Goal: Task Accomplishment & Management: Manage account settings

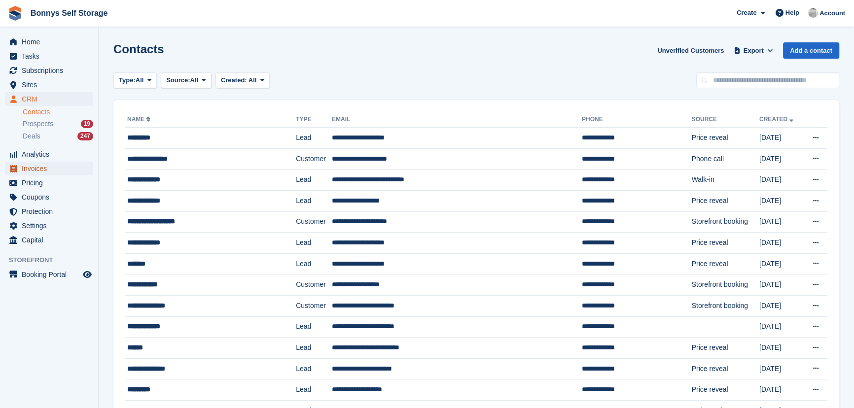
click at [39, 172] on span "Invoices" at bounding box center [51, 169] width 59 height 14
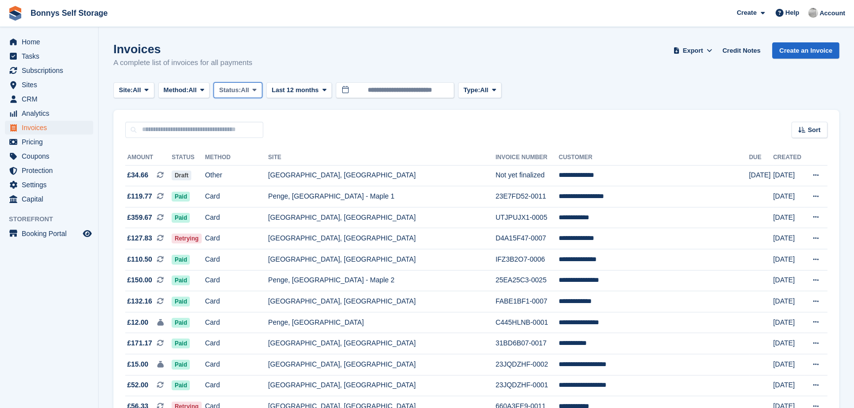
click at [241, 89] on span "Status:" at bounding box center [230, 90] width 22 height 10
click at [247, 169] on link "Open" at bounding box center [261, 167] width 86 height 18
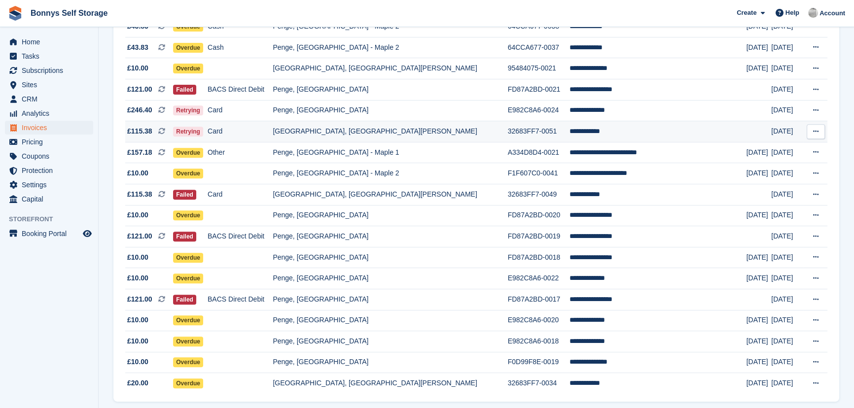
scroll to position [530, 0]
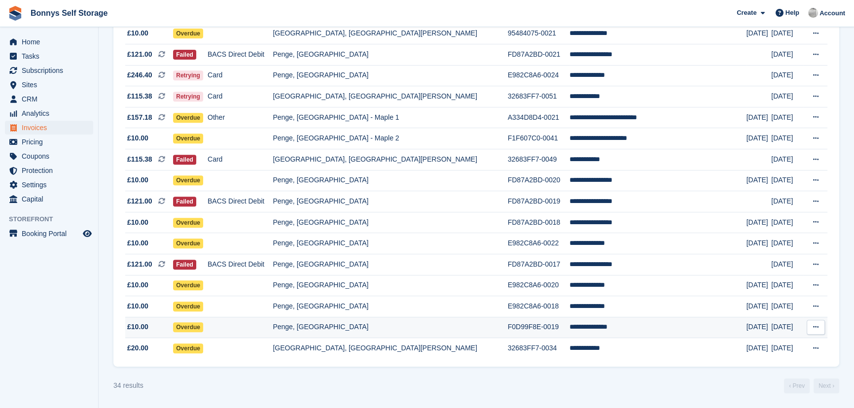
click at [142, 325] on span "£10.00" at bounding box center [137, 327] width 21 height 10
click at [38, 123] on span "Invoices" at bounding box center [51, 128] width 59 height 14
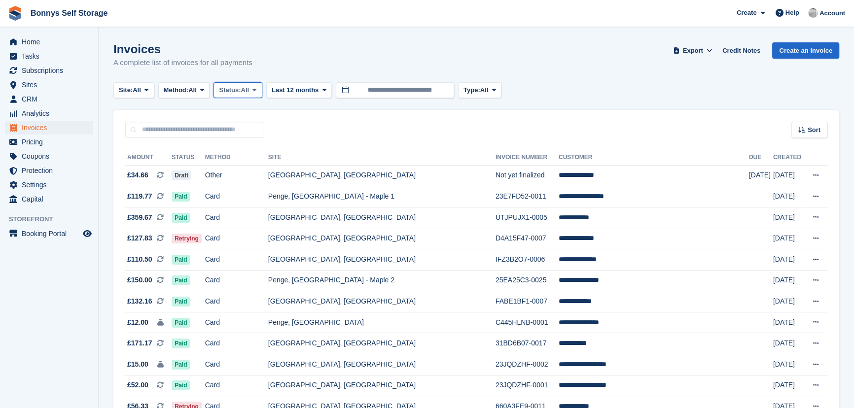
click at [236, 87] on span "Status:" at bounding box center [230, 90] width 22 height 10
click at [246, 170] on link "Open" at bounding box center [261, 167] width 86 height 18
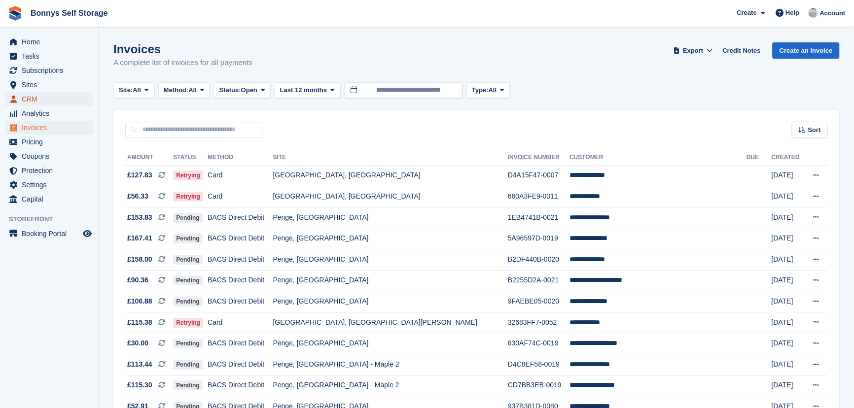
click at [51, 103] on span "CRM" at bounding box center [51, 99] width 59 height 14
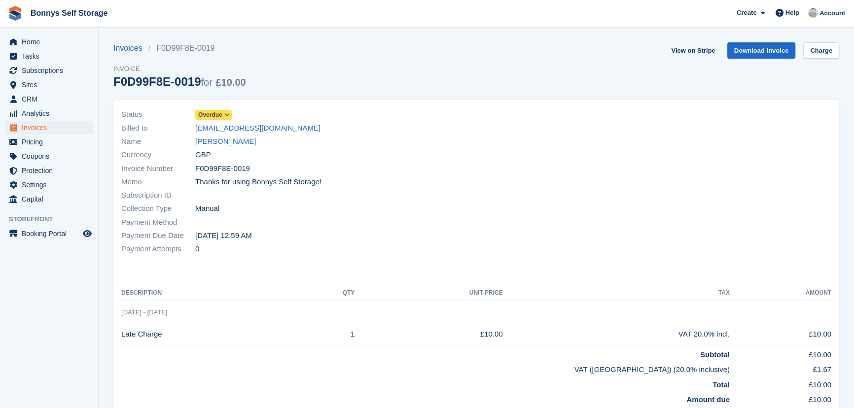
click at [225, 114] on icon at bounding box center [226, 115] width 5 height 6
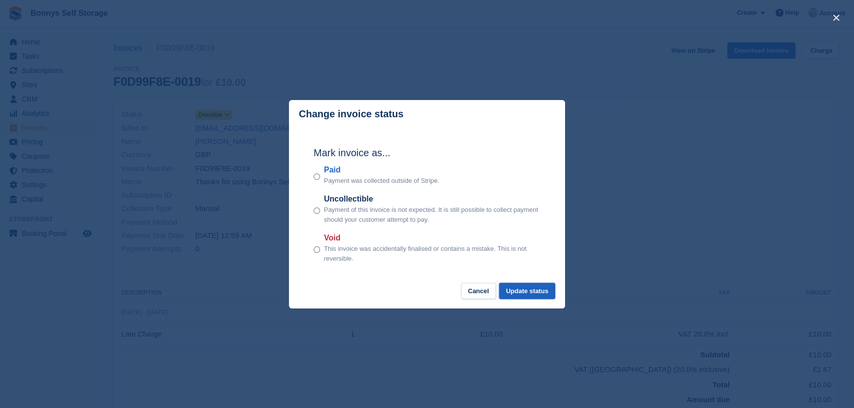
click at [536, 296] on button "Update status" at bounding box center [527, 291] width 56 height 16
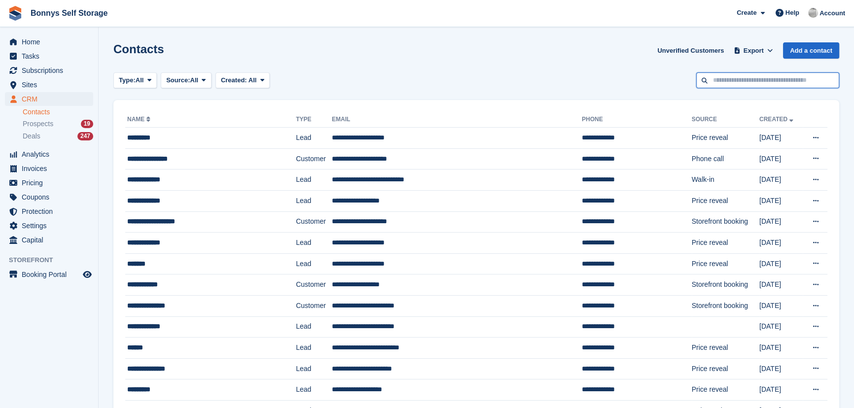
click at [779, 80] on input "text" at bounding box center [767, 80] width 143 height 16
type input "****"
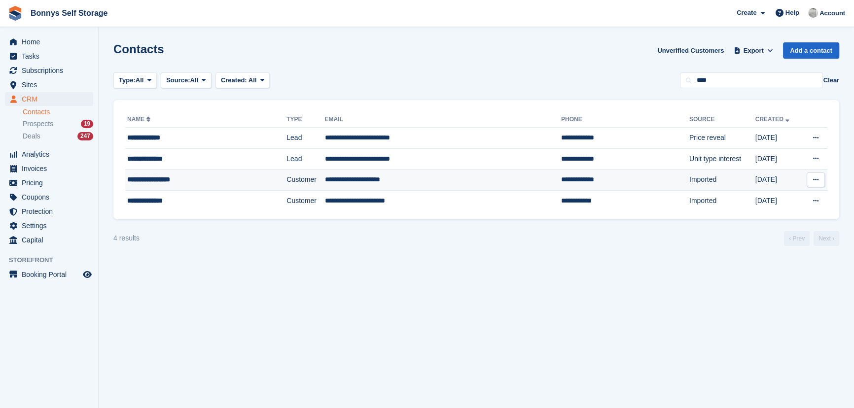
click at [129, 177] on div "**********" at bounding box center [189, 180] width 125 height 10
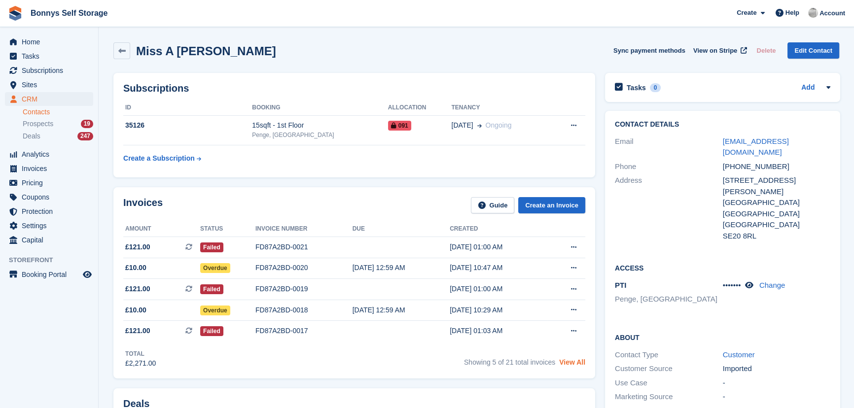
click at [567, 363] on link "View All" at bounding box center [572, 362] width 26 height 8
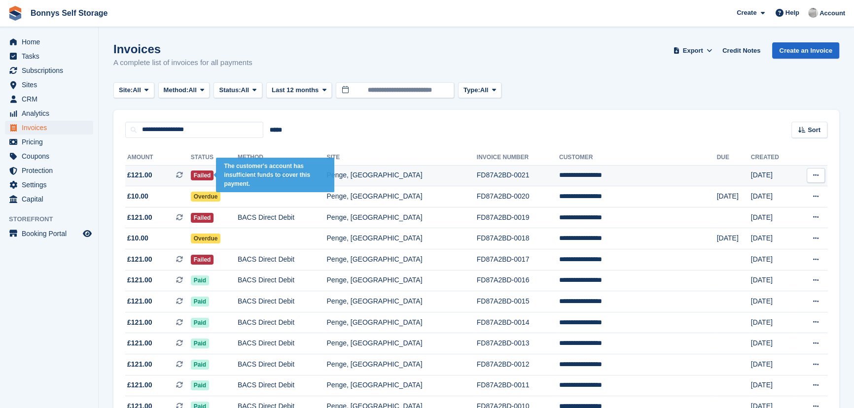
click at [202, 171] on span "Failed" at bounding box center [202, 176] width 23 height 10
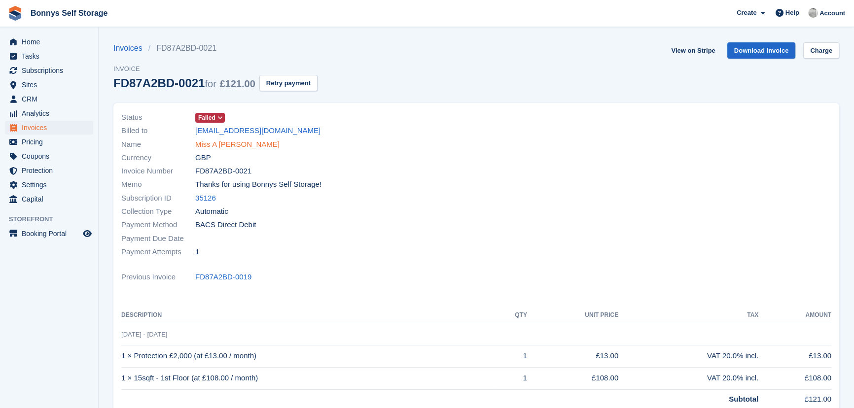
click at [213, 143] on link "Miss A Young Sung" at bounding box center [237, 144] width 84 height 11
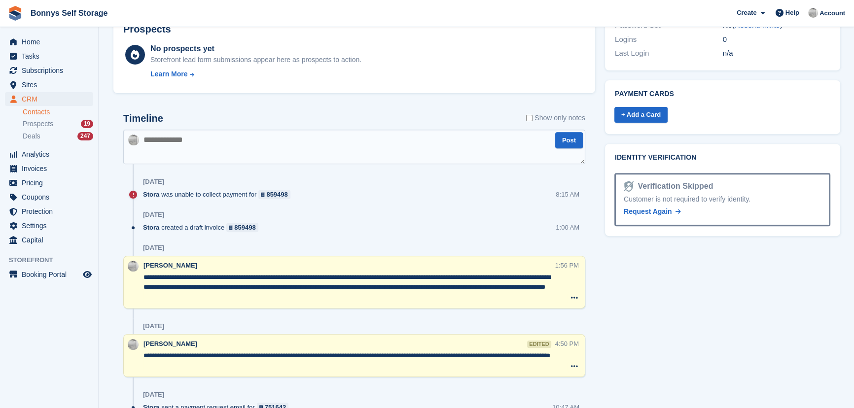
scroll to position [403, 0]
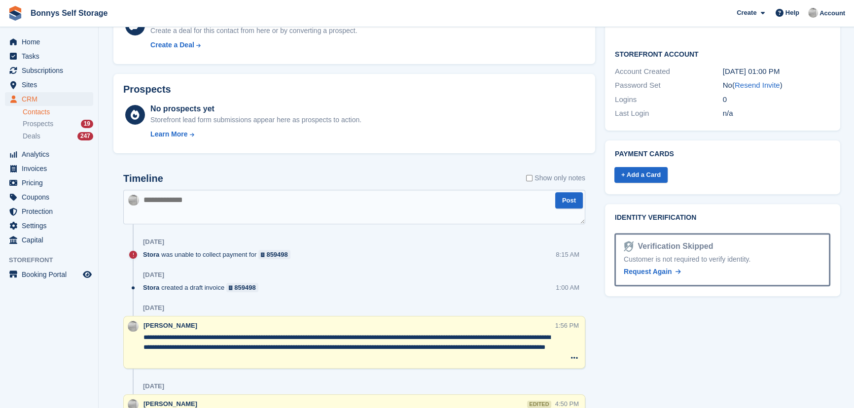
click at [319, 206] on textarea at bounding box center [354, 207] width 462 height 35
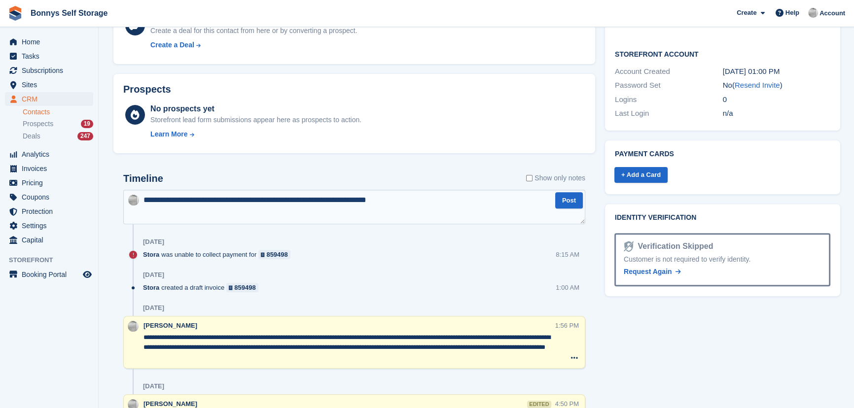
drag, startPoint x: 414, startPoint y: 201, endPoint x: 383, endPoint y: 201, distance: 31.1
click at [383, 201] on textarea "**********" at bounding box center [354, 207] width 462 height 35
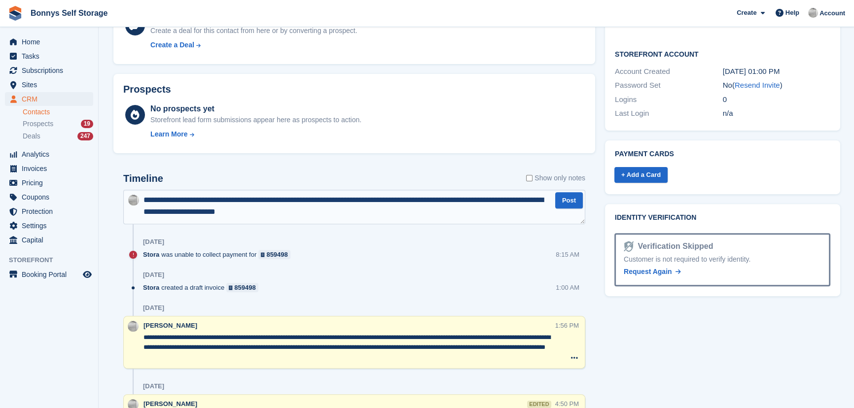
type textarea "**********"
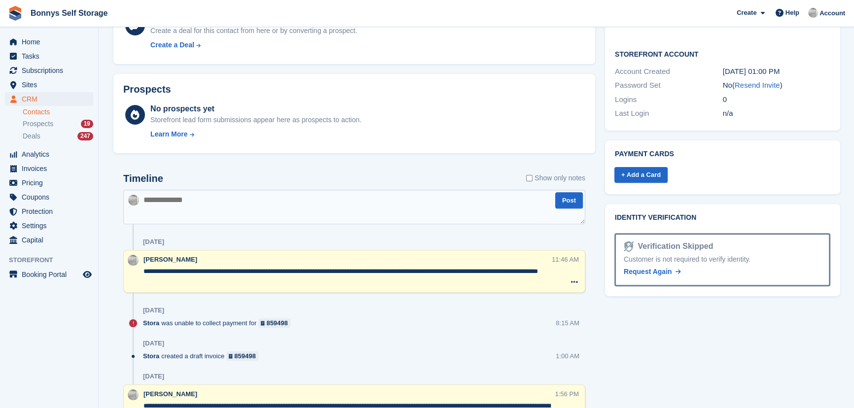
click at [212, 285] on textarea "**********" at bounding box center [346, 277] width 407 height 20
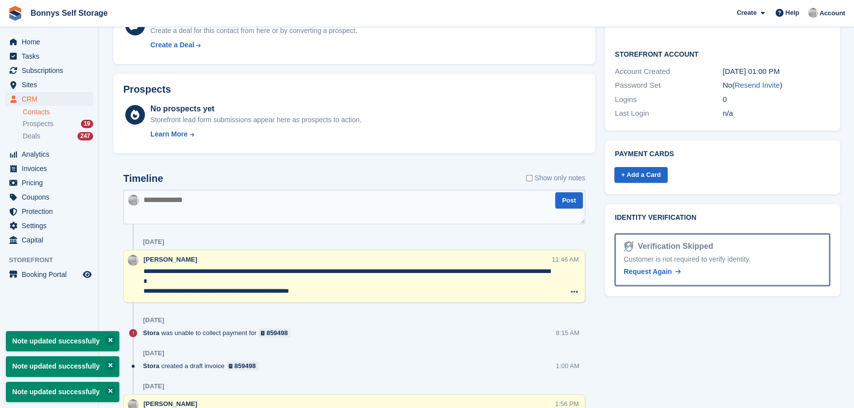
type textarea "**********"
click at [365, 241] on div "[DATE]" at bounding box center [364, 242] width 442 height 16
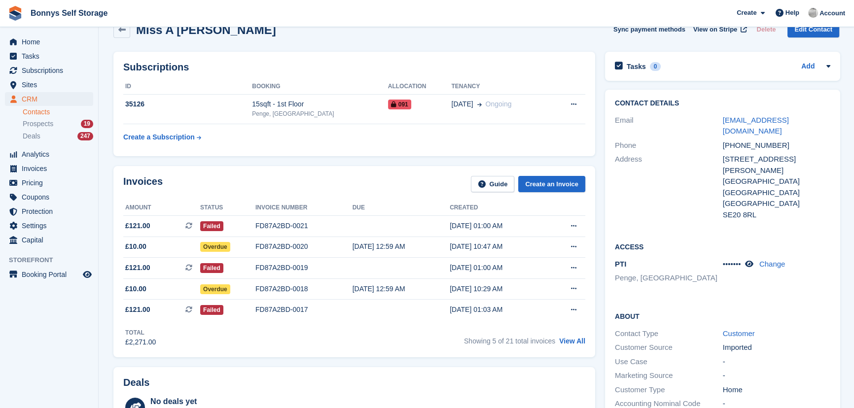
scroll to position [0, 0]
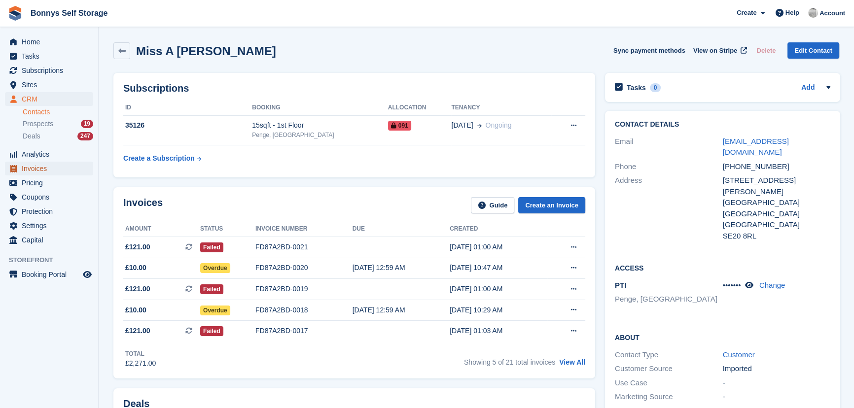
click at [40, 171] on span "Invoices" at bounding box center [51, 169] width 59 height 14
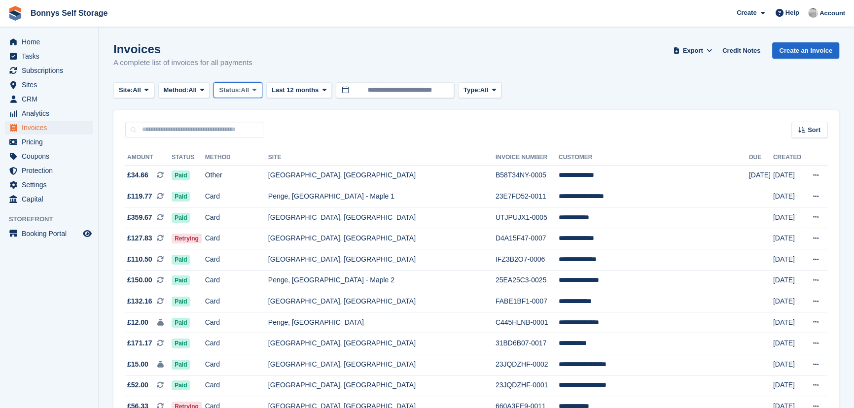
click at [241, 93] on span "Status:" at bounding box center [230, 90] width 22 height 10
click at [236, 168] on link "Open" at bounding box center [261, 167] width 86 height 18
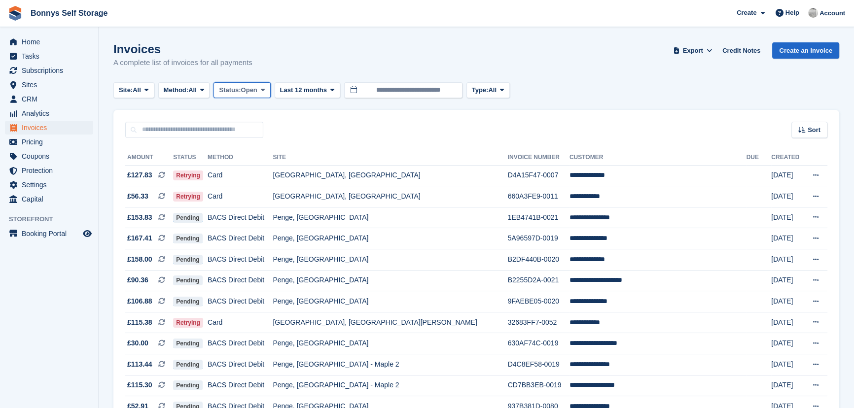
click at [241, 89] on span "Status:" at bounding box center [230, 90] width 22 height 10
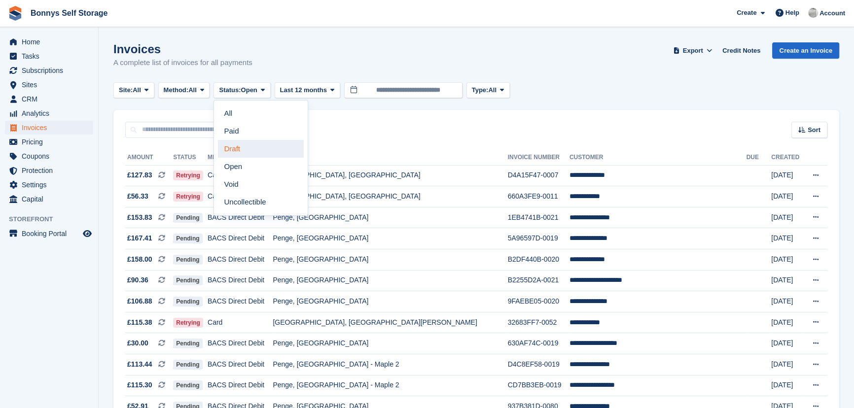
click at [241, 152] on link "Draft" at bounding box center [261, 149] width 86 height 18
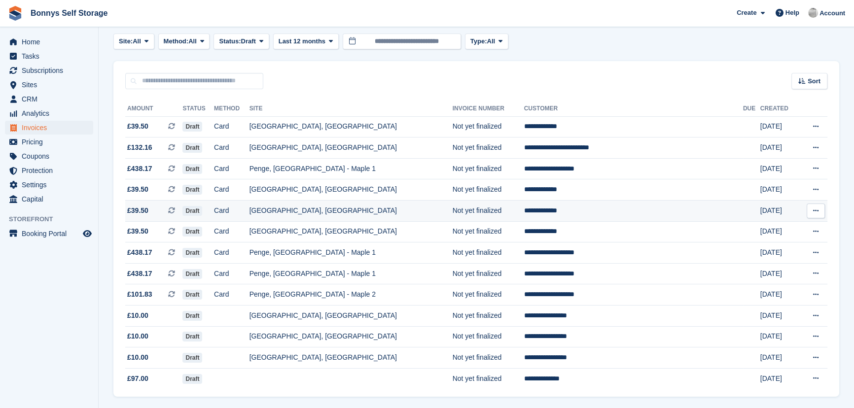
scroll to position [83, 0]
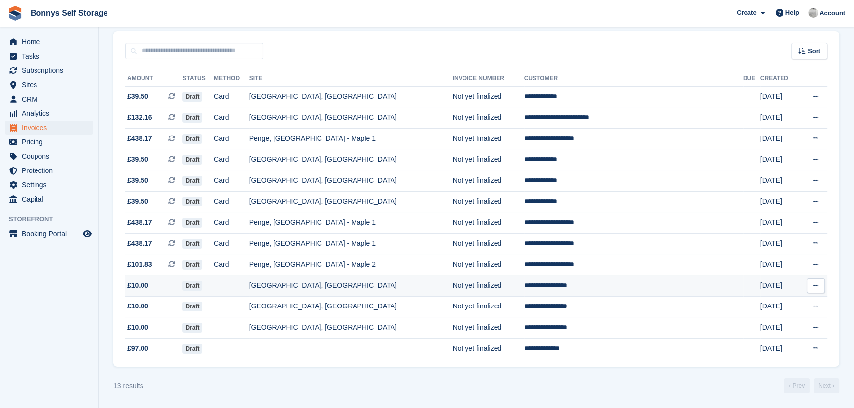
click at [321, 283] on td "[GEOGRAPHIC_DATA], [GEOGRAPHIC_DATA]" at bounding box center [350, 286] width 203 height 21
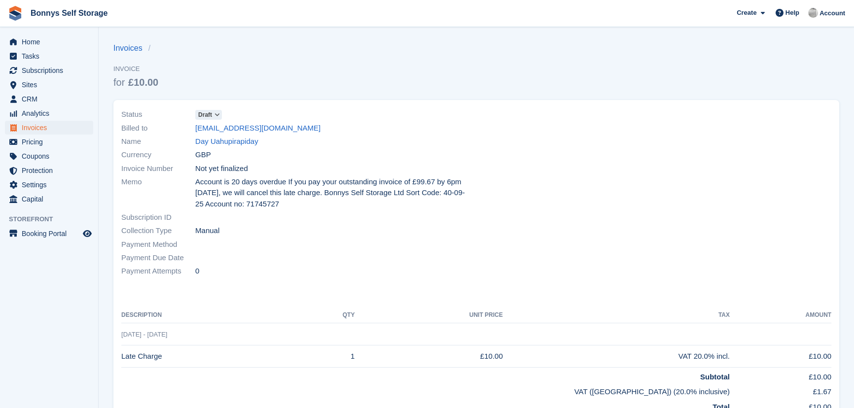
click at [208, 116] on span "Draft" at bounding box center [205, 114] width 14 height 9
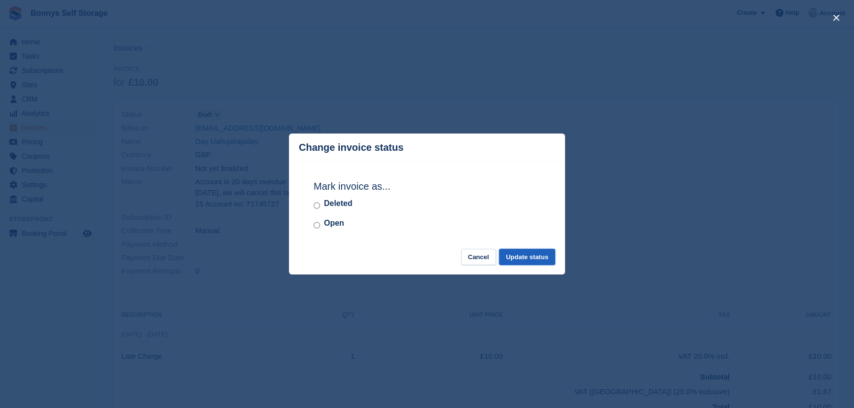
click at [545, 256] on button "Update status" at bounding box center [527, 257] width 56 height 16
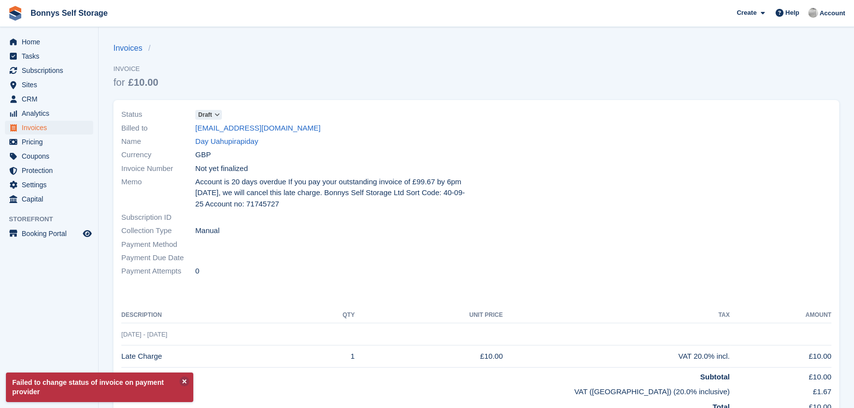
click at [178, 380] on p "Failed to change status of invoice on payment provider" at bounding box center [99, 388] width 187 height 30
click at [213, 110] on span "Draft" at bounding box center [208, 115] width 27 height 10
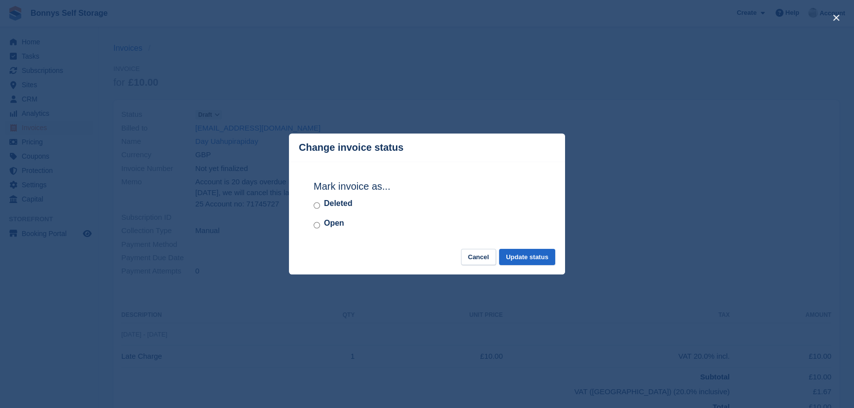
click at [325, 227] on label "Open" at bounding box center [334, 223] width 20 height 12
click at [507, 256] on button "Update status" at bounding box center [527, 257] width 56 height 16
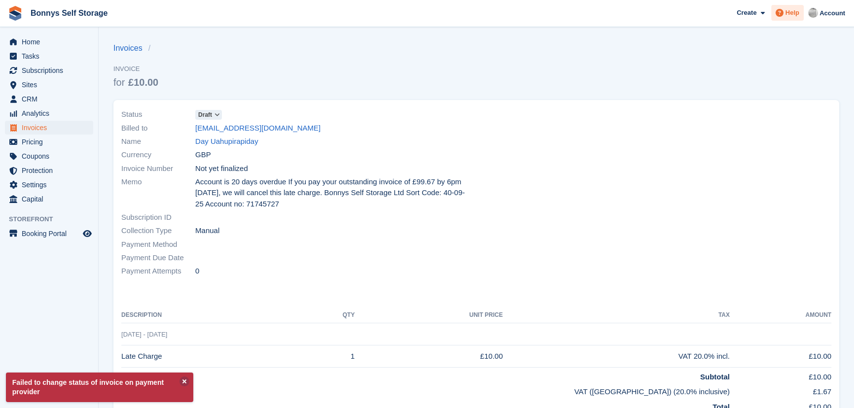
click at [792, 9] on span "Help" at bounding box center [792, 13] width 14 height 10
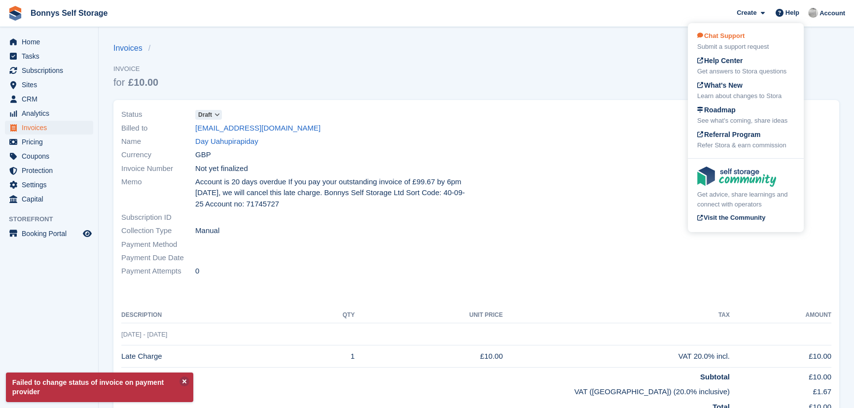
click at [728, 43] on div "Submit a support request" at bounding box center [745, 47] width 97 height 10
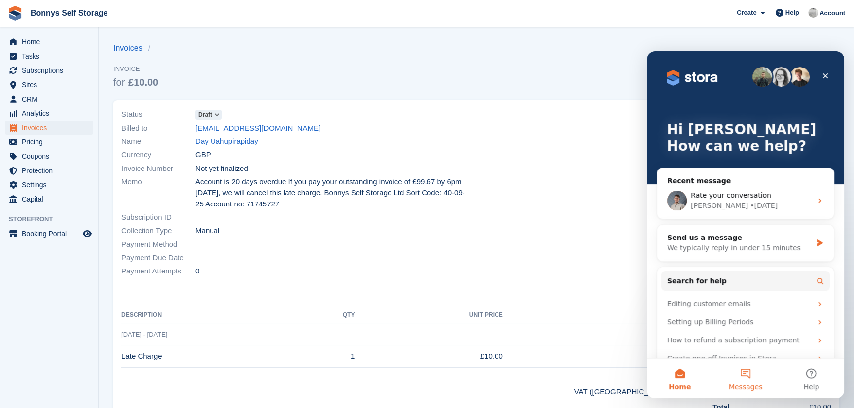
click at [742, 375] on button "Messages" at bounding box center [745, 378] width 66 height 39
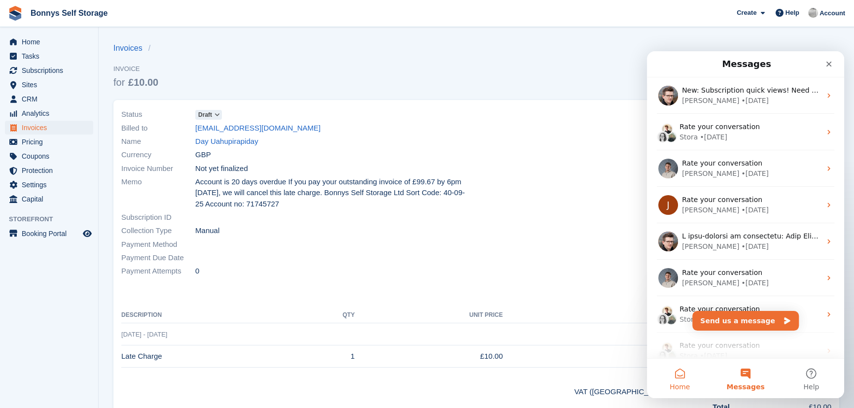
click at [679, 384] on span "Home" at bounding box center [679, 387] width 20 height 7
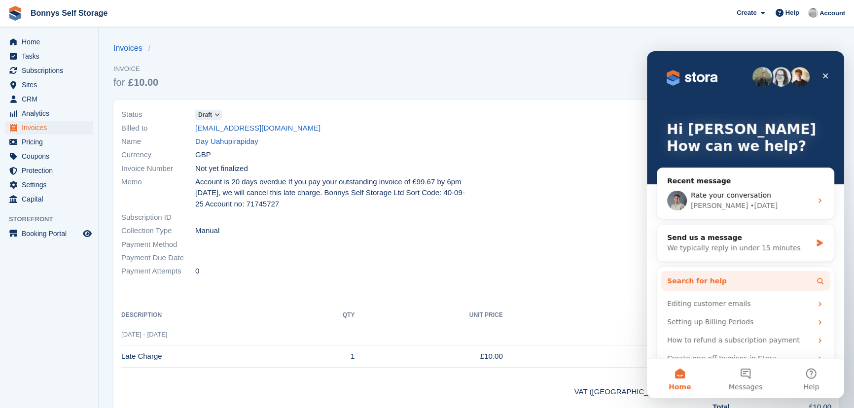
drag, startPoint x: 748, startPoint y: 285, endPoint x: 1506, endPoint y: 300, distance: 758.3
click at [748, 285] on button "Search for help" at bounding box center [745, 281] width 169 height 20
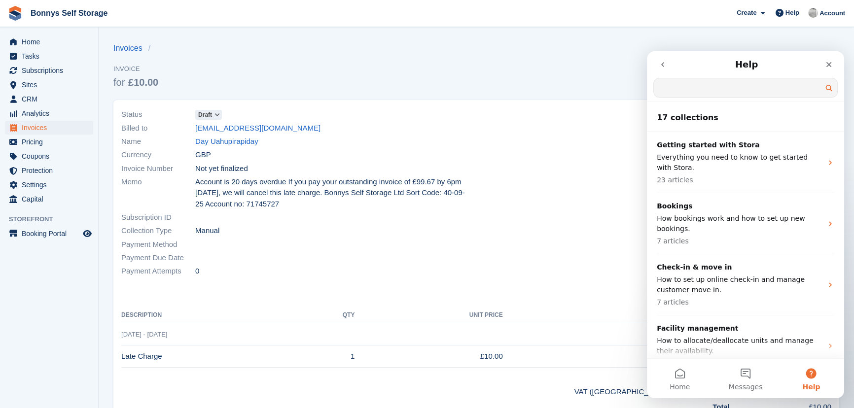
type input "*"
type input "**********"
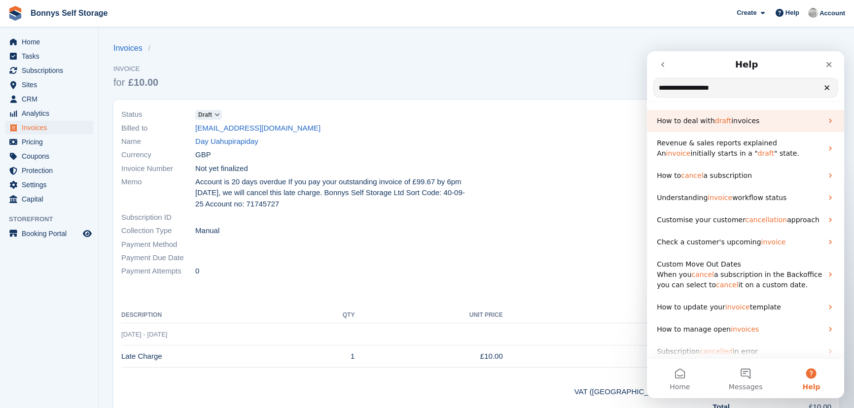
click at [699, 122] on span "How to deal with" at bounding box center [686, 121] width 58 height 8
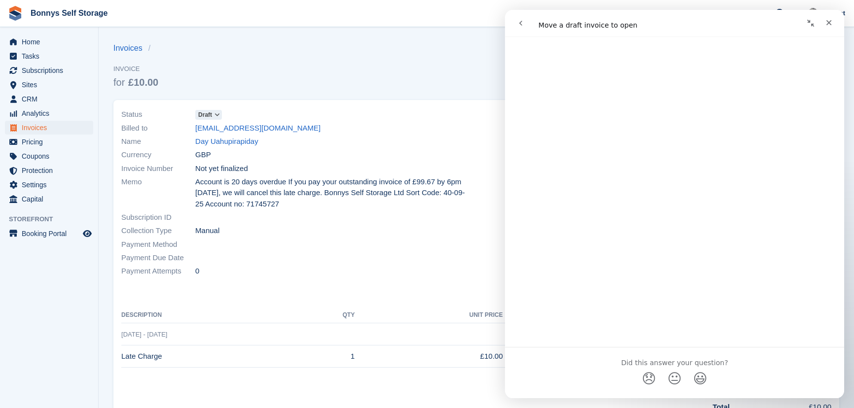
scroll to position [278, 0]
click at [647, 360] on span "😞" at bounding box center [648, 358] width 19 height 26
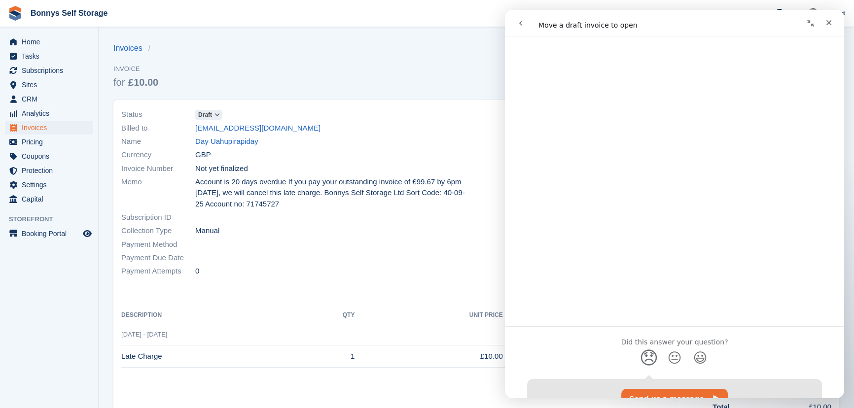
scroll to position [346, 0]
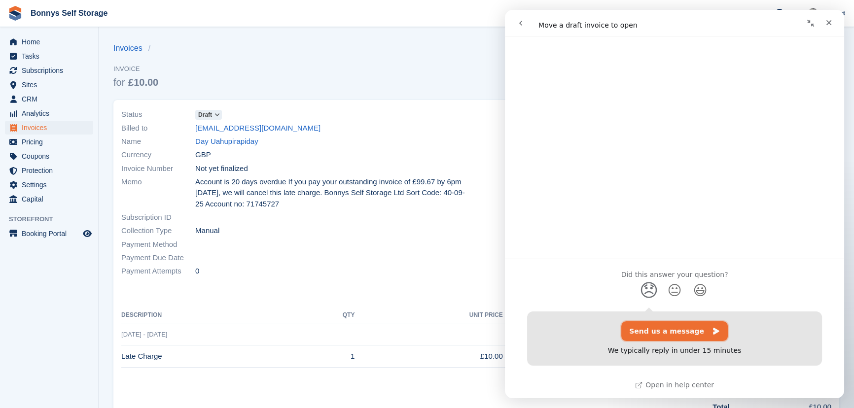
click at [663, 326] on button "Send us a message" at bounding box center [674, 331] width 106 height 20
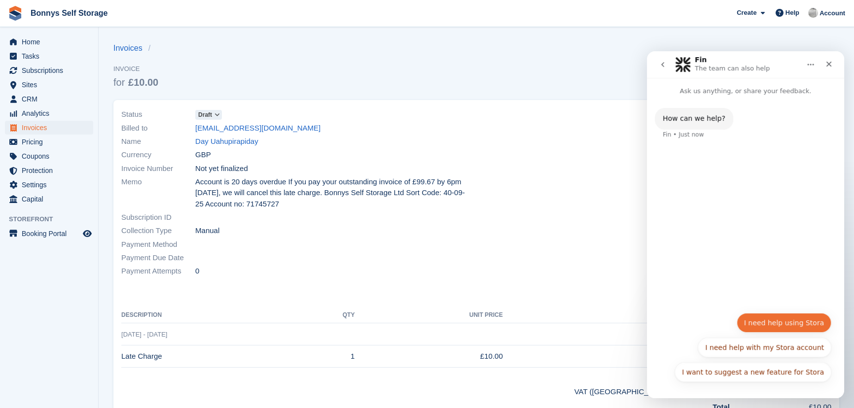
click at [785, 318] on button "I need help using Stora" at bounding box center [783, 323] width 95 height 20
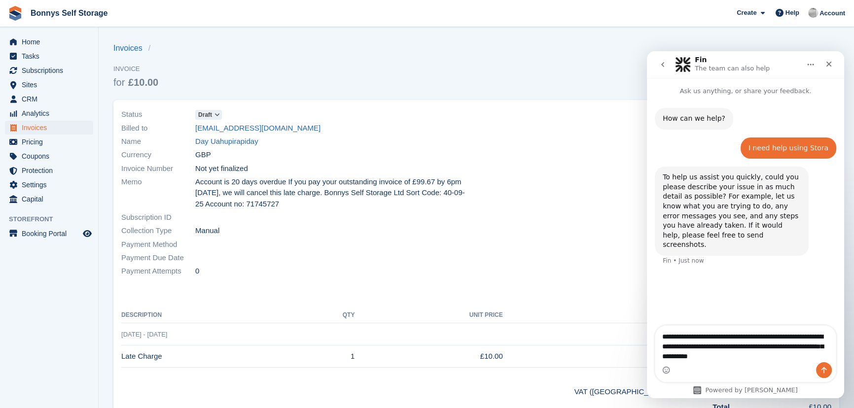
type textarea "**********"
click at [211, 113] on span "Draft" at bounding box center [205, 114] width 14 height 9
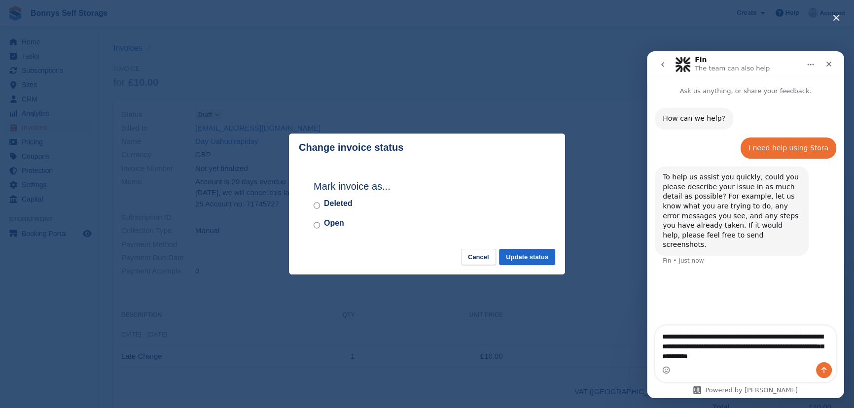
click at [339, 206] on label "Deleted" at bounding box center [338, 204] width 29 height 12
click at [544, 256] on button "Update status" at bounding box center [527, 257] width 56 height 16
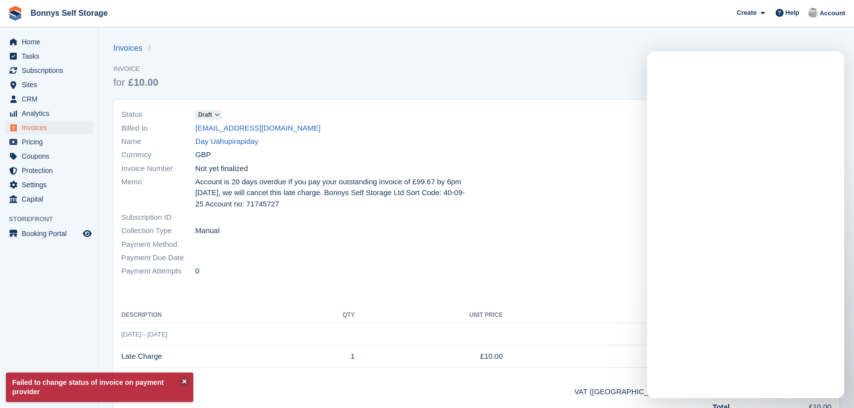
scroll to position [0, 0]
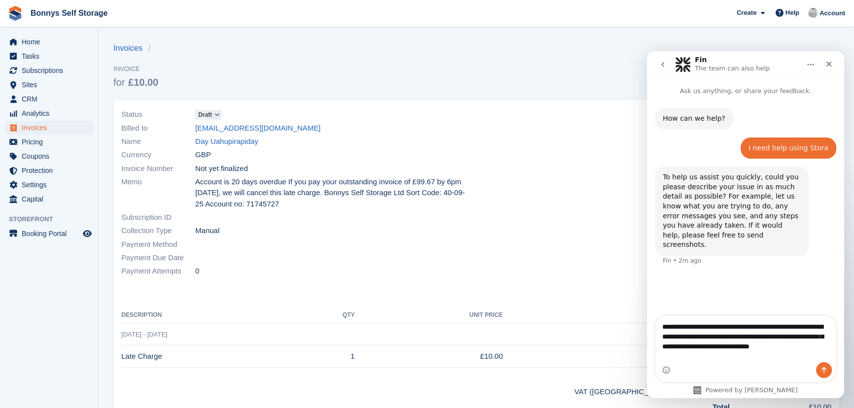
click at [763, 352] on textarea "**********" at bounding box center [745, 334] width 180 height 36
type textarea "**********"
click at [206, 118] on span "Draft" at bounding box center [205, 114] width 14 height 9
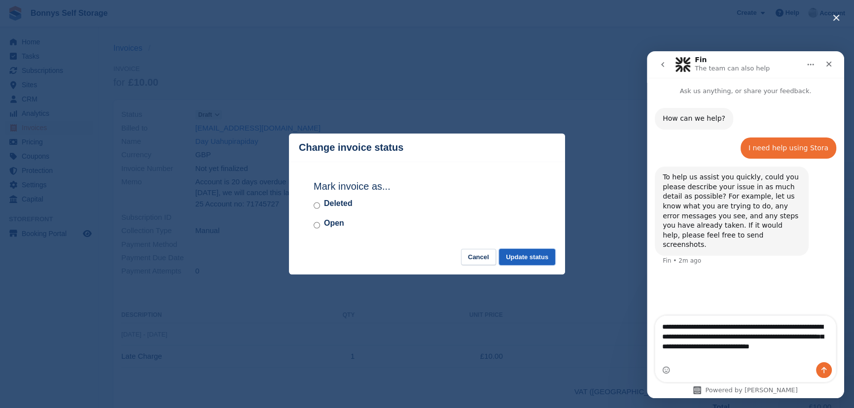
click at [524, 253] on button "Update status" at bounding box center [527, 257] width 56 height 16
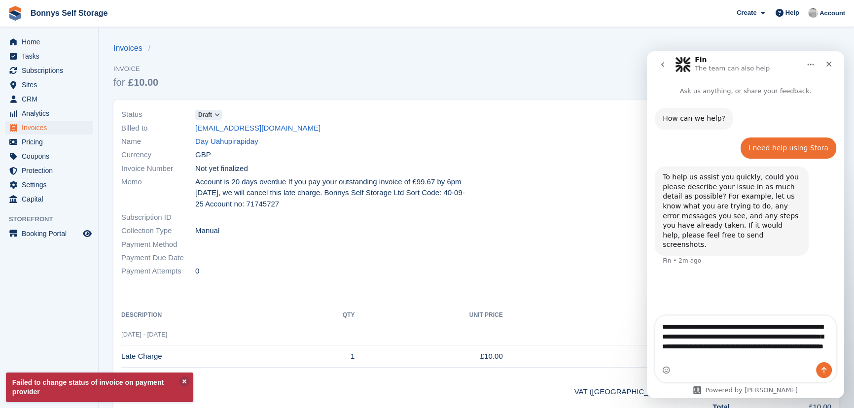
type textarea "**********"
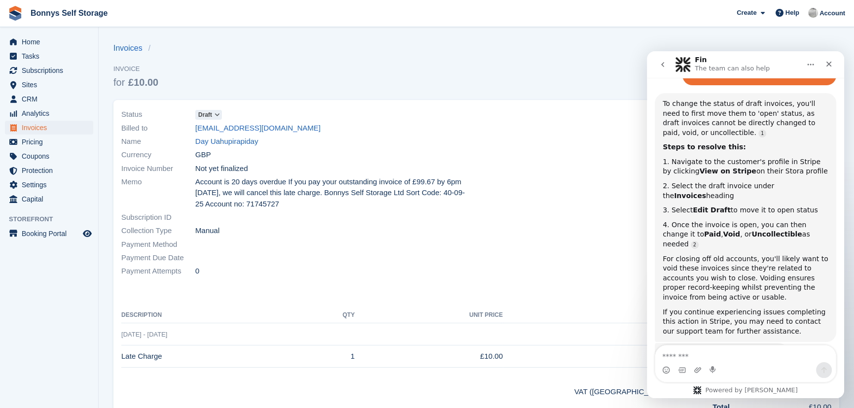
scroll to position [193, 0]
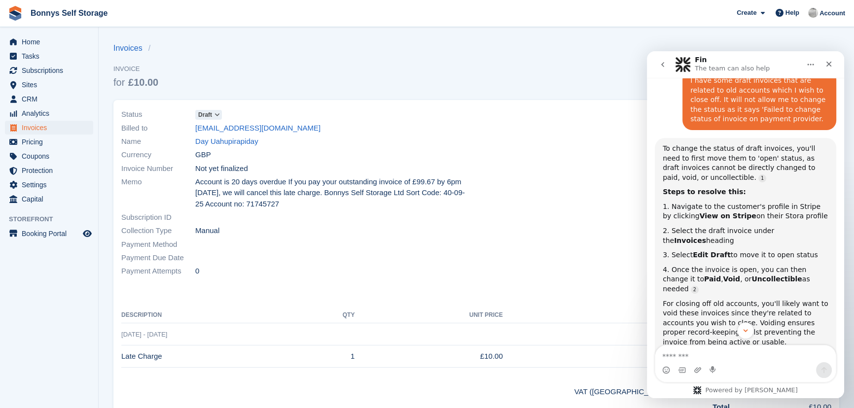
click at [327, 127] on div "Billed to uahupirapiday@gmail.com" at bounding box center [295, 127] width 349 height 13
click at [406, 80] on div "Invoices Invoice for £10.00" at bounding box center [476, 71] width 726 height 58
click at [452, 90] on div "Invoices Invoice for £10.00" at bounding box center [476, 71] width 726 height 58
click at [231, 144] on link "Day Uahupirapiday" at bounding box center [226, 141] width 63 height 11
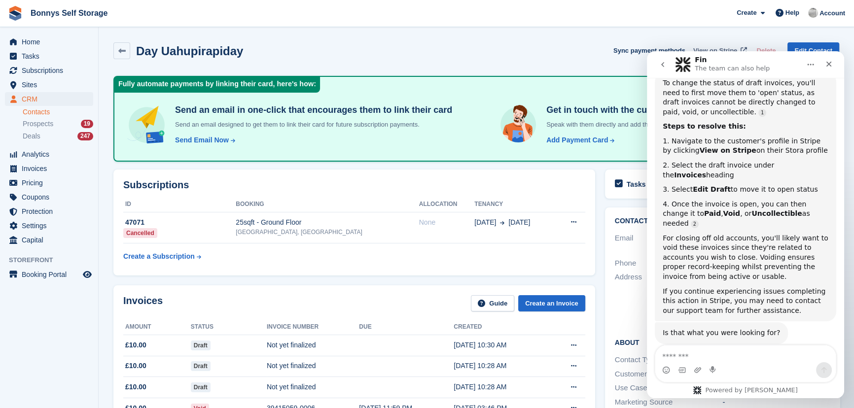
click at [705, 48] on span "View on Stripe" at bounding box center [715, 51] width 44 height 10
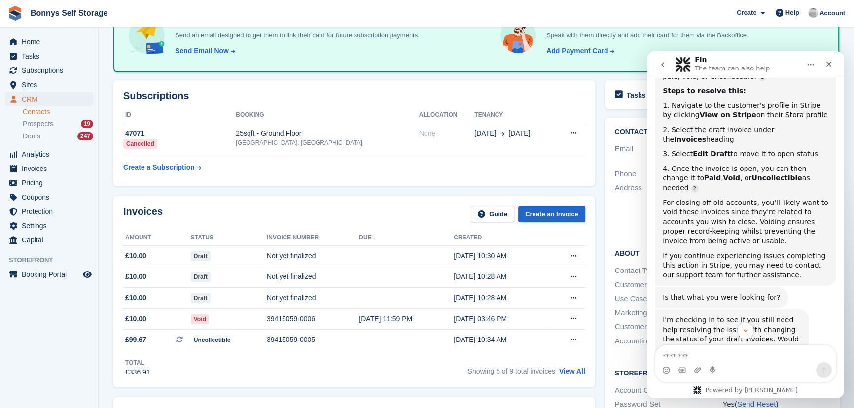
scroll to position [340, 0]
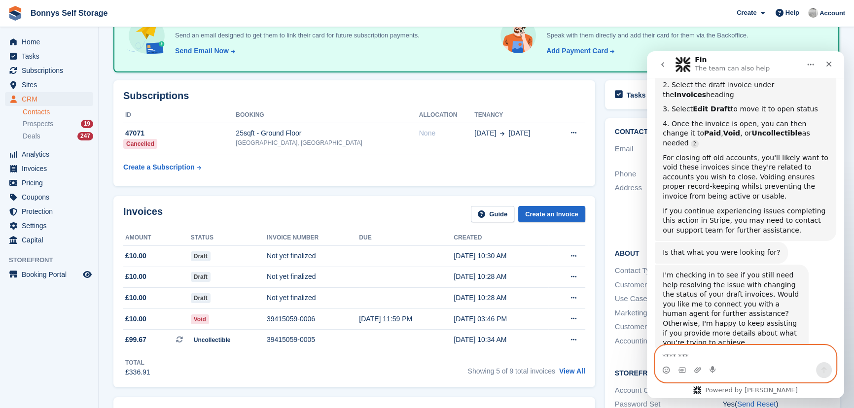
click at [731, 352] on textarea "Message…" at bounding box center [745, 354] width 180 height 17
type textarea "**********"
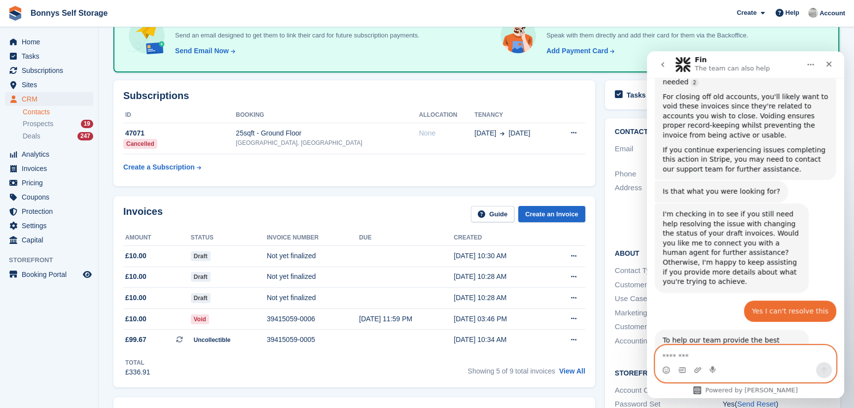
scroll to position [455, 0]
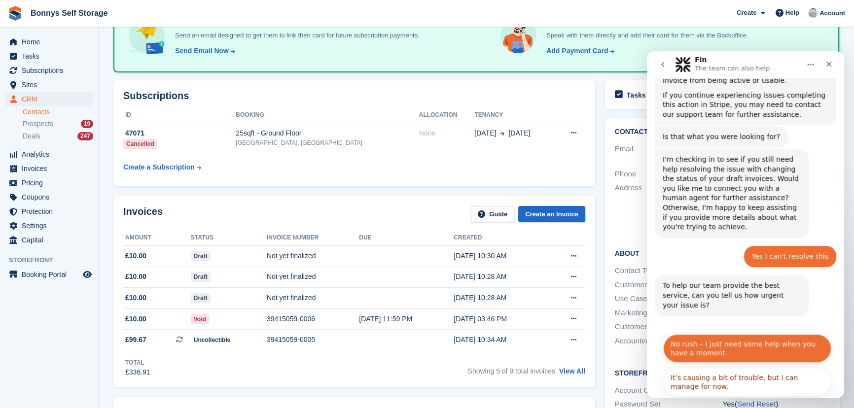
click at [725, 334] on button "No rush – I just need some help when you have a moment." at bounding box center [747, 348] width 168 height 29
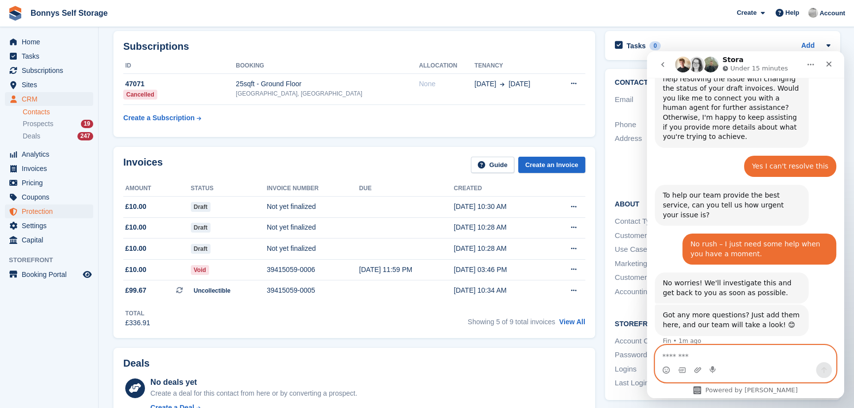
scroll to position [134, 0]
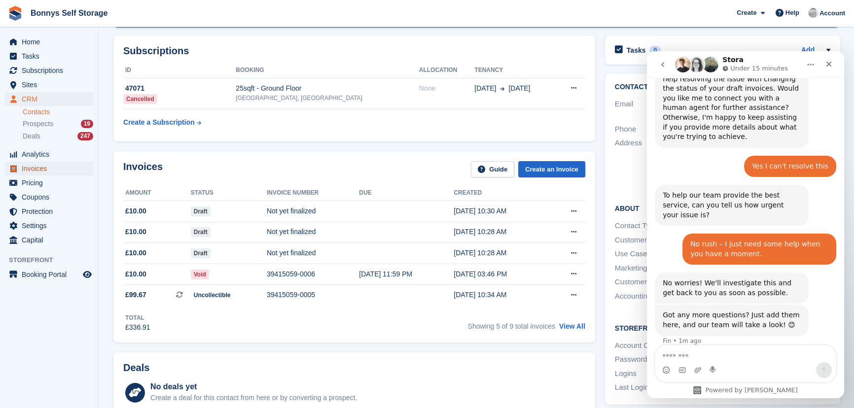
click at [34, 168] on span "Invoices" at bounding box center [51, 169] width 59 height 14
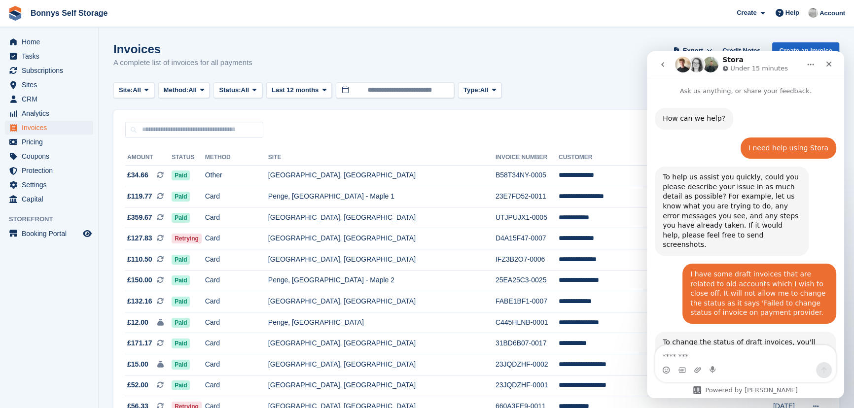
scroll to position [546, 0]
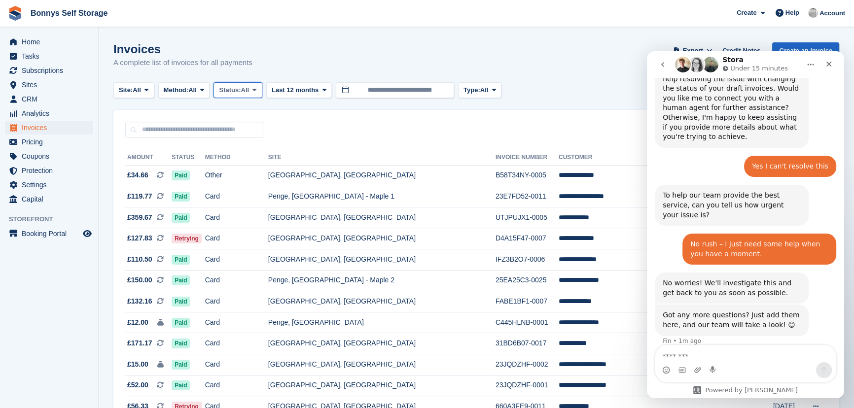
click at [249, 93] on span "All" at bounding box center [245, 90] width 8 height 10
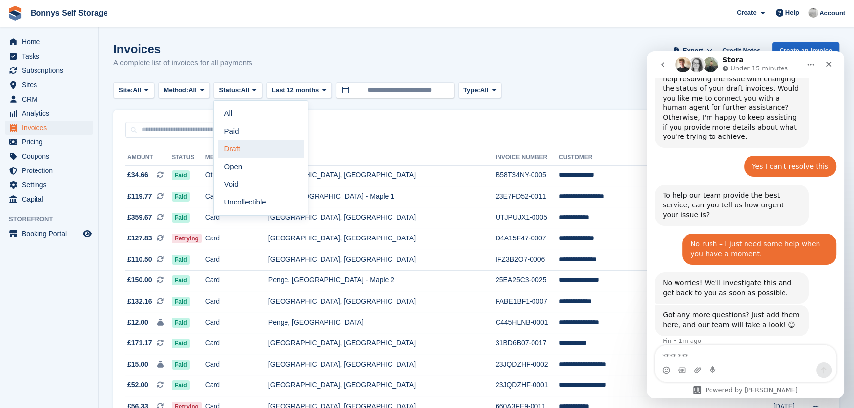
click at [241, 150] on link "Draft" at bounding box center [261, 149] width 86 height 18
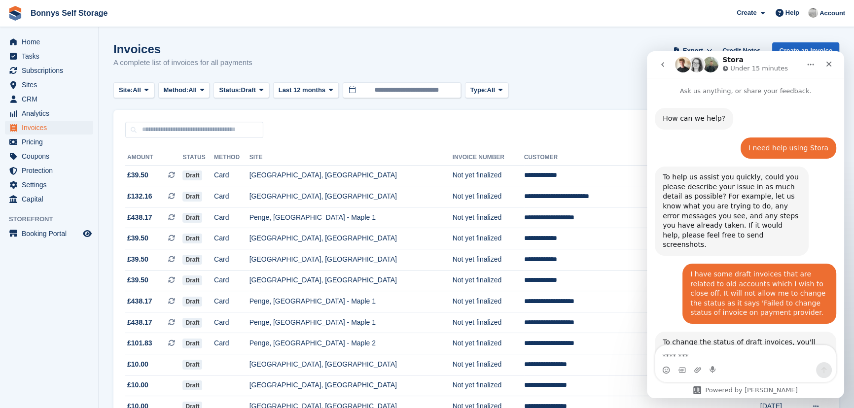
scroll to position [546, 0]
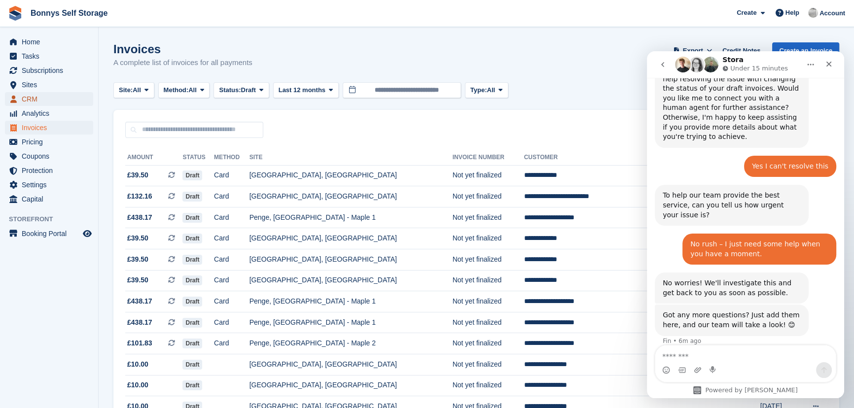
click at [33, 100] on span "CRM" at bounding box center [51, 99] width 59 height 14
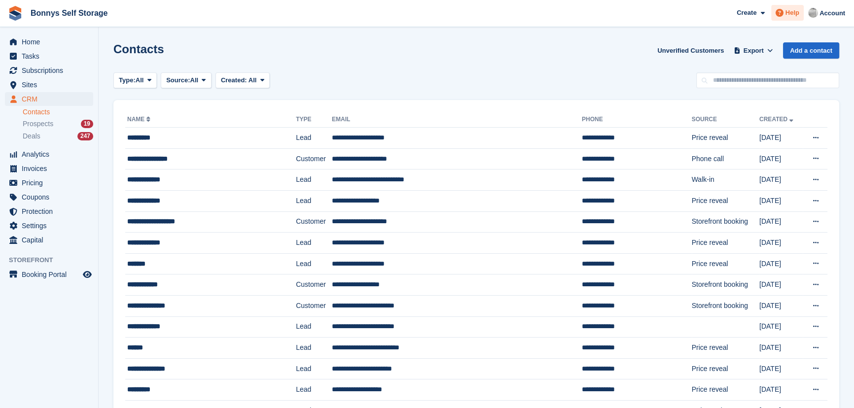
click at [788, 16] on span "Help" at bounding box center [792, 13] width 14 height 10
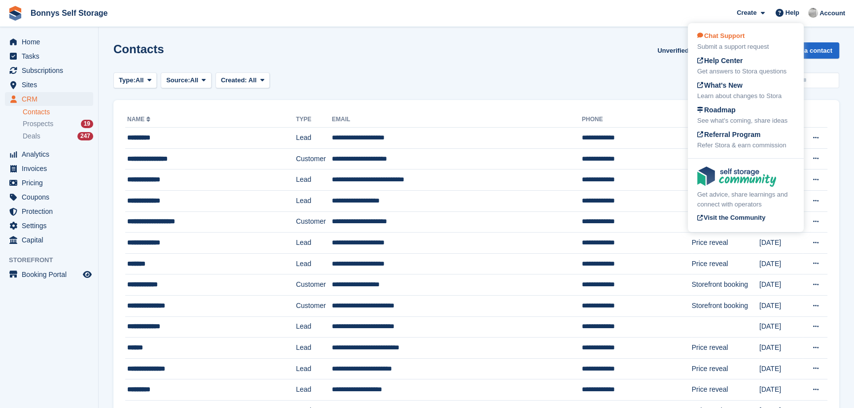
click at [718, 36] on span "Chat Support" at bounding box center [720, 35] width 47 height 7
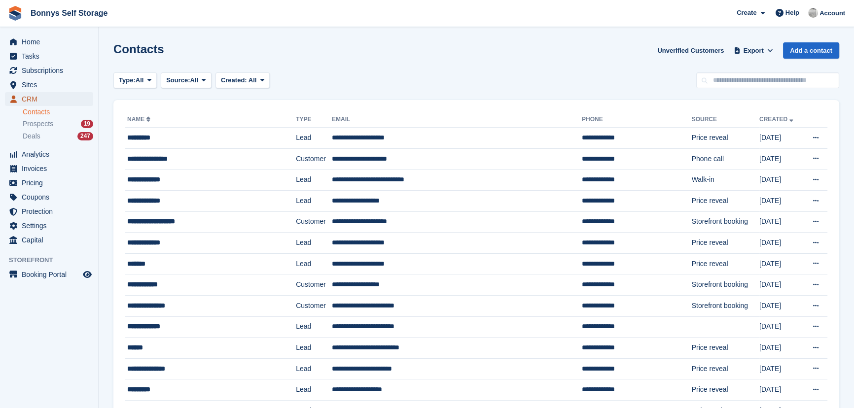
click at [37, 101] on span "CRM" at bounding box center [51, 99] width 59 height 14
click at [802, 10] on div "Help" at bounding box center [787, 13] width 33 height 16
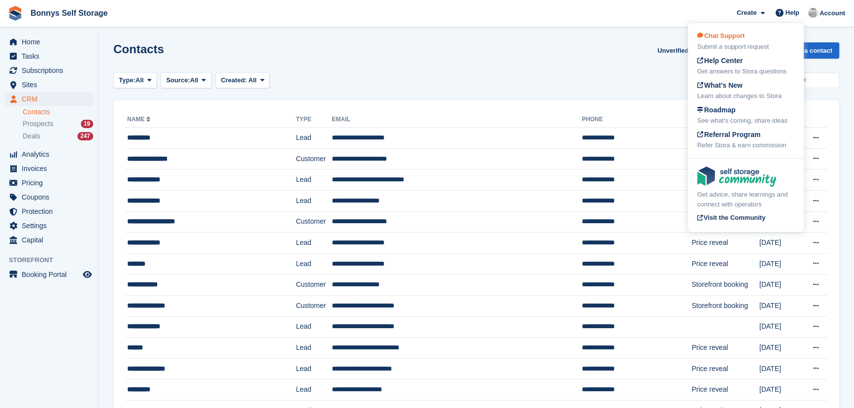
click at [703, 35] on icon at bounding box center [700, 35] width 6 height 0
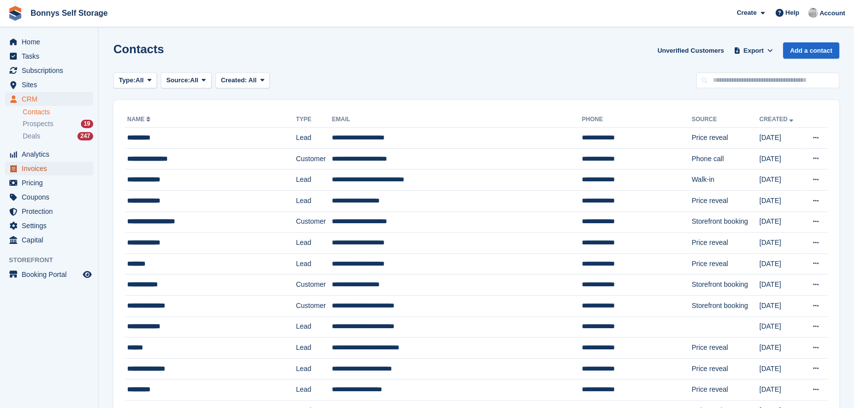
click at [27, 167] on span "Invoices" at bounding box center [51, 169] width 59 height 14
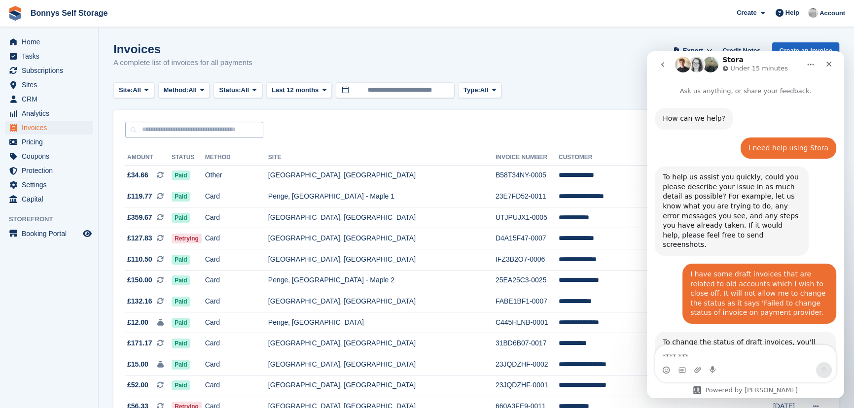
scroll to position [546, 0]
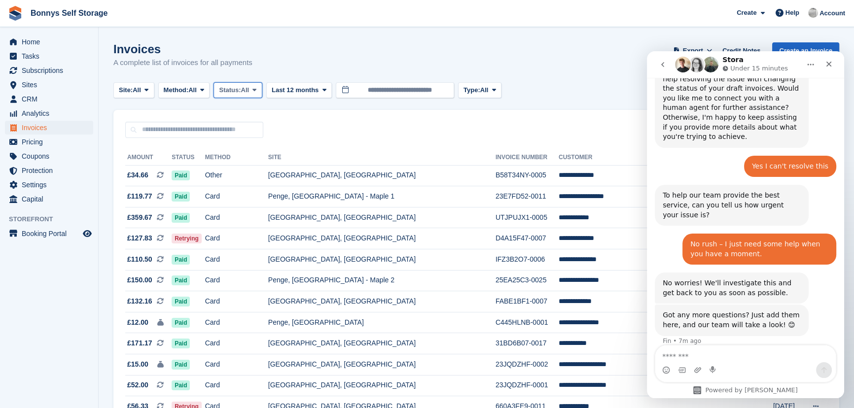
click at [249, 88] on span "All" at bounding box center [245, 90] width 8 height 10
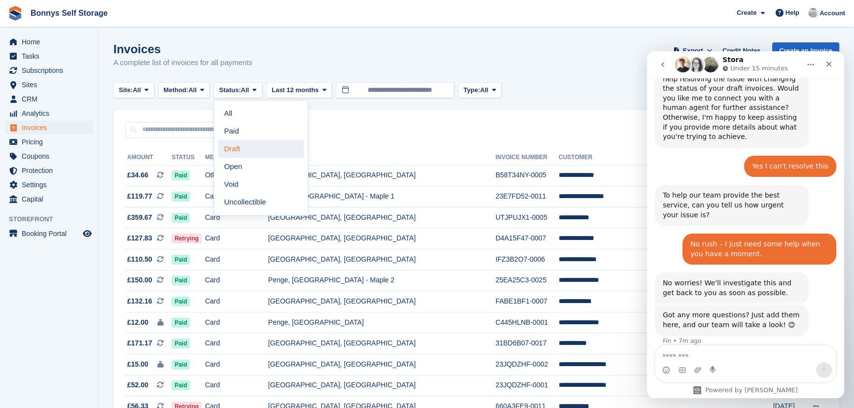
click at [239, 148] on link "Draft" at bounding box center [261, 149] width 86 height 18
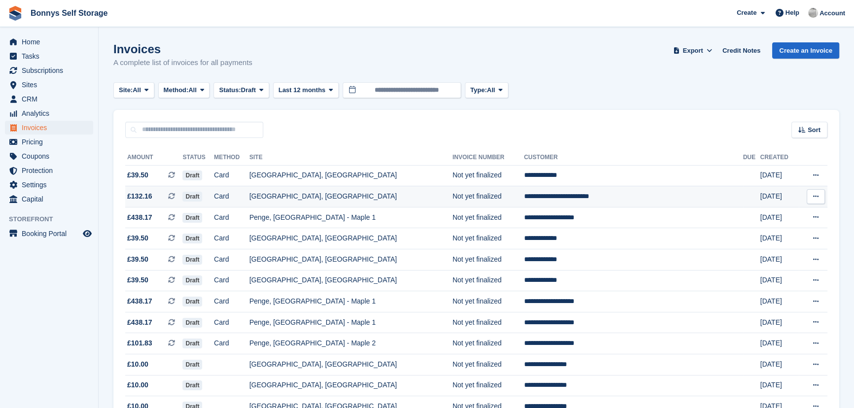
click at [137, 199] on span "£132.16" at bounding box center [139, 196] width 25 height 10
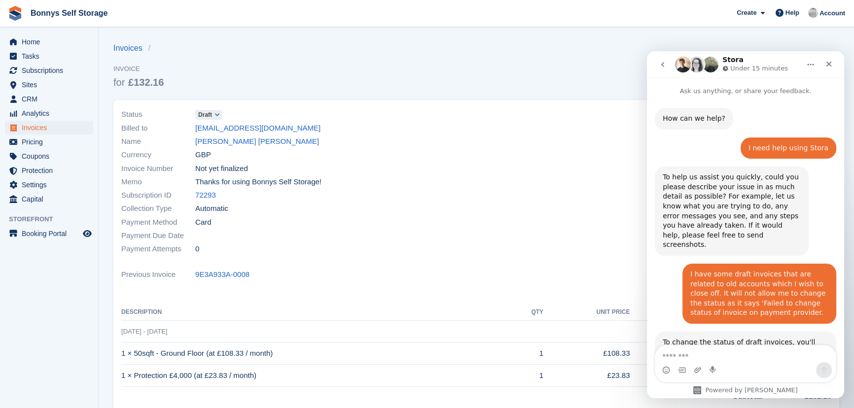
scroll to position [546, 0]
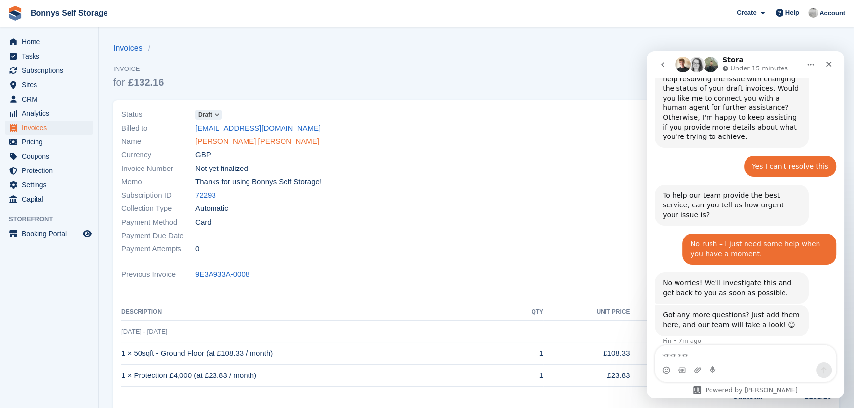
click at [207, 142] on link "Ian William Campbell Evans" at bounding box center [257, 141] width 124 height 11
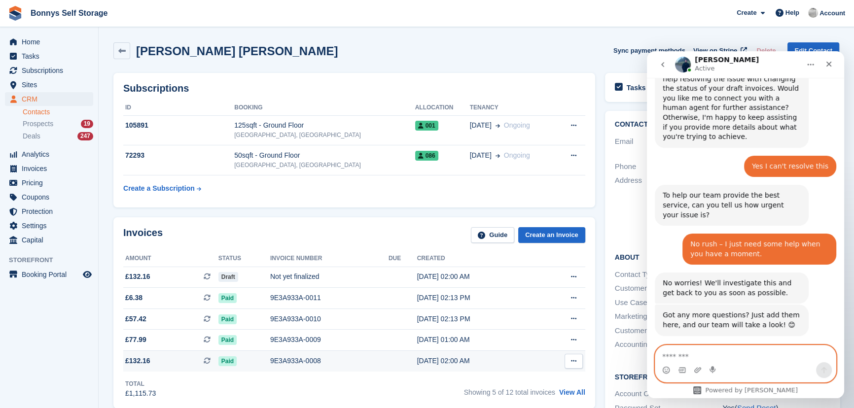
scroll to position [629, 0]
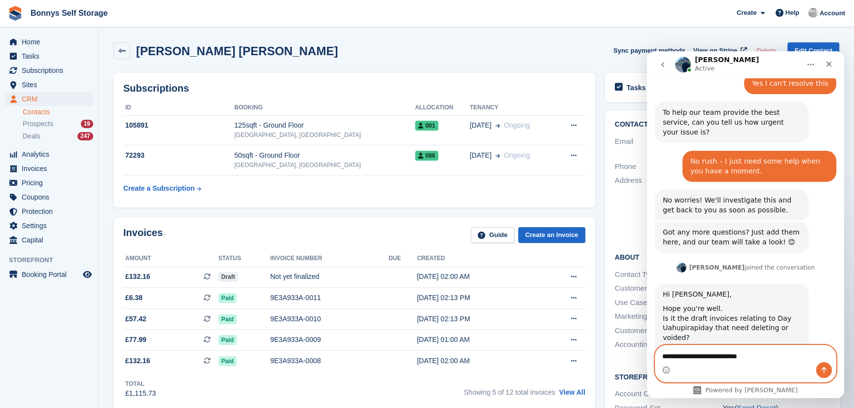
type textarea "**********"
click at [34, 104] on span "CRM" at bounding box center [51, 99] width 59 height 14
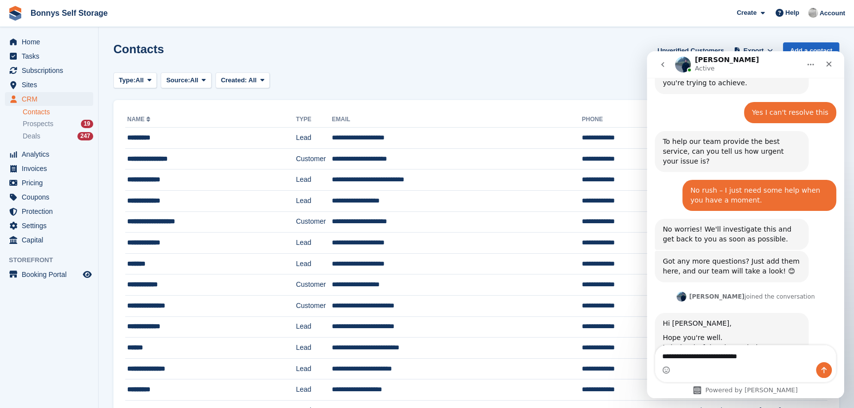
scroll to position [629, 0]
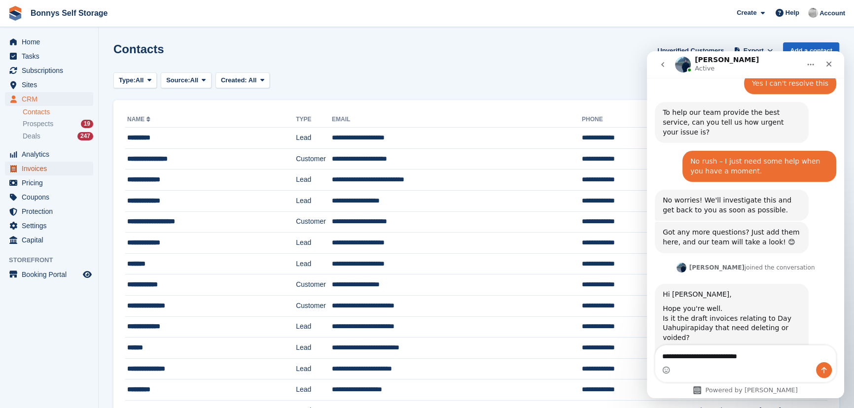
click at [35, 170] on span "Invoices" at bounding box center [51, 169] width 59 height 14
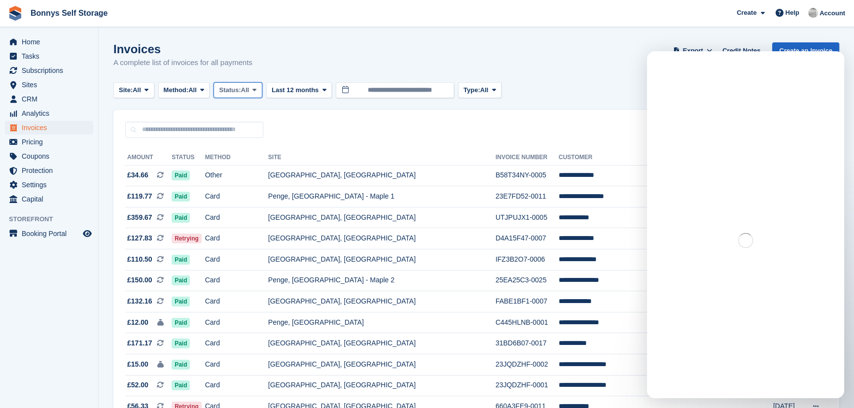
click at [239, 90] on span "Status:" at bounding box center [230, 90] width 22 height 10
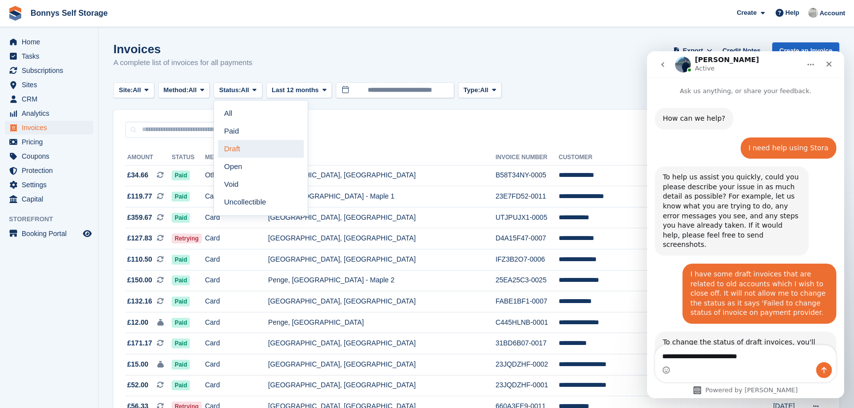
scroll to position [629, 0]
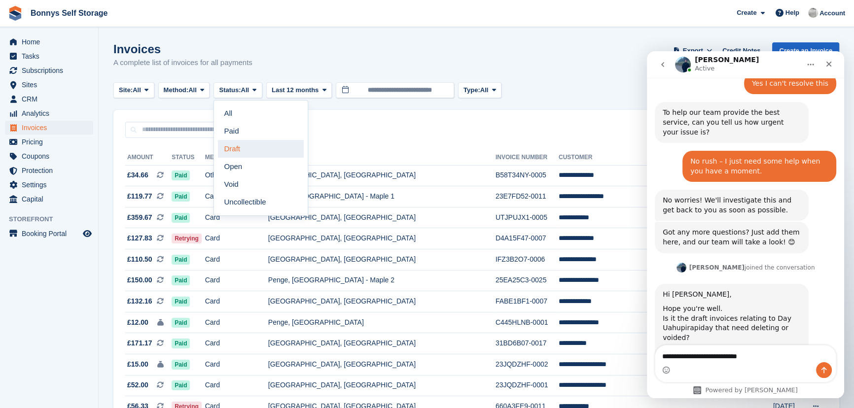
click at [246, 152] on link "Draft" at bounding box center [261, 149] width 86 height 18
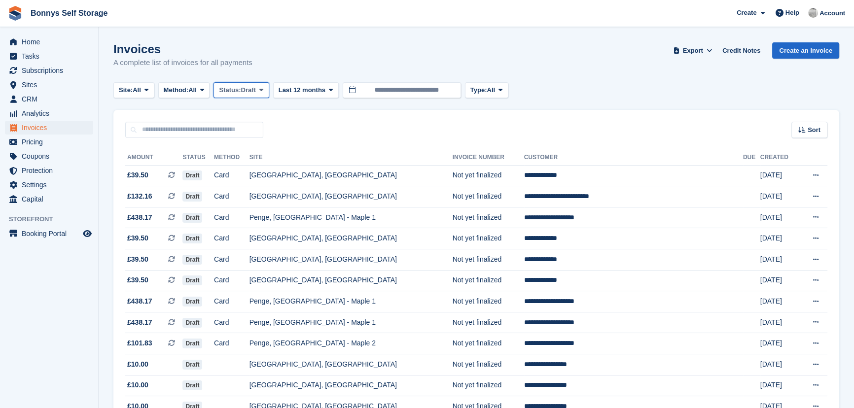
click at [241, 90] on span "Status:" at bounding box center [230, 90] width 22 height 10
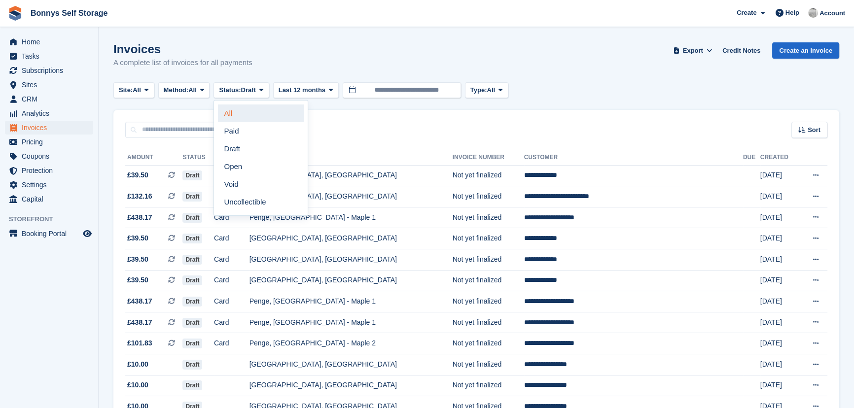
click at [244, 116] on link "All" at bounding box center [261, 114] width 86 height 18
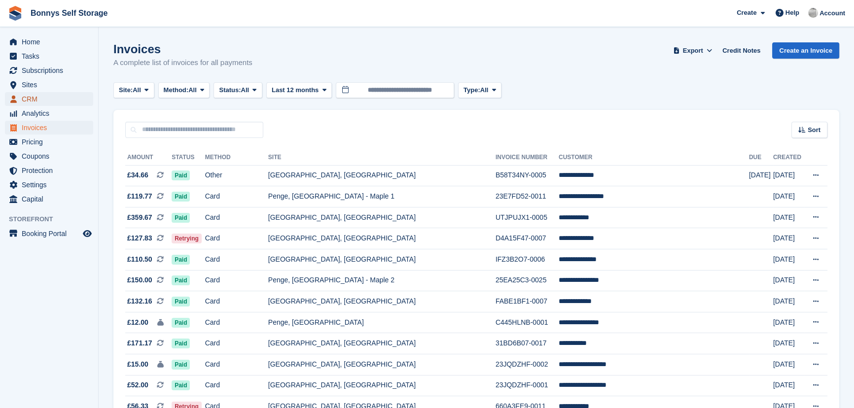
click at [34, 100] on span "CRM" at bounding box center [51, 99] width 59 height 14
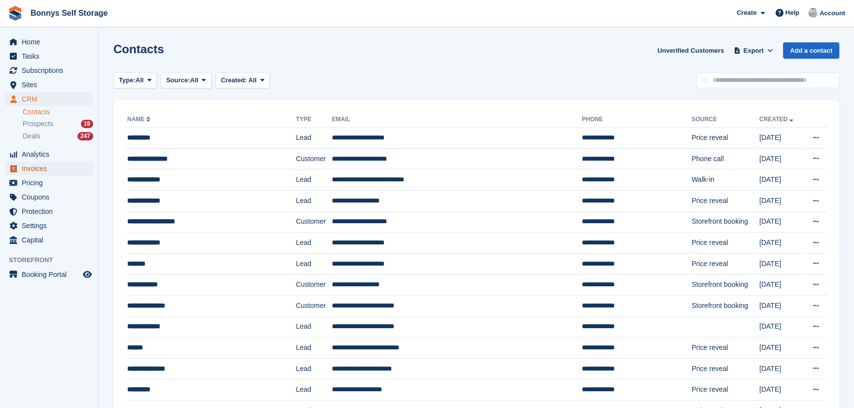
click at [35, 166] on span "Invoices" at bounding box center [51, 169] width 59 height 14
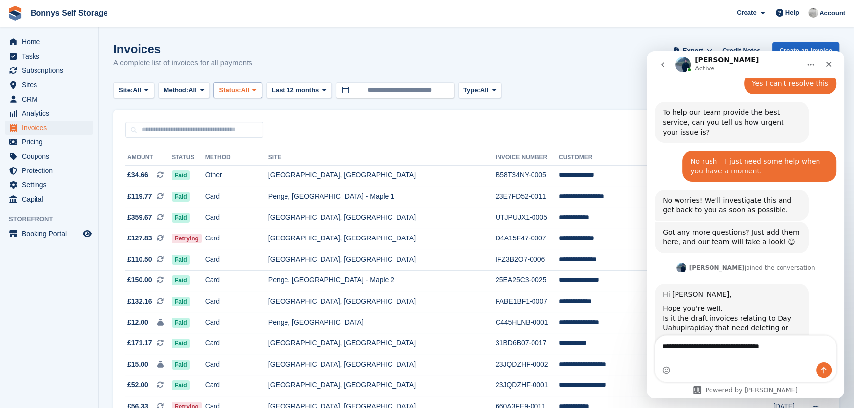
type textarea "**********"
click at [225, 87] on span "Status:" at bounding box center [230, 90] width 22 height 10
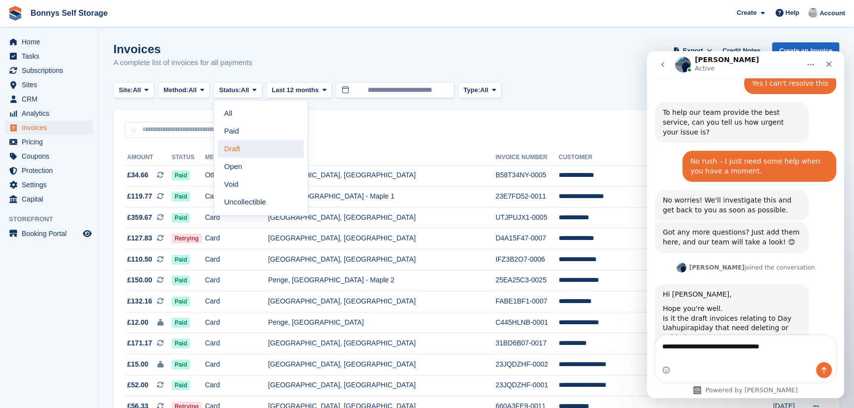
click at [234, 153] on link "Draft" at bounding box center [261, 149] width 86 height 18
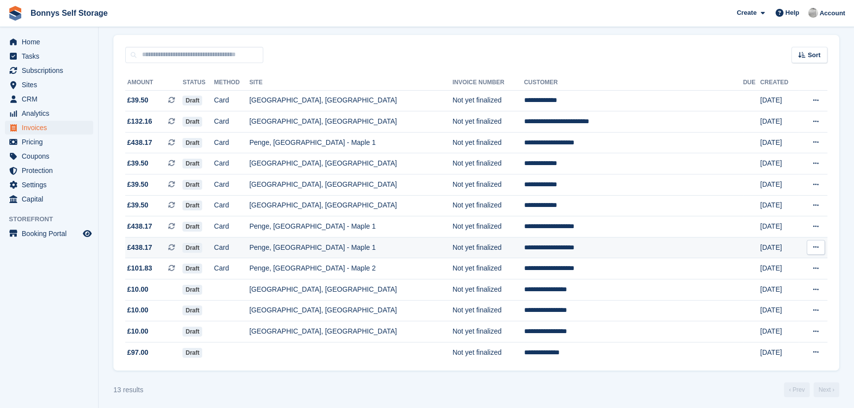
scroll to position [83, 0]
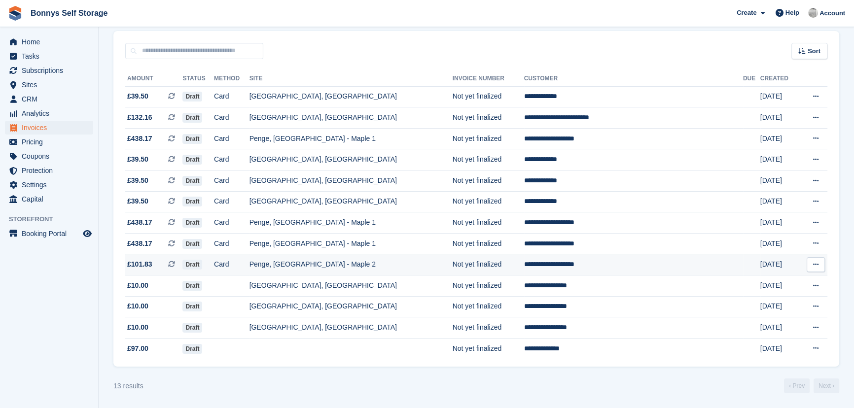
click at [568, 261] on td "**********" at bounding box center [633, 264] width 219 height 21
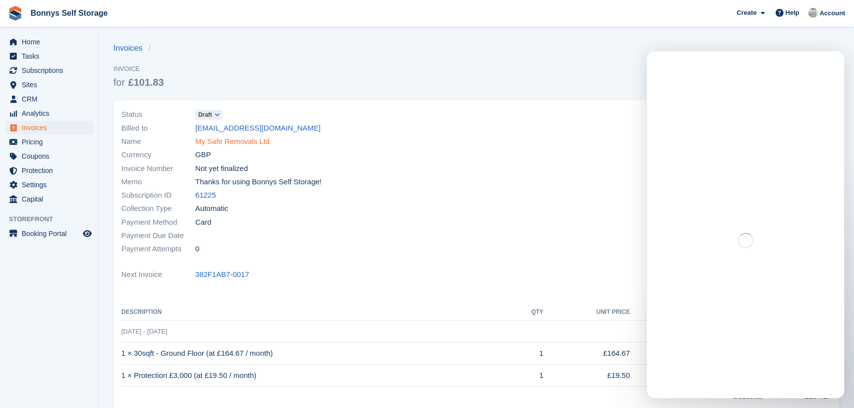
click at [211, 140] on link "My Safe Removals Ltd" at bounding box center [232, 141] width 74 height 11
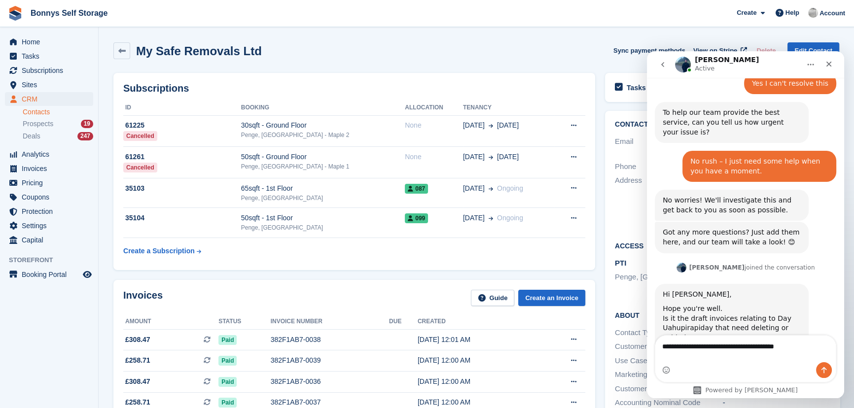
click at [811, 352] on textarea "**********" at bounding box center [745, 344] width 180 height 17
type textarea "**********"
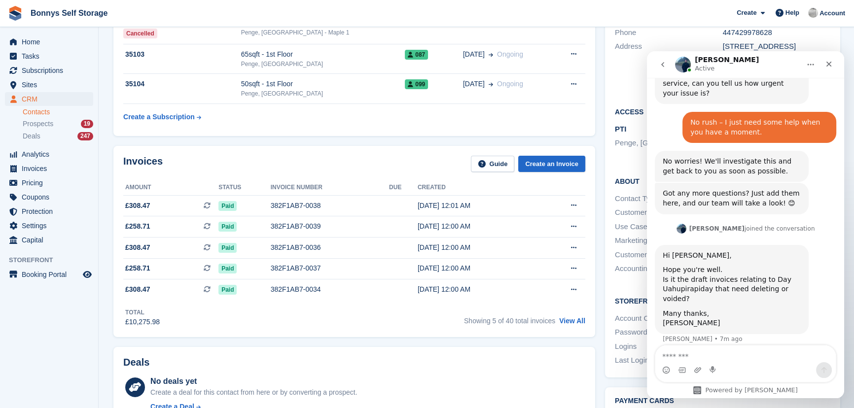
scroll to position [179, 0]
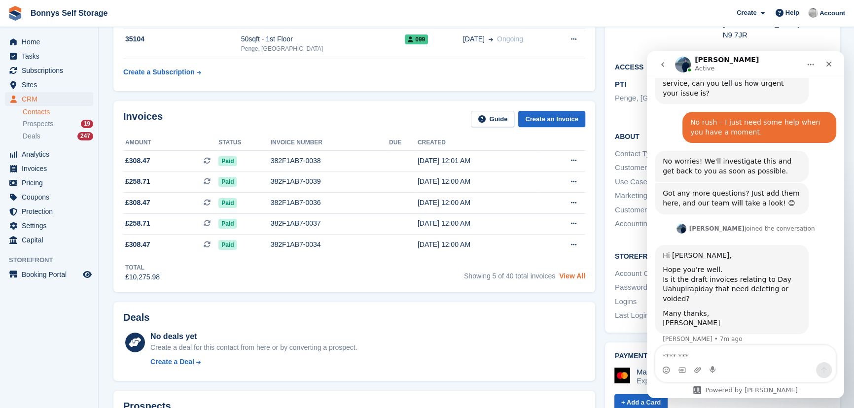
click at [573, 278] on link "View All" at bounding box center [572, 276] width 26 height 8
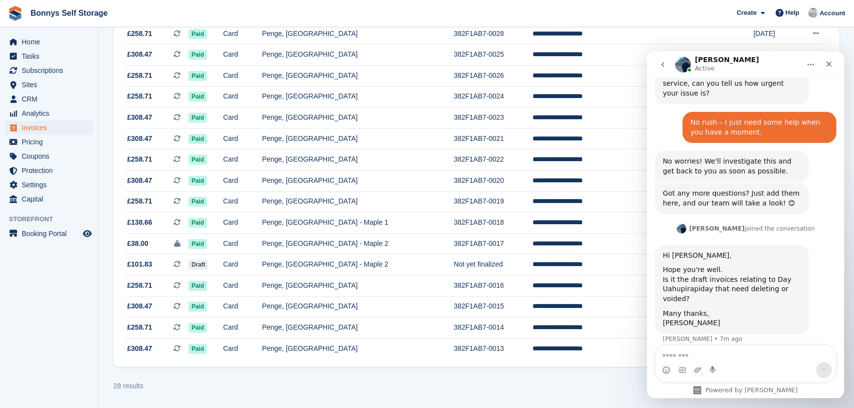
scroll to position [402, 0]
click at [136, 266] on span "£101.83" at bounding box center [139, 264] width 25 height 10
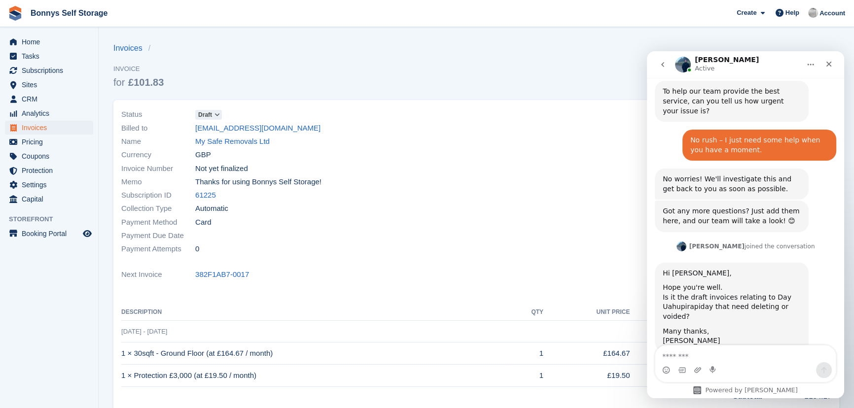
scroll to position [667, 0]
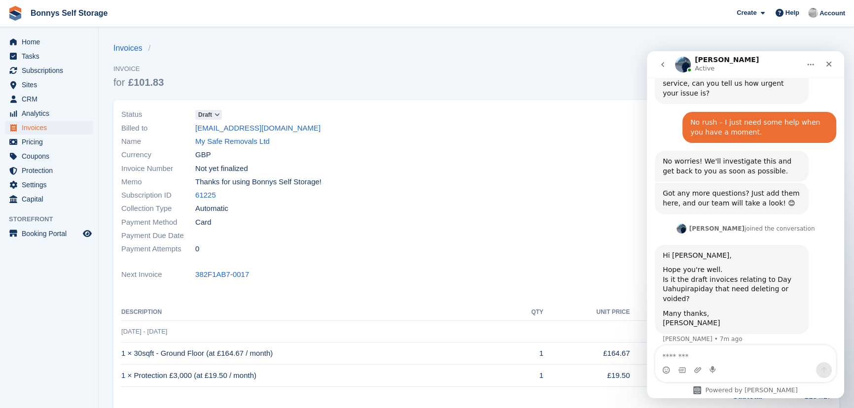
click at [218, 114] on icon at bounding box center [216, 115] width 5 height 6
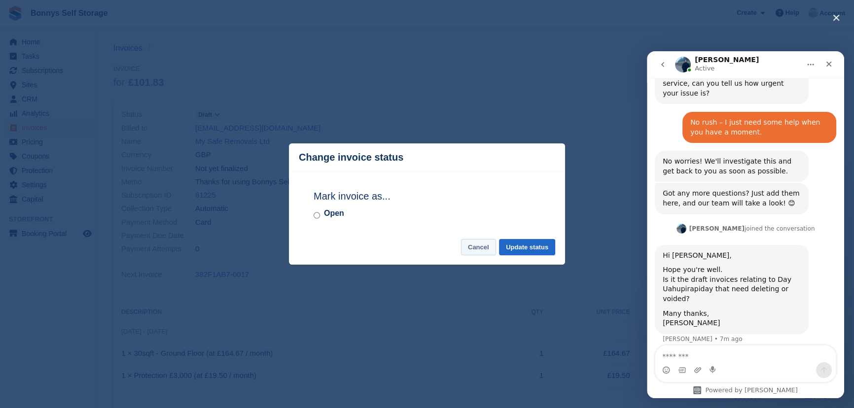
click at [482, 247] on button "Cancel" at bounding box center [478, 247] width 35 height 16
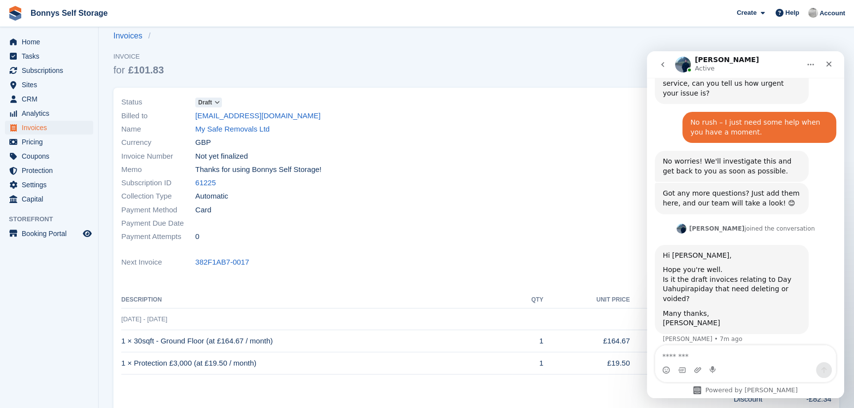
scroll to position [0, 0]
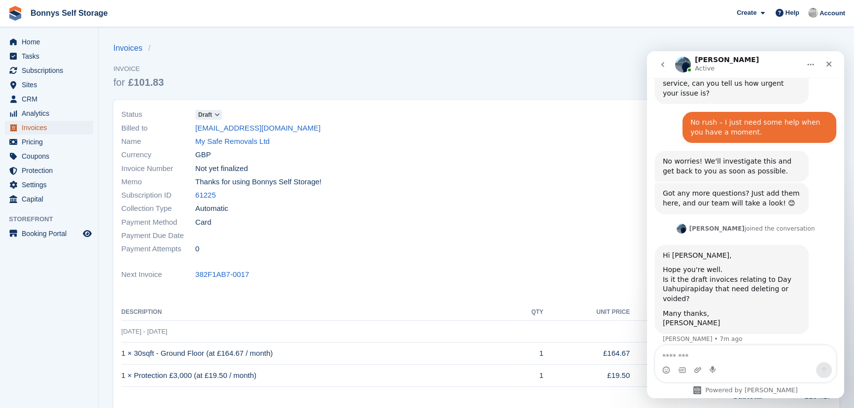
click at [53, 128] on span "Invoices" at bounding box center [51, 128] width 59 height 14
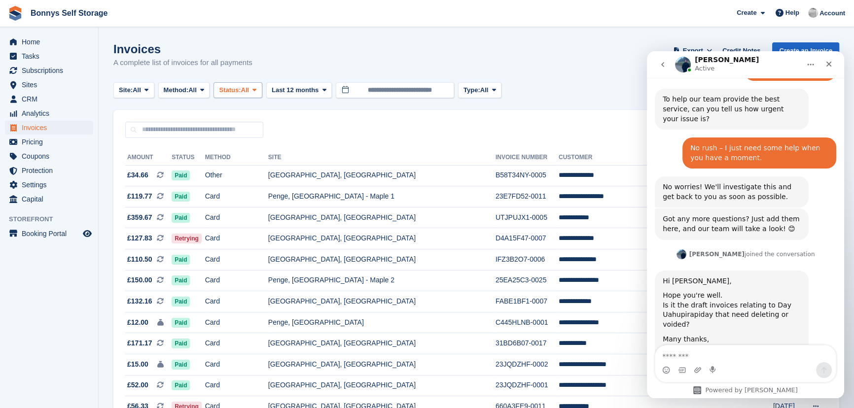
scroll to position [667, 0]
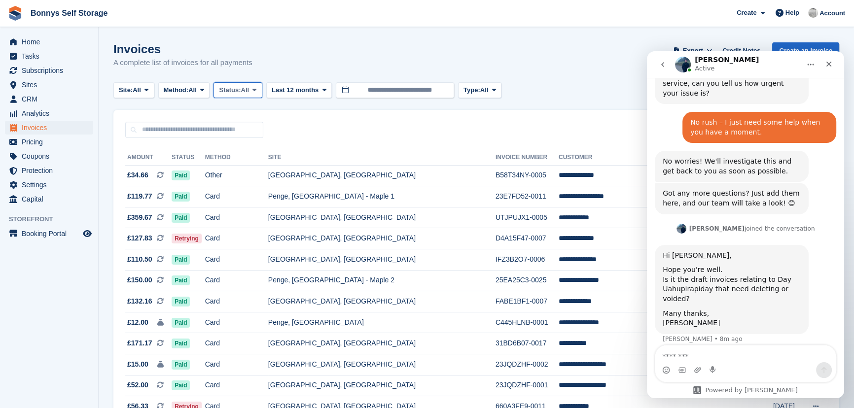
click at [255, 84] on button "Status: All" at bounding box center [237, 90] width 48 height 16
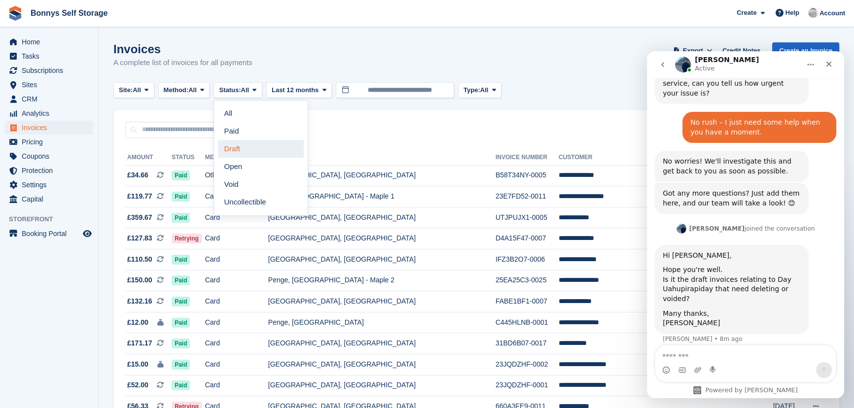
click at [230, 147] on link "Draft" at bounding box center [261, 149] width 86 height 18
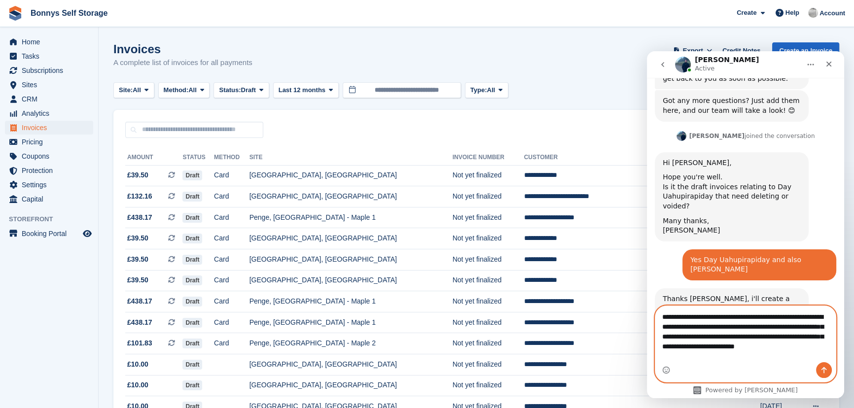
scroll to position [770, 0]
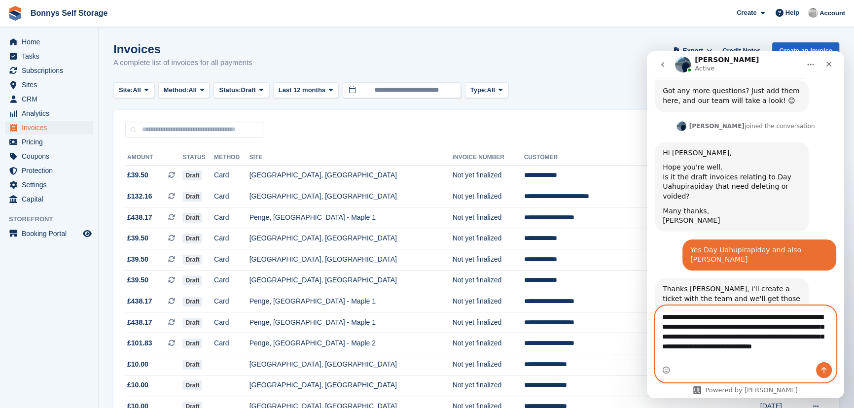
type textarea "**********"
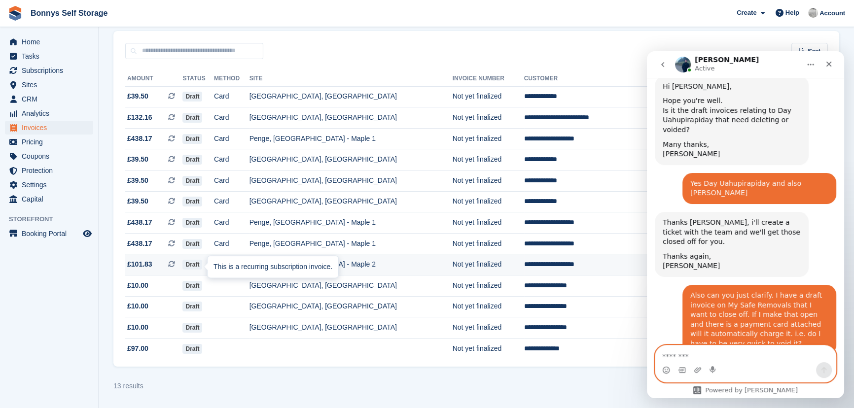
scroll to position [857, 0]
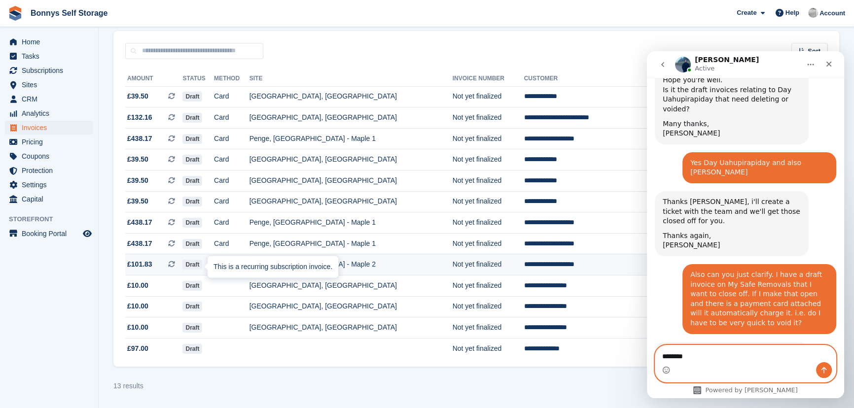
type textarea "*********"
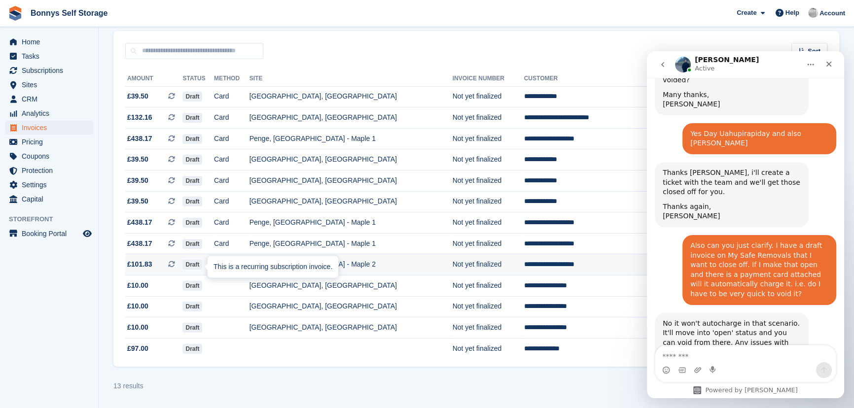
click at [208, 263] on div "This is a recurring subscription invoice." at bounding box center [273, 267] width 131 height 22
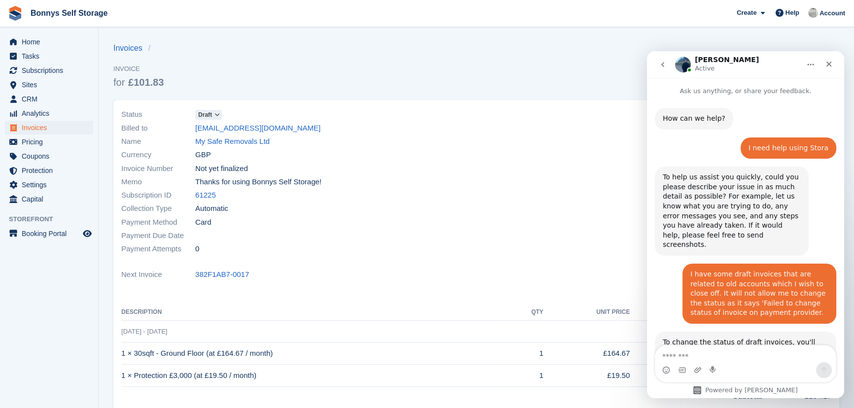
click at [216, 113] on icon at bounding box center [216, 115] width 5 height 6
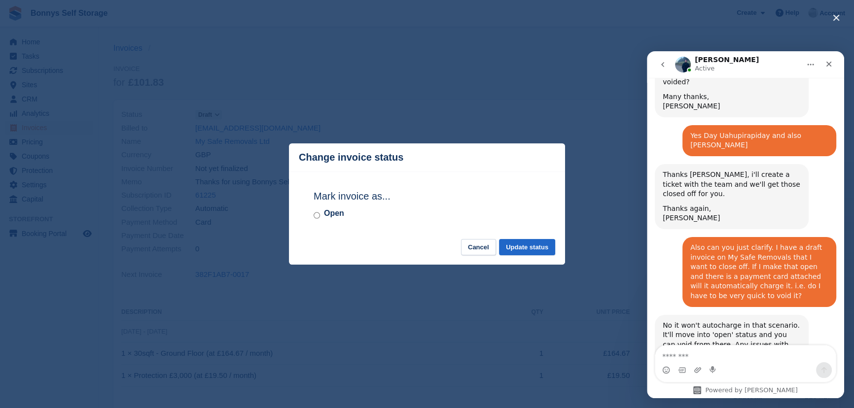
scroll to position [886, 0]
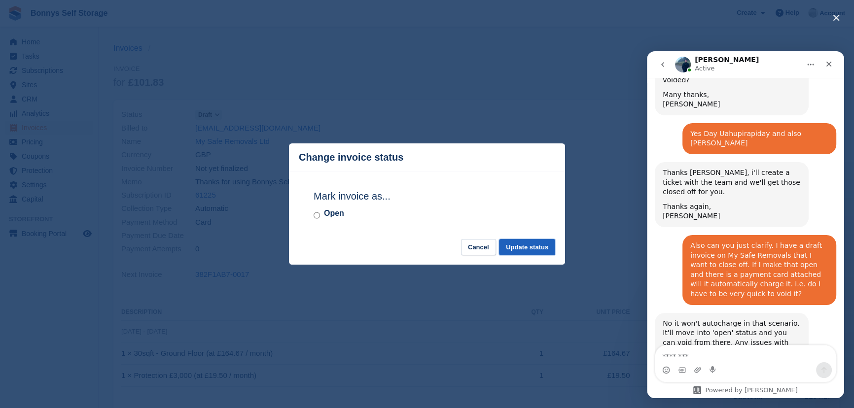
click at [521, 250] on button "Update status" at bounding box center [527, 247] width 56 height 16
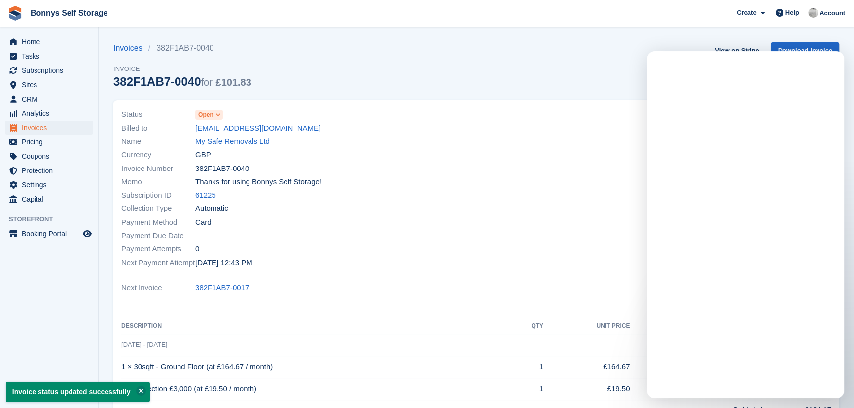
scroll to position [0, 0]
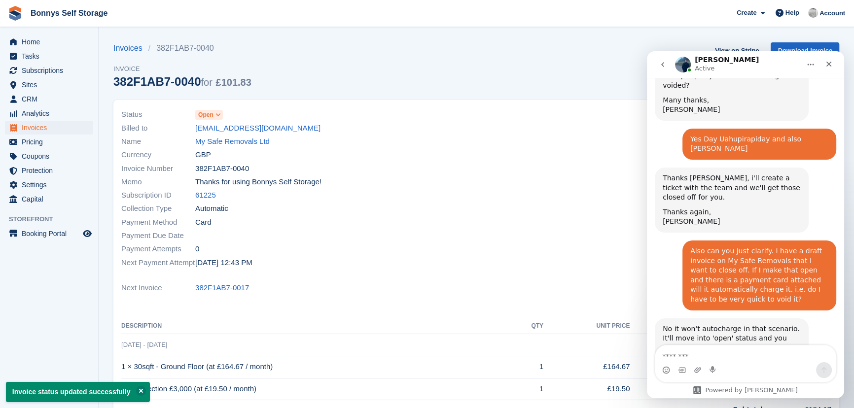
click at [218, 113] on icon at bounding box center [217, 115] width 5 height 6
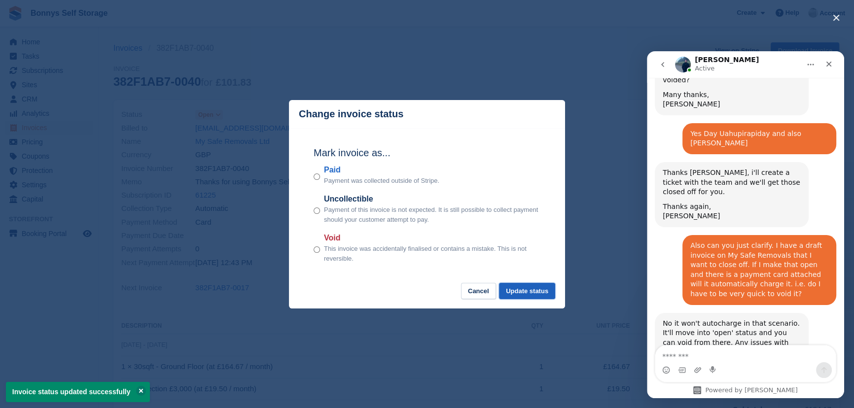
click at [533, 289] on button "Update status" at bounding box center [527, 291] width 56 height 16
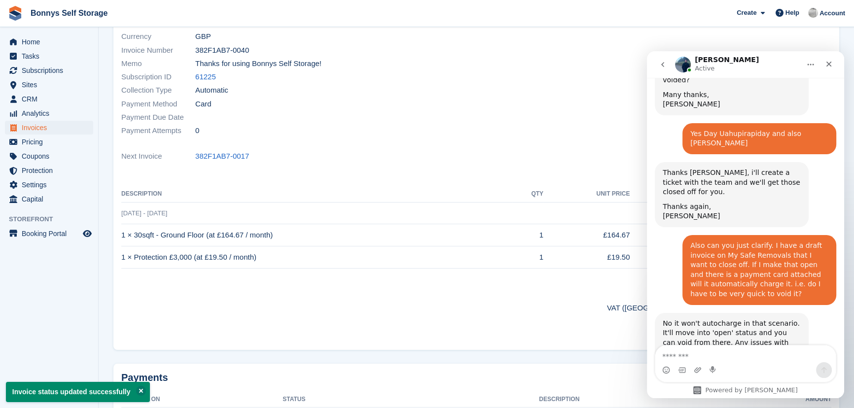
scroll to position [134, 0]
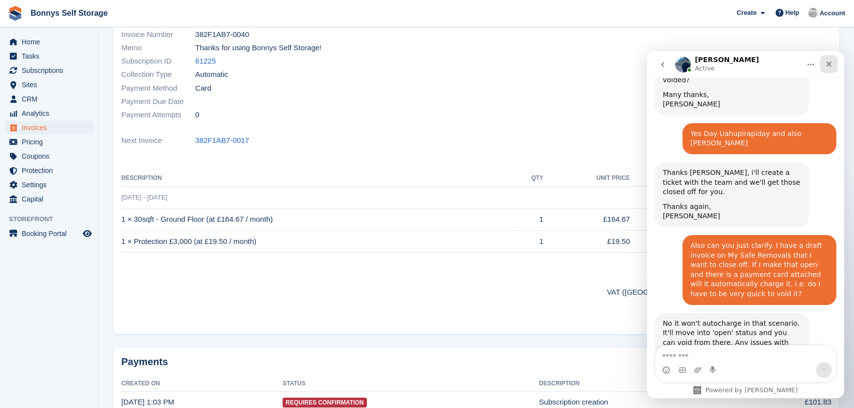
click at [829, 63] on icon "Close" at bounding box center [828, 64] width 5 height 5
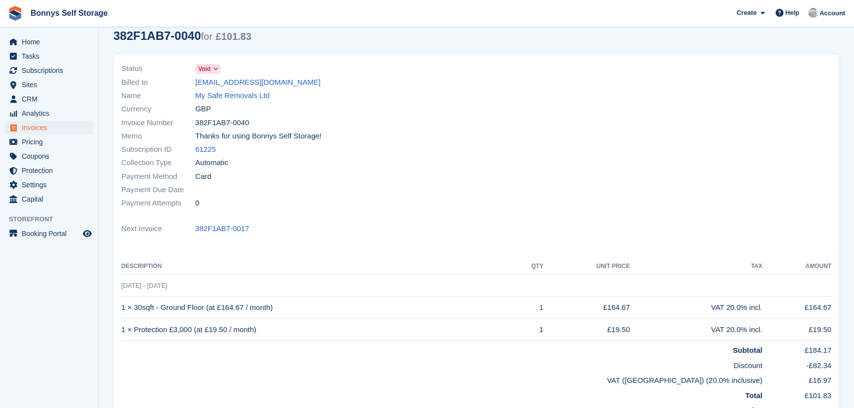
scroll to position [0, 0]
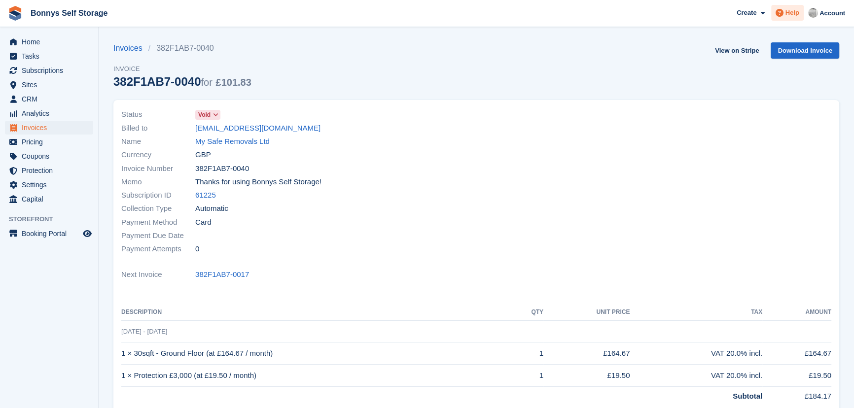
click at [794, 11] on span "Help" at bounding box center [792, 13] width 14 height 10
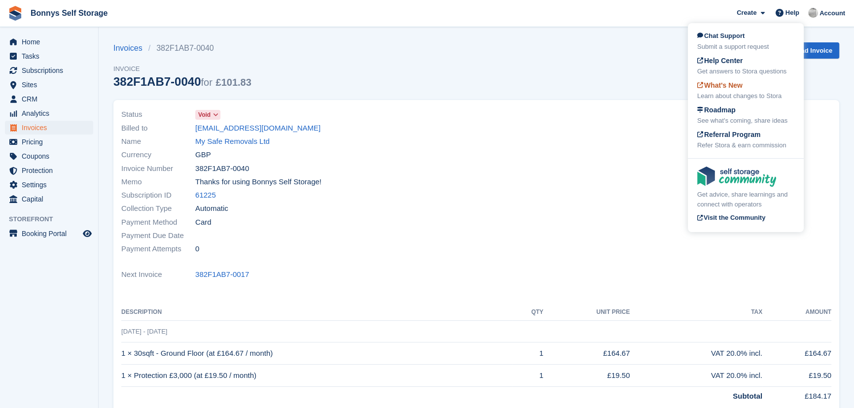
click at [727, 82] on span "What's New" at bounding box center [719, 85] width 45 height 8
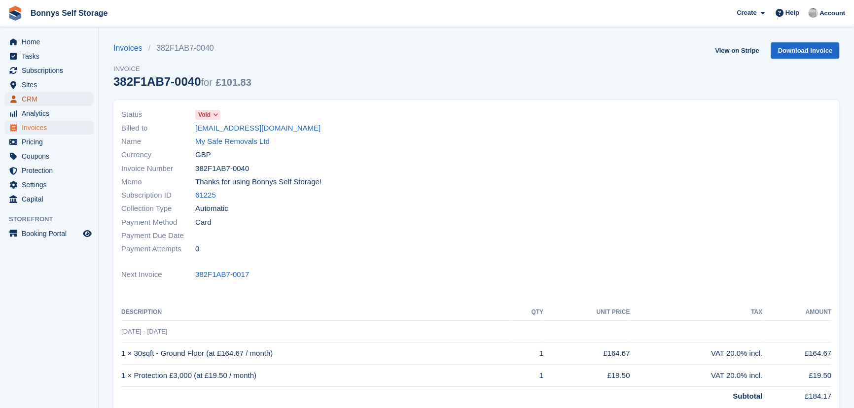
click at [40, 96] on span "CRM" at bounding box center [51, 99] width 59 height 14
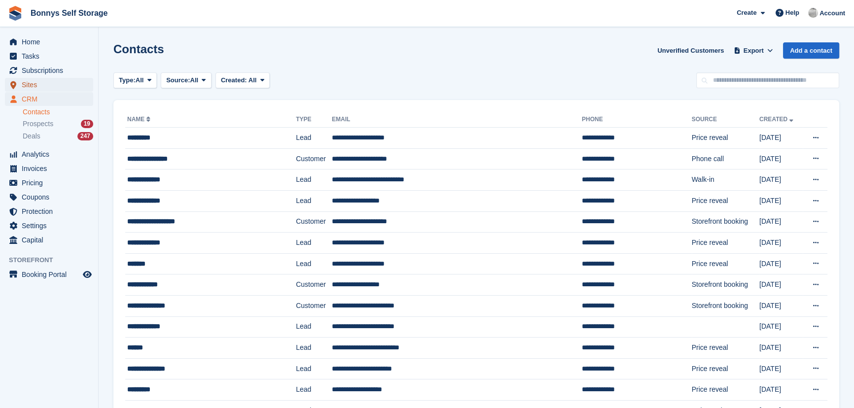
click at [31, 83] on span "Sites" at bounding box center [51, 85] width 59 height 14
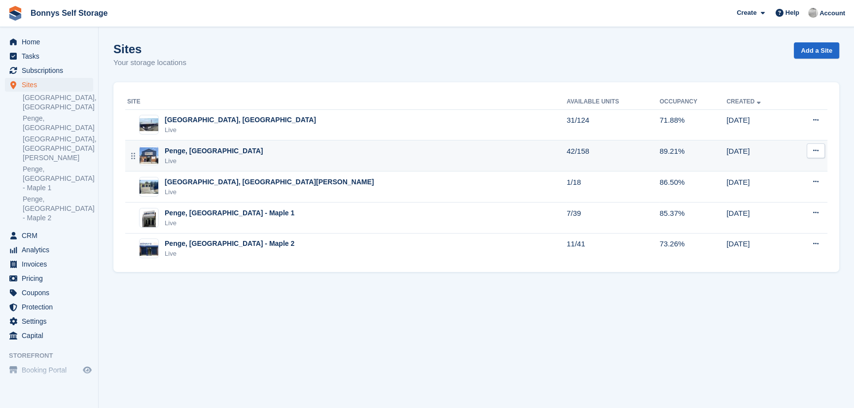
click at [186, 153] on div "Penge, [GEOGRAPHIC_DATA]" at bounding box center [214, 151] width 98 height 10
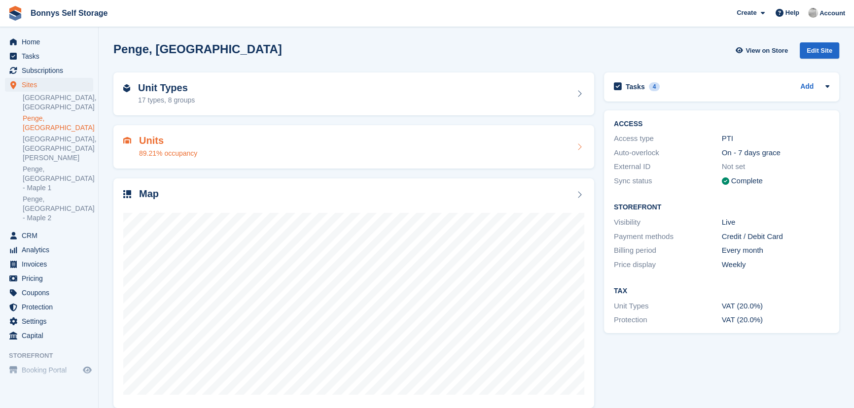
click at [162, 145] on h2 "Units" at bounding box center [168, 140] width 58 height 11
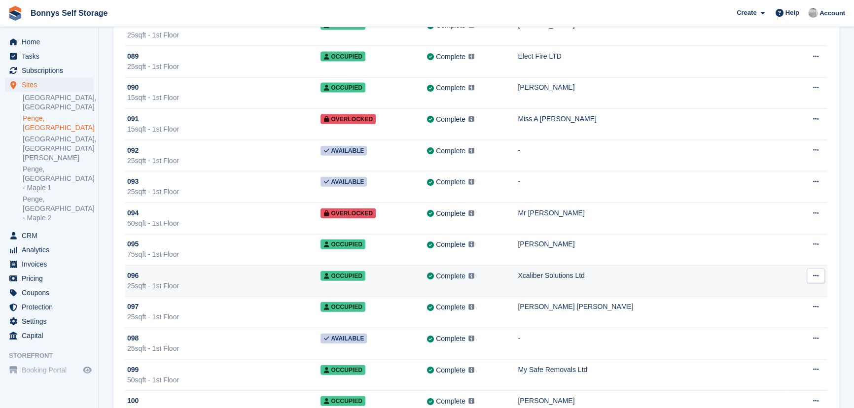
scroll to position [2823, 0]
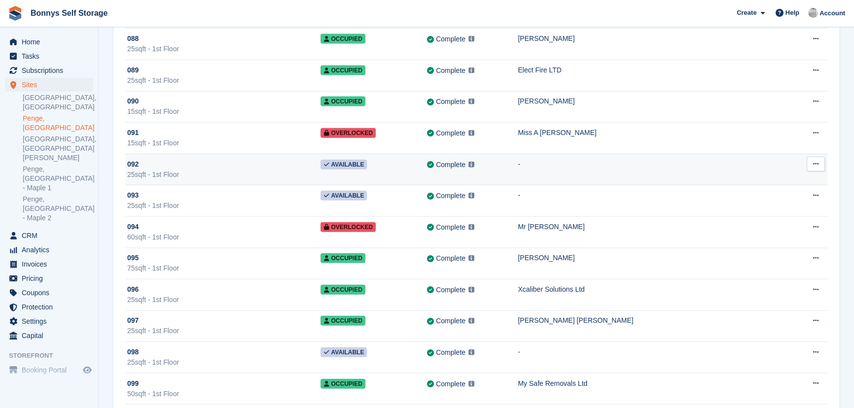
click at [810, 158] on button at bounding box center [815, 164] width 18 height 15
click at [751, 178] on p "Edit unit" at bounding box center [777, 183] width 86 height 13
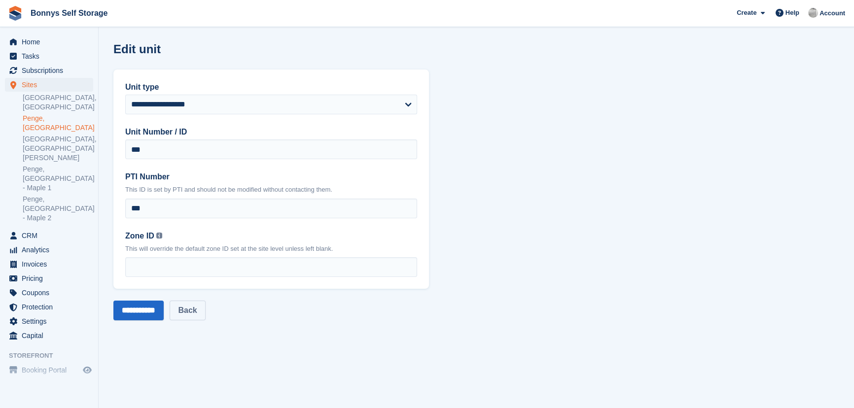
click at [203, 307] on link "Back" at bounding box center [187, 311] width 35 height 20
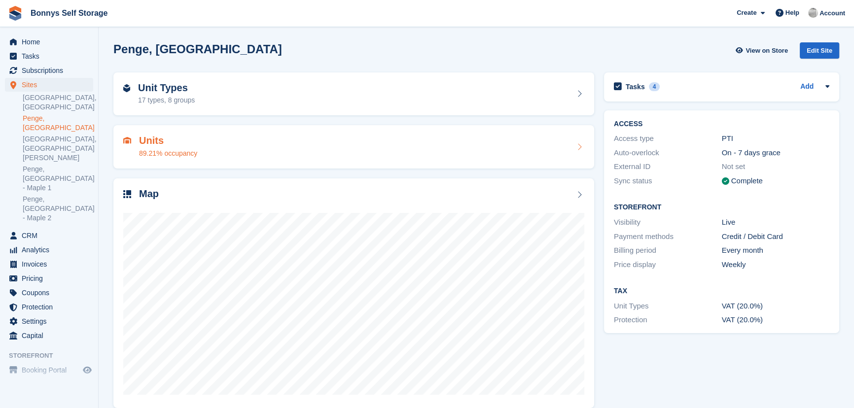
click at [143, 148] on div "89.21% occupancy" at bounding box center [168, 153] width 58 height 10
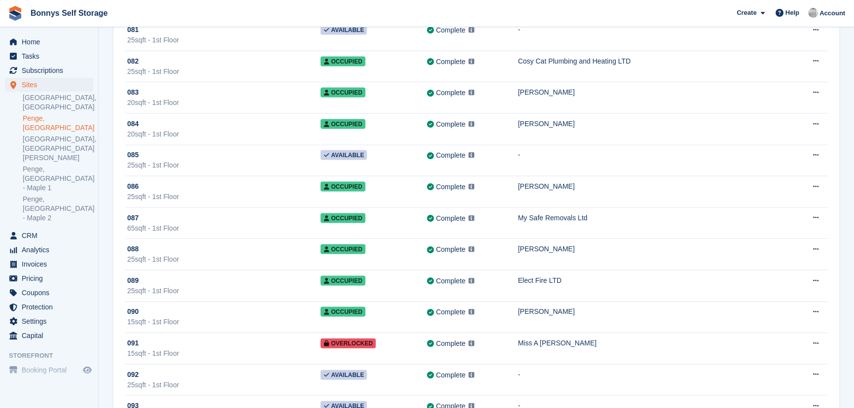
scroll to position [2733, 0]
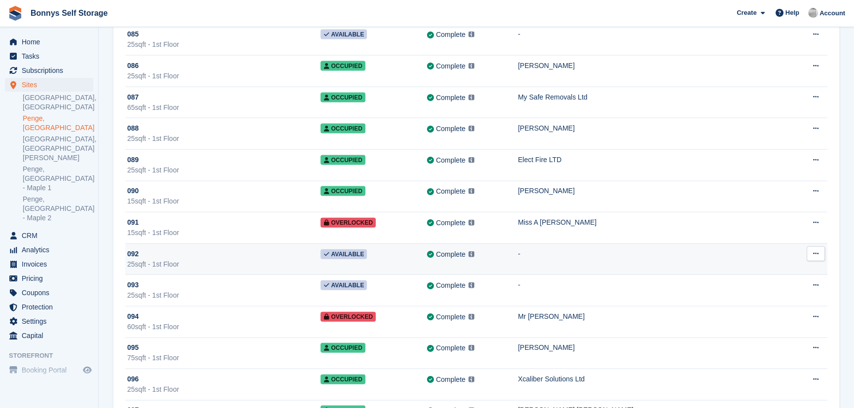
click at [353, 250] on span "Available" at bounding box center [343, 254] width 46 height 10
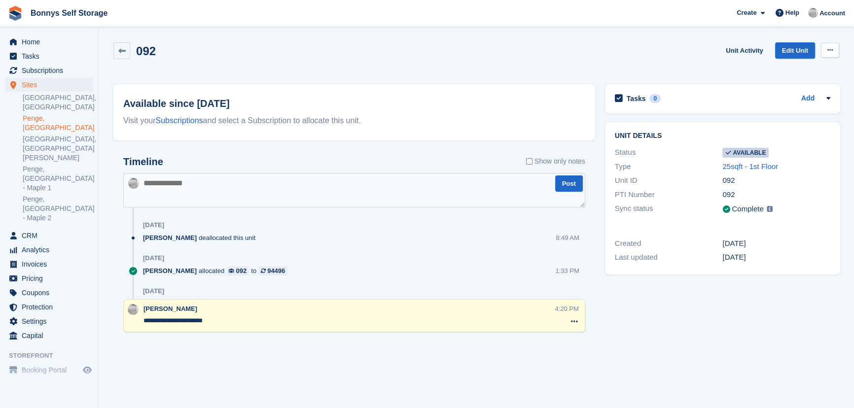
click at [837, 50] on button at bounding box center [830, 50] width 18 height 15
click at [786, 70] on p "Make unavailable" at bounding box center [792, 69] width 86 height 13
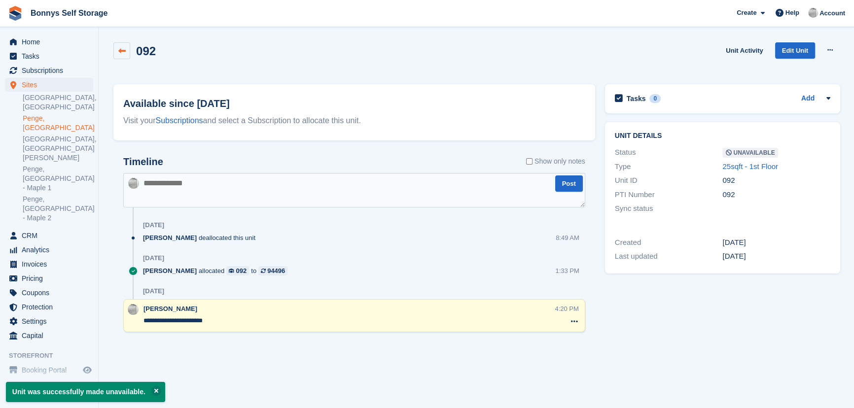
click at [119, 51] on icon at bounding box center [121, 50] width 7 height 7
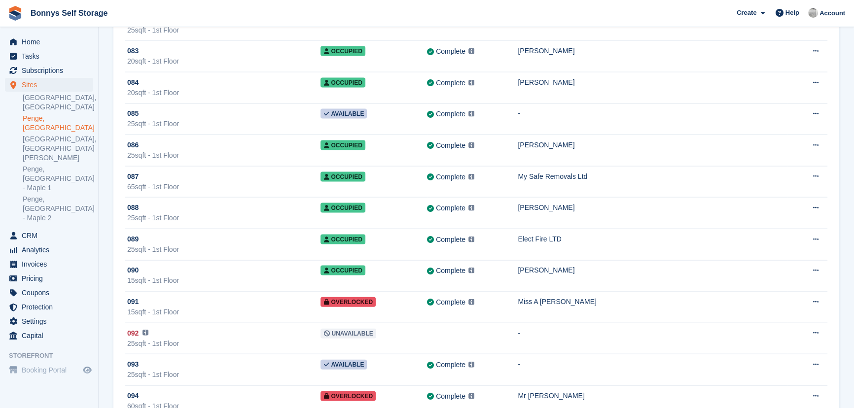
scroll to position [2823, 0]
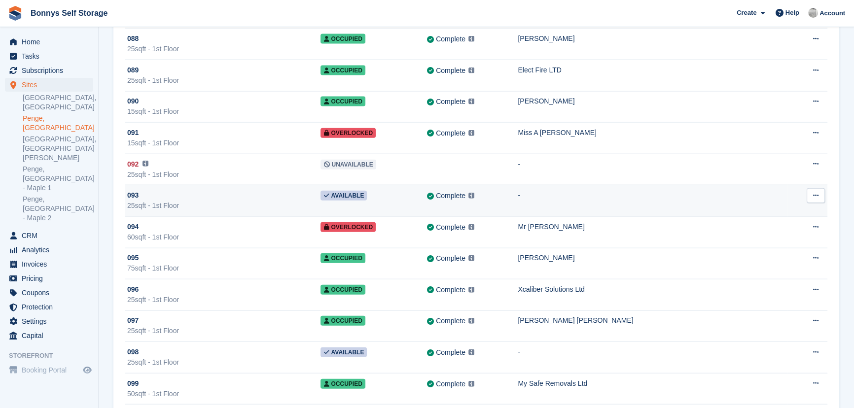
click at [139, 201] on div "25sqft - 1st Floor" at bounding box center [223, 206] width 193 height 10
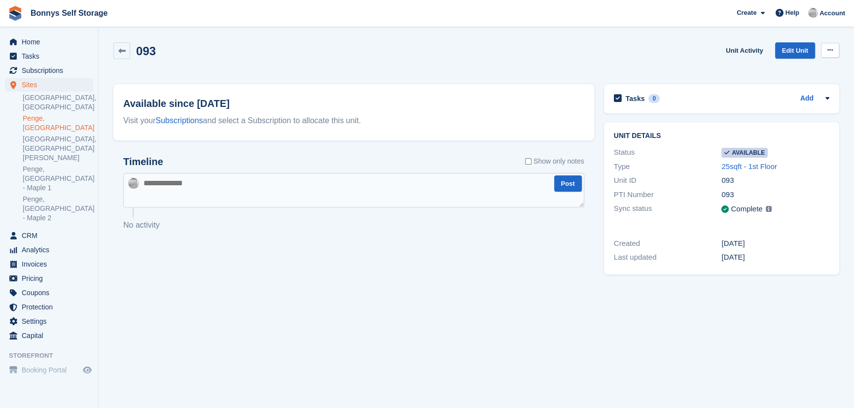
click at [826, 49] on button at bounding box center [830, 50] width 18 height 15
click at [794, 69] on p "Make unavailable" at bounding box center [792, 69] width 86 height 13
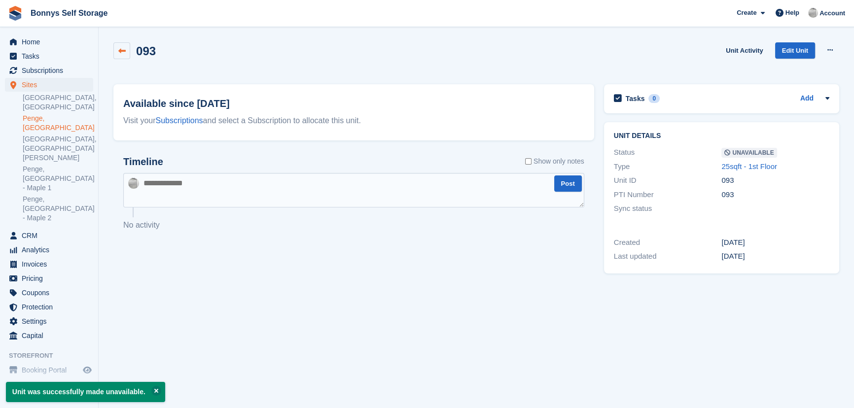
click at [118, 48] on icon at bounding box center [121, 50] width 7 height 7
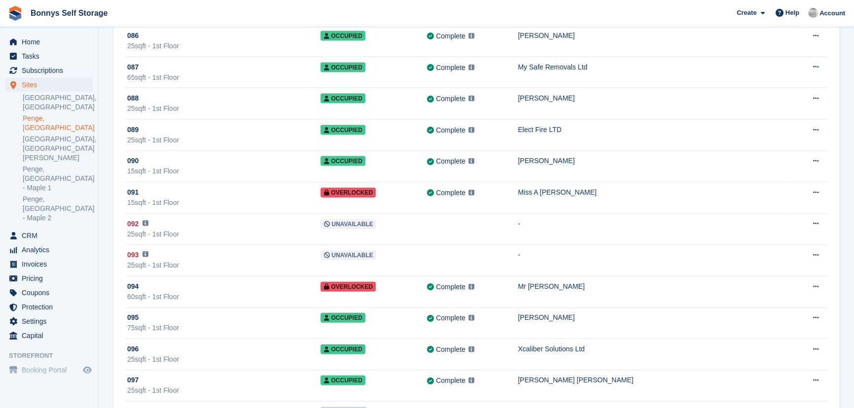
scroll to position [2778, 0]
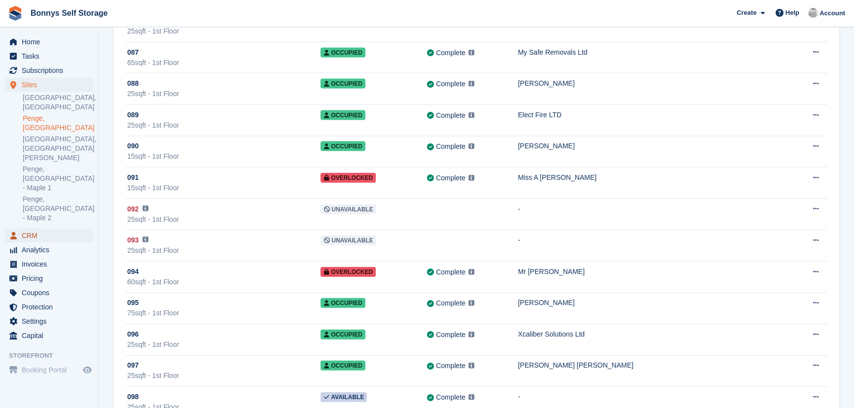
click at [35, 229] on span "CRM" at bounding box center [51, 236] width 59 height 14
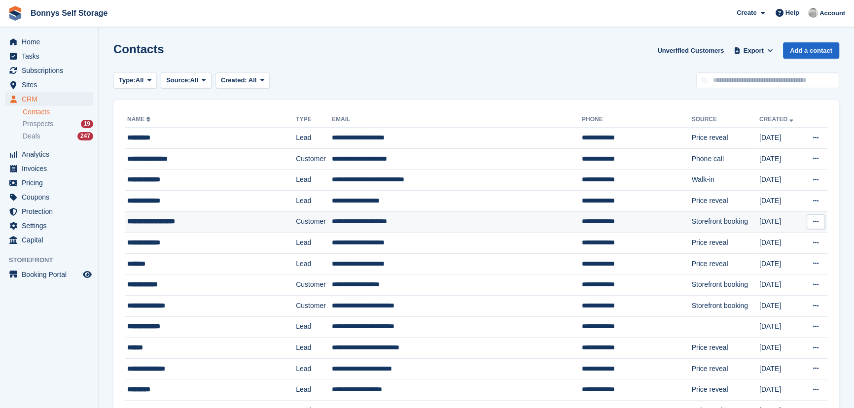
click at [146, 221] on div "**********" at bounding box center [197, 221] width 140 height 10
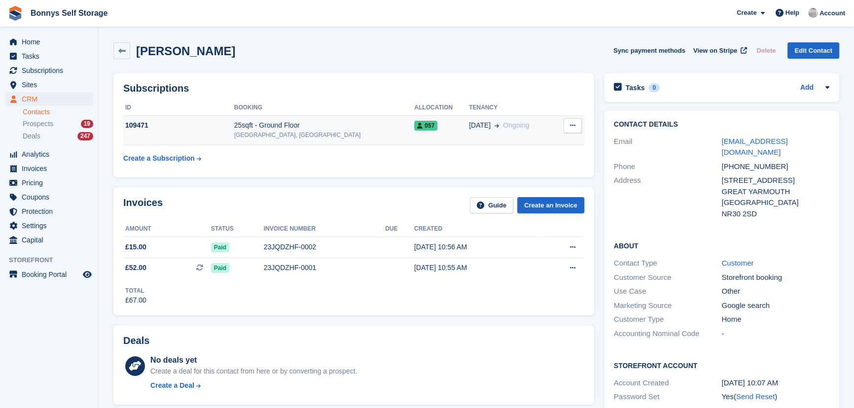
click at [299, 130] on div "25sqft - Ground Floor" at bounding box center [324, 125] width 180 height 10
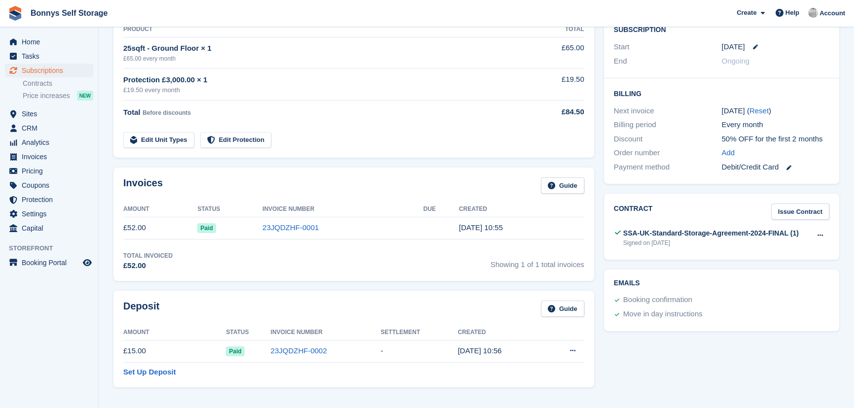
scroll to position [224, 0]
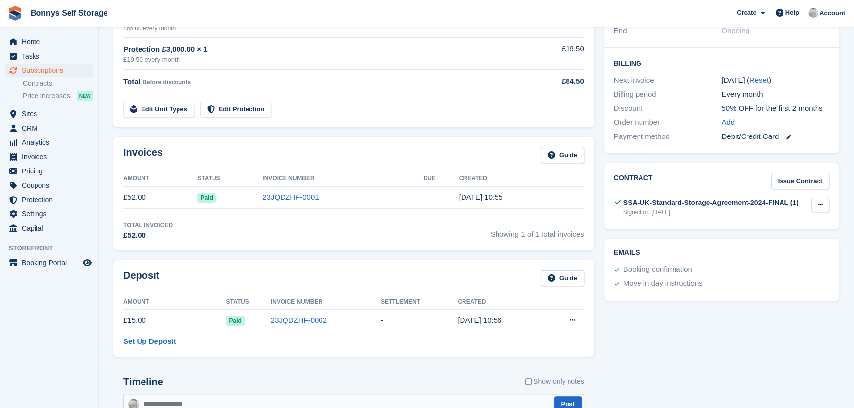
click at [815, 198] on button at bounding box center [820, 205] width 18 height 15
click at [761, 218] on p "View" at bounding box center [782, 224] width 86 height 13
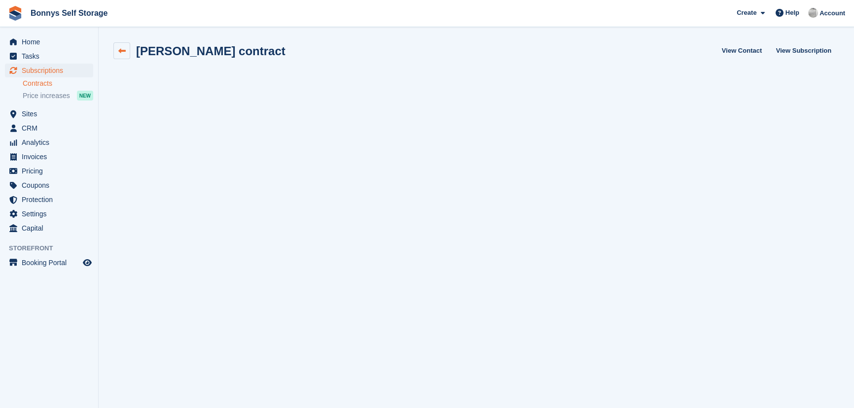
click at [125, 47] on icon at bounding box center [121, 50] width 7 height 7
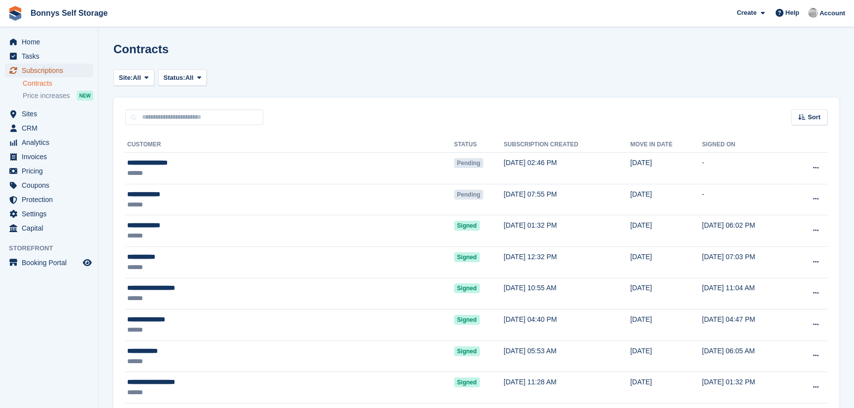
click at [40, 69] on span "Subscriptions" at bounding box center [51, 71] width 59 height 14
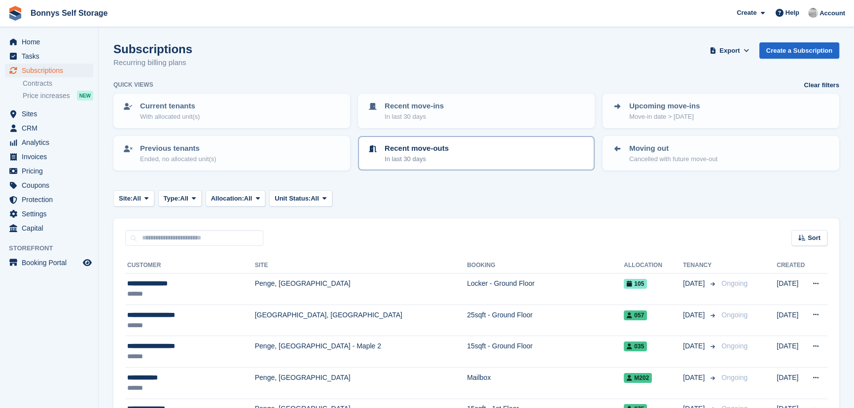
click at [402, 155] on p "In last 30 days" at bounding box center [417, 159] width 64 height 10
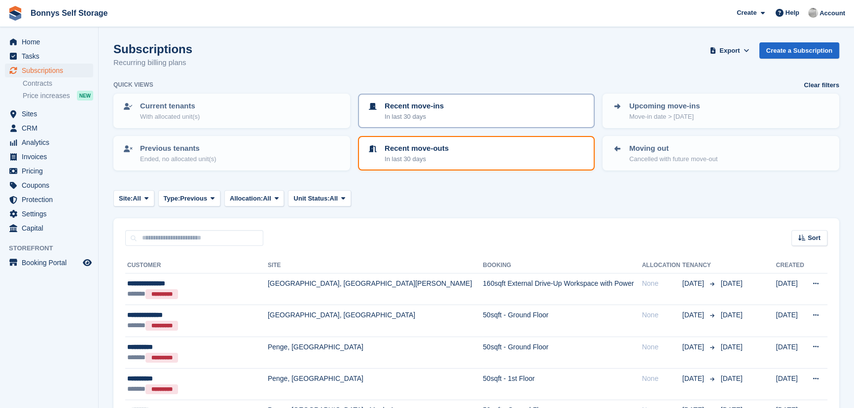
click at [404, 112] on p "In last 30 days" at bounding box center [414, 117] width 59 height 10
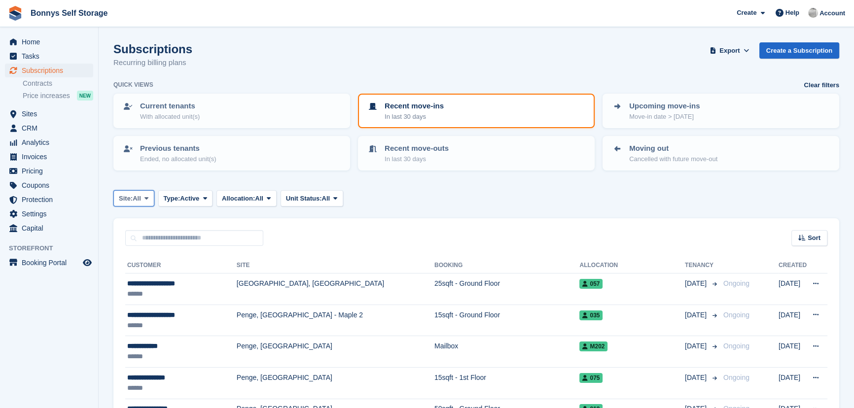
click at [130, 198] on span "Site:" at bounding box center [126, 199] width 14 height 10
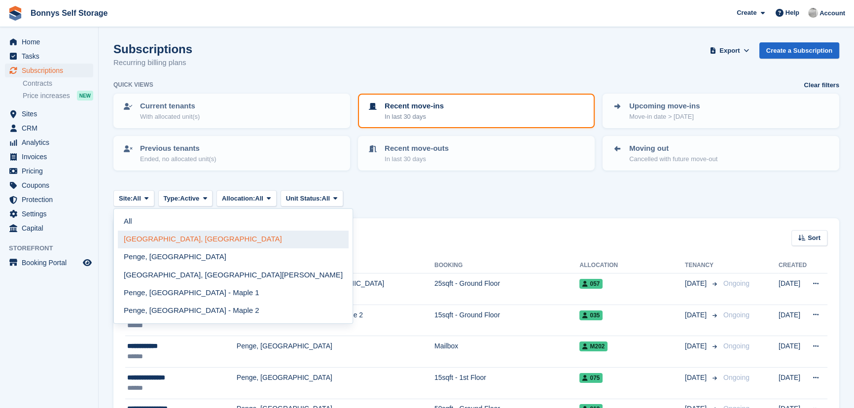
click at [135, 239] on link "[GEOGRAPHIC_DATA], [GEOGRAPHIC_DATA]" at bounding box center [233, 240] width 231 height 18
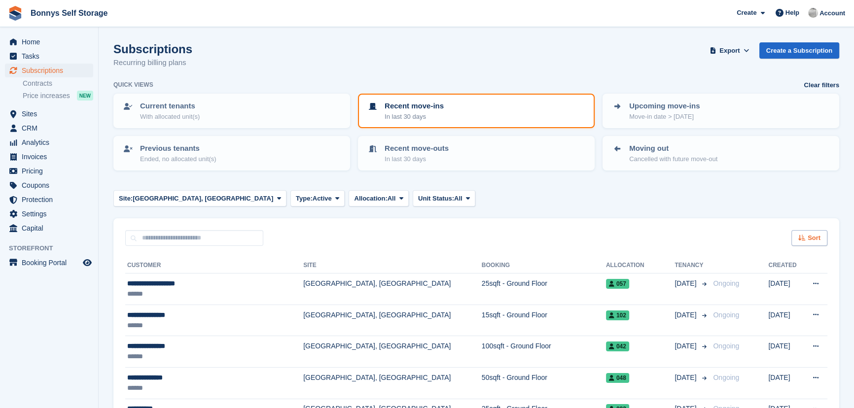
click at [814, 239] on span "Sort" at bounding box center [813, 238] width 13 height 10
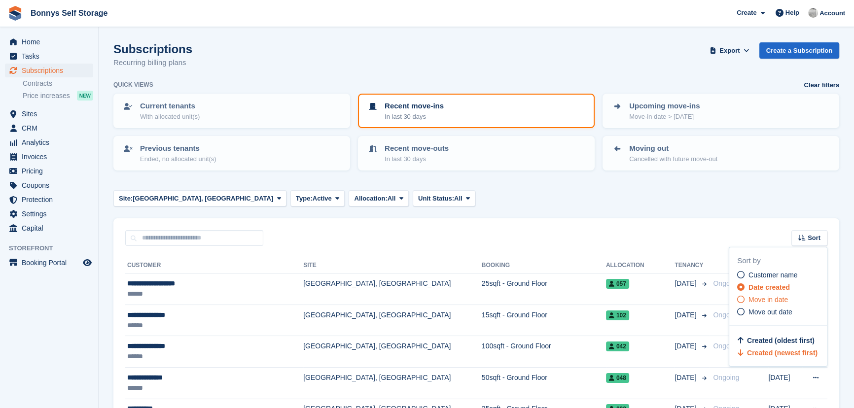
click at [740, 297] on icon at bounding box center [740, 299] width 7 height 7
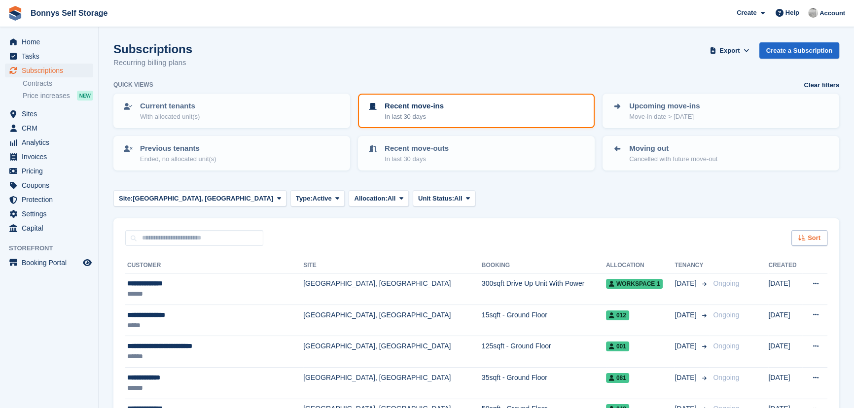
click at [801, 239] on icon at bounding box center [801, 238] width 7 height 6
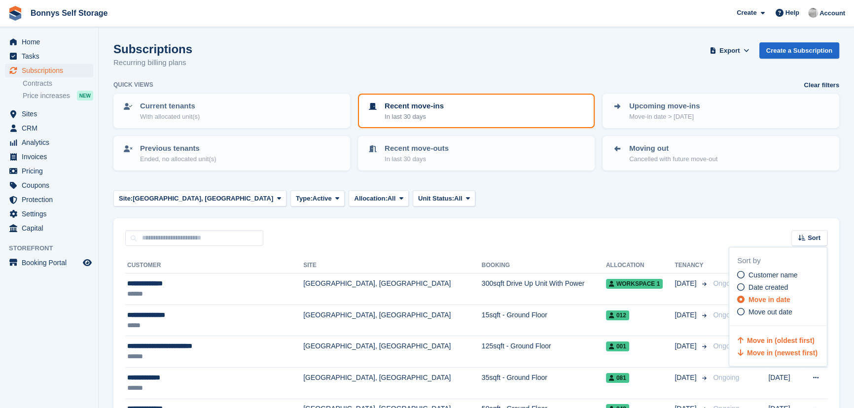
click at [739, 353] on icon at bounding box center [740, 352] width 7 height 7
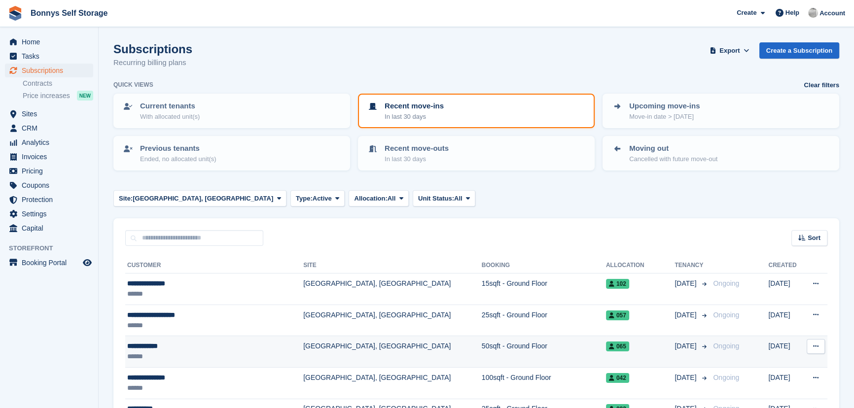
click at [140, 346] on div "**********" at bounding box center [199, 346] width 145 height 10
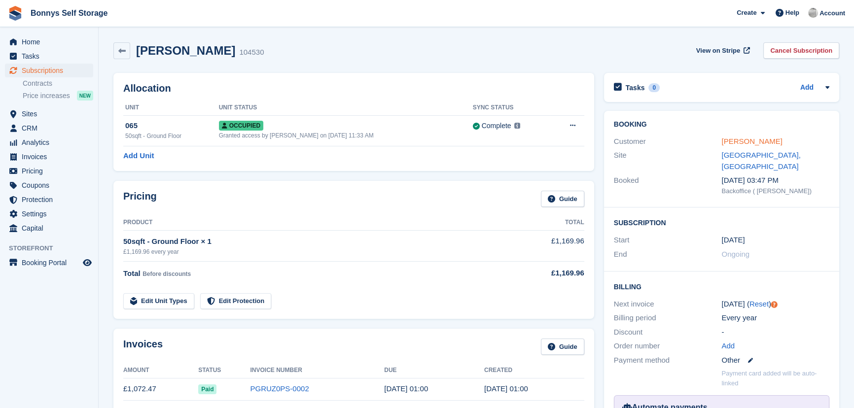
click at [746, 140] on link "Helen Craske" at bounding box center [751, 141] width 61 height 8
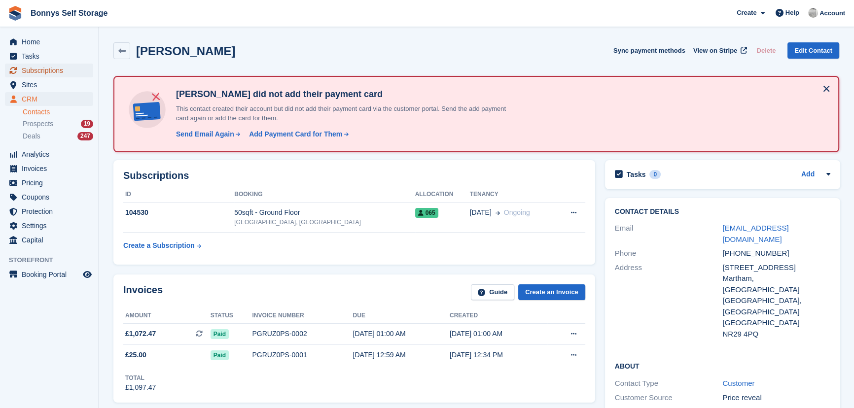
click at [44, 73] on span "Subscriptions" at bounding box center [51, 71] width 59 height 14
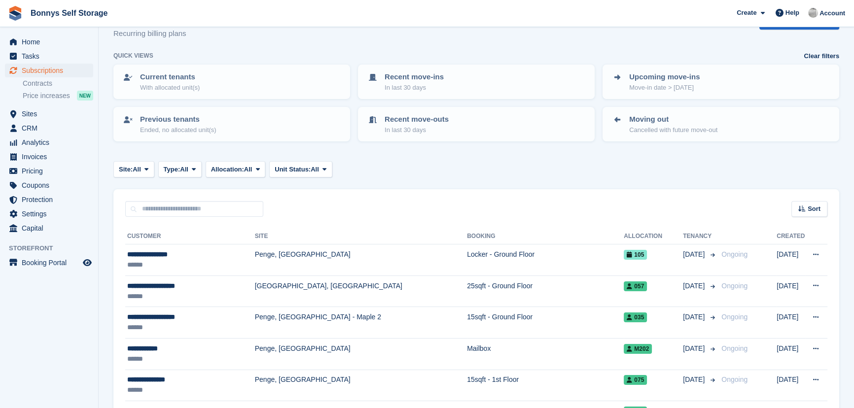
scroll to position [44, 0]
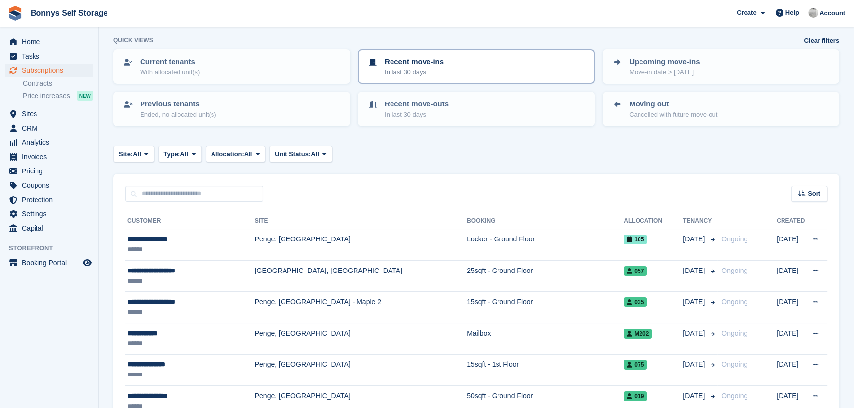
click at [437, 59] on p "Recent move-ins" at bounding box center [414, 61] width 59 height 11
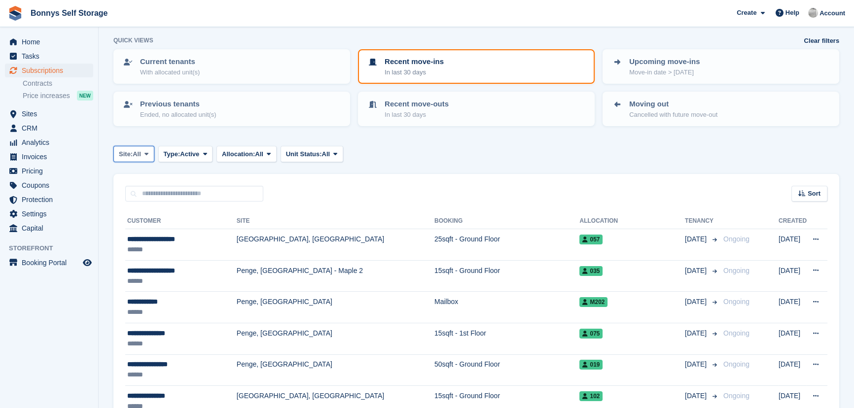
click at [147, 152] on icon at bounding box center [146, 154] width 4 height 6
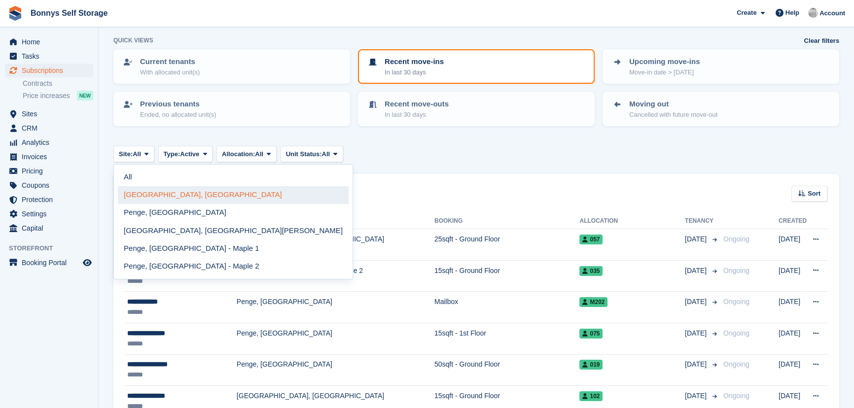
click at [146, 196] on link "[GEOGRAPHIC_DATA], [GEOGRAPHIC_DATA]" at bounding box center [233, 195] width 231 height 18
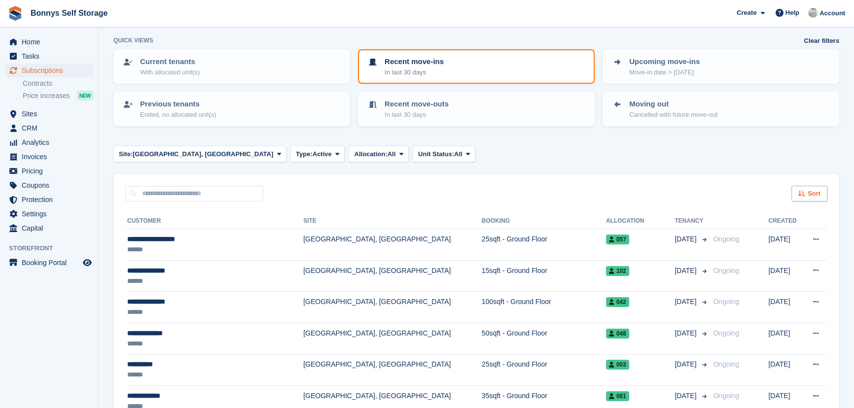
click at [816, 192] on span "Sort" at bounding box center [813, 194] width 13 height 10
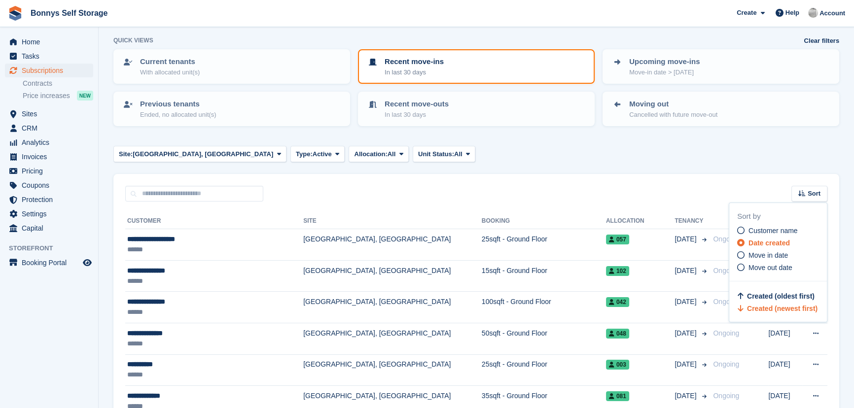
click at [776, 310] on span "Created (newest first)" at bounding box center [782, 309] width 70 height 8
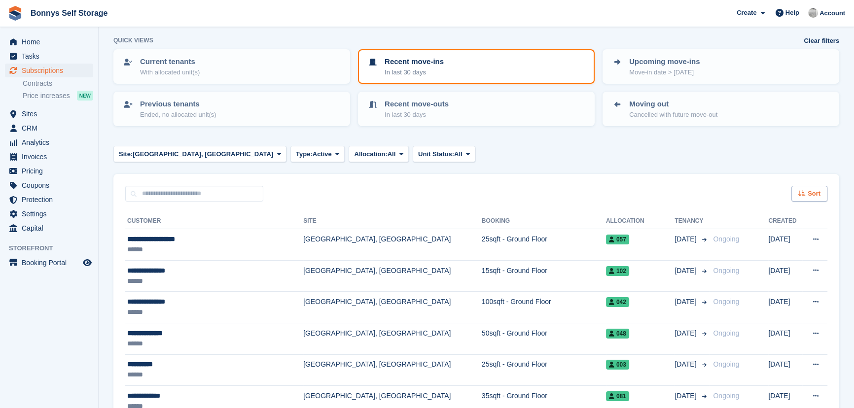
click at [804, 191] on icon at bounding box center [801, 193] width 7 height 6
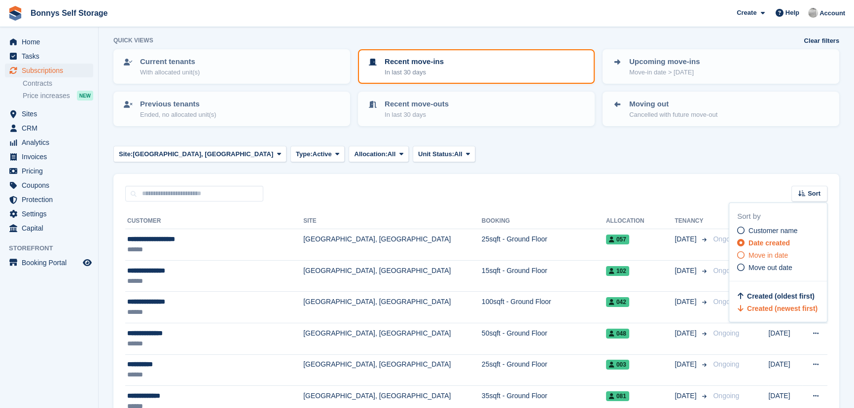
click at [762, 255] on span "Move in date" at bounding box center [767, 255] width 39 height 8
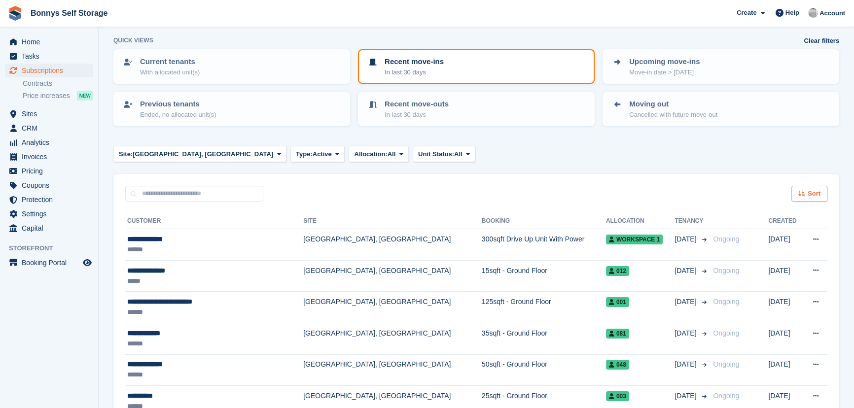
click at [811, 194] on span "Sort" at bounding box center [813, 194] width 13 height 10
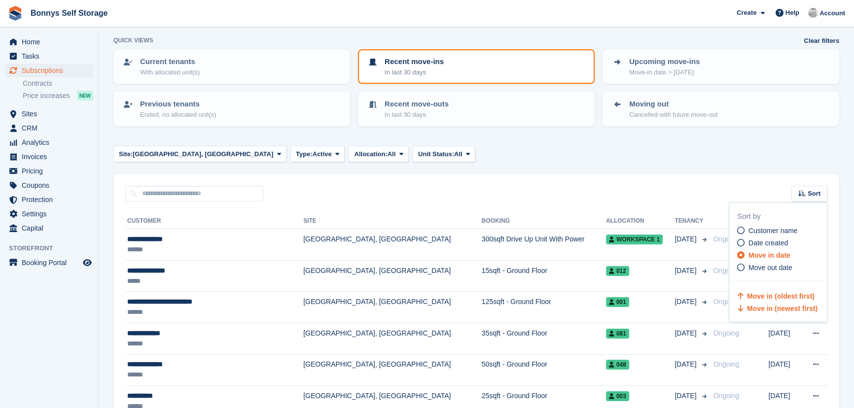
click at [759, 307] on span "Move in (newest first)" at bounding box center [782, 309] width 70 height 8
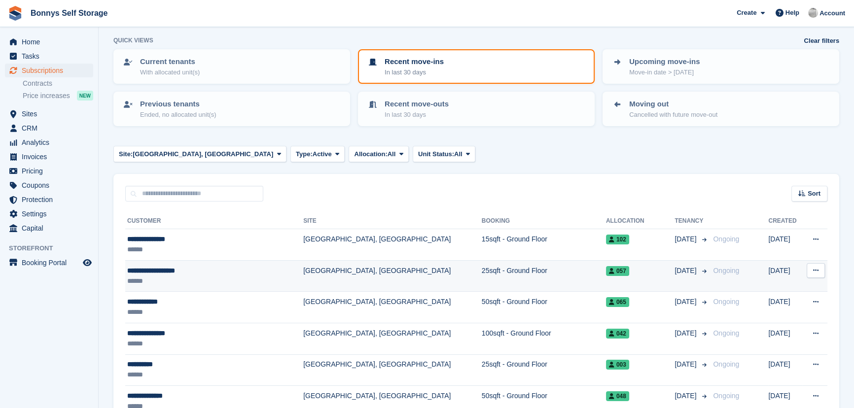
click at [144, 272] on div "**********" at bounding box center [199, 271] width 145 height 10
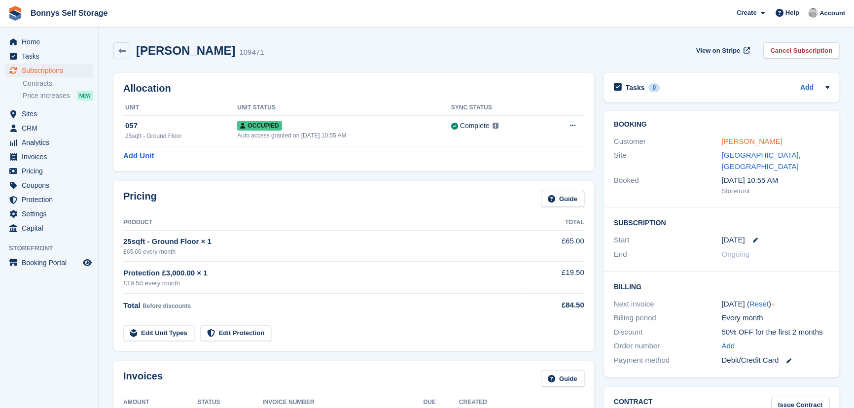
click at [780, 141] on link "[PERSON_NAME]" at bounding box center [751, 141] width 61 height 8
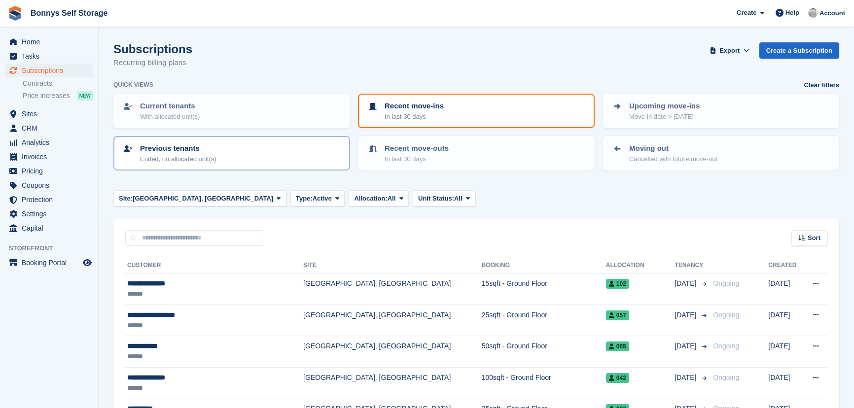
scroll to position [44, 0]
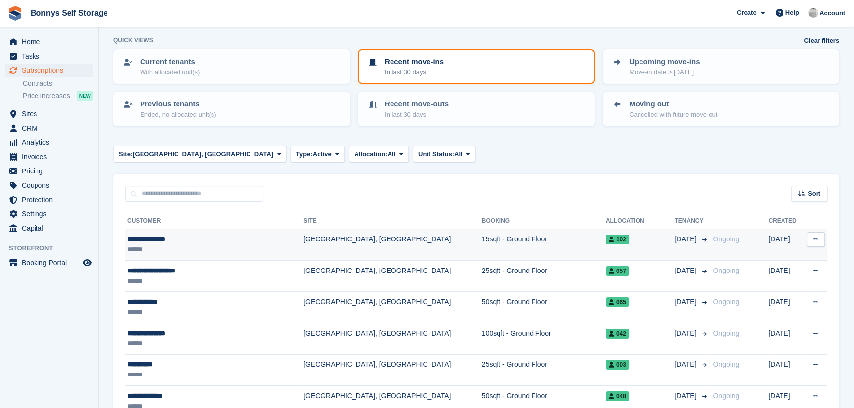
click at [151, 241] on div "**********" at bounding box center [199, 239] width 145 height 10
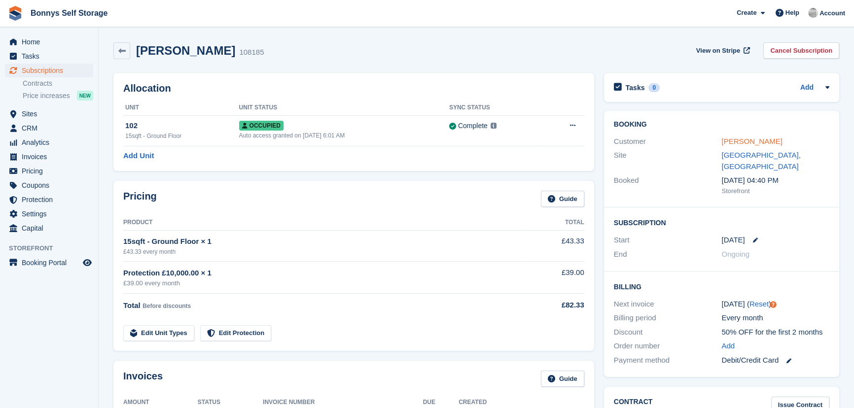
click at [742, 138] on link "Maurizio Borgna" at bounding box center [751, 141] width 61 height 8
click at [53, 73] on span "Subscriptions" at bounding box center [51, 71] width 59 height 14
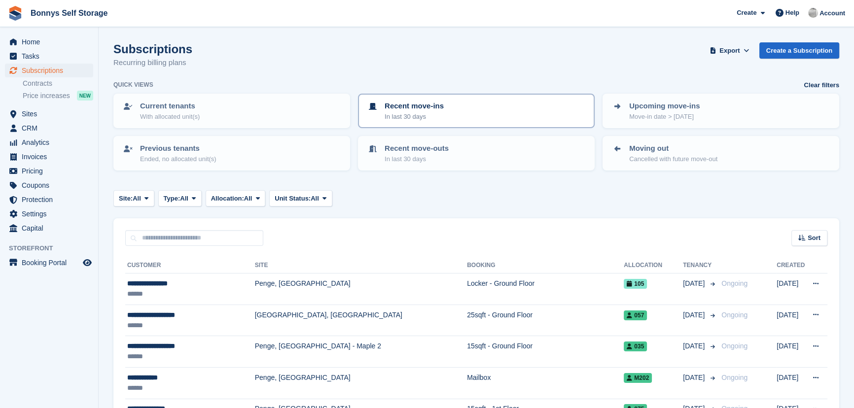
drag, startPoint x: 379, startPoint y: 106, endPoint x: 378, endPoint y: 99, distance: 7.0
click at [380, 106] on div "Recent move-ins In last 30 days" at bounding box center [476, 111] width 219 height 21
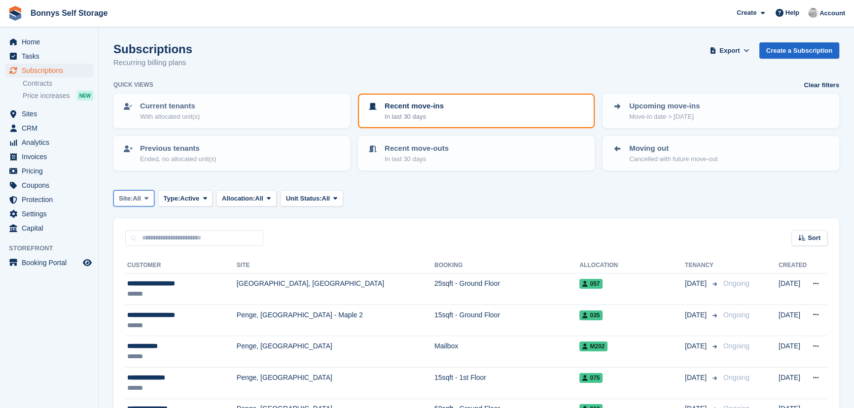
click at [140, 200] on span "All" at bounding box center [137, 199] width 8 height 10
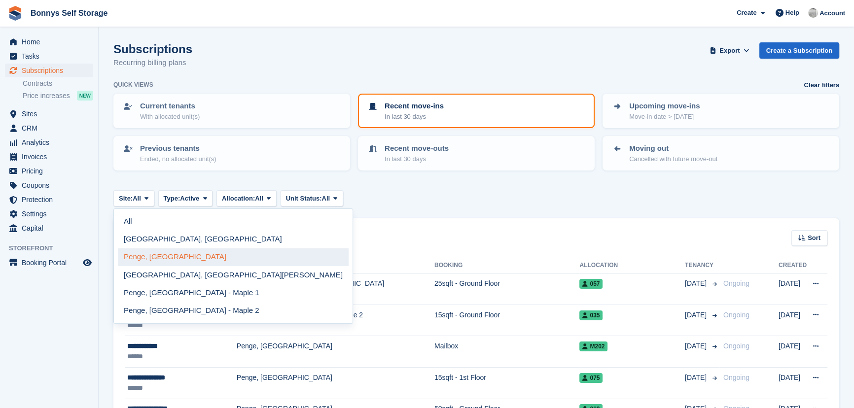
click at [158, 258] on link "Penge, [GEOGRAPHIC_DATA]" at bounding box center [233, 257] width 231 height 18
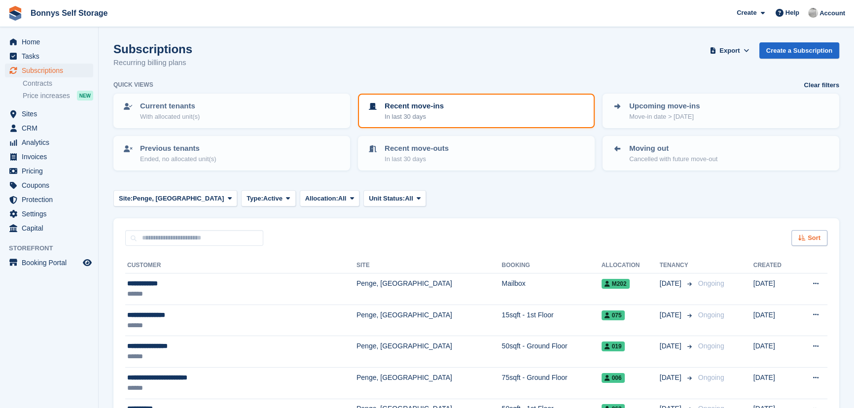
click at [813, 236] on span "Sort" at bounding box center [813, 238] width 13 height 10
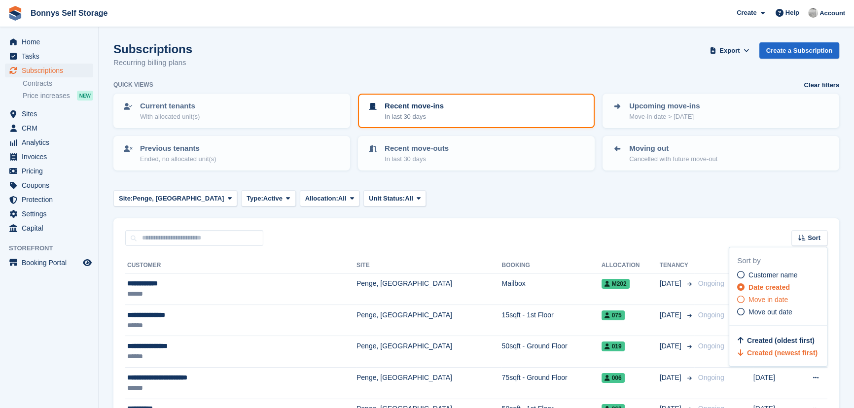
click at [768, 299] on span "Move in date" at bounding box center [767, 300] width 39 height 8
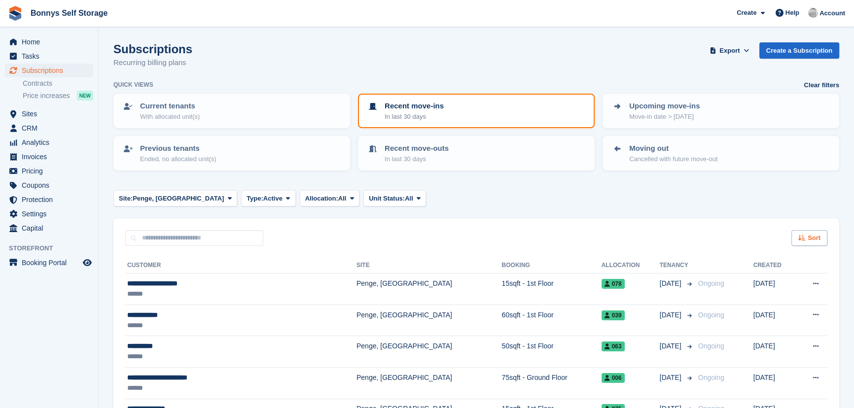
click at [809, 235] on span "Sort" at bounding box center [813, 238] width 13 height 10
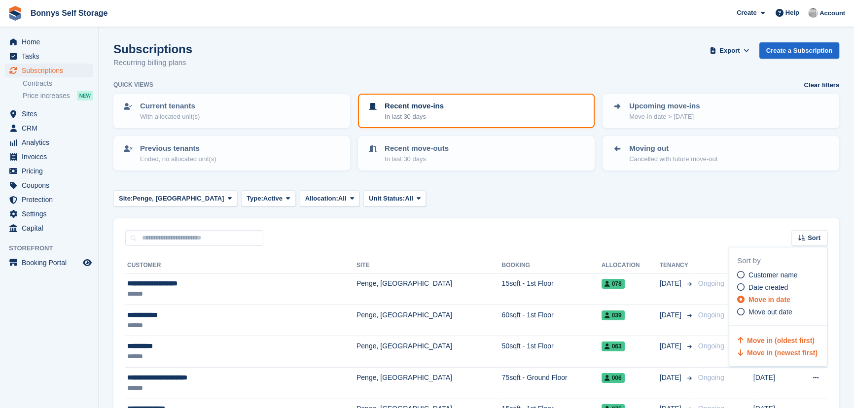
click at [755, 353] on span "Move in (newest first)" at bounding box center [782, 353] width 70 height 8
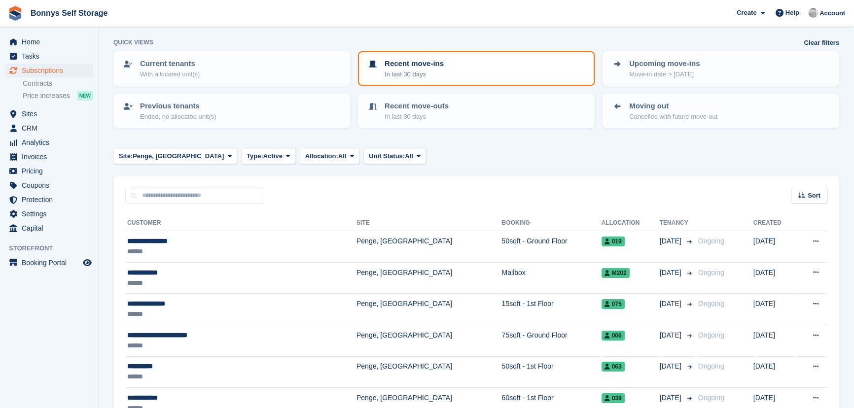
scroll to position [44, 0]
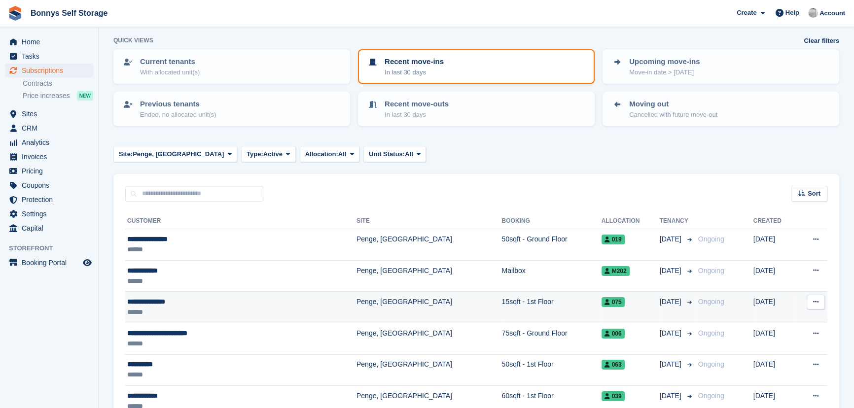
click at [153, 303] on div "**********" at bounding box center [202, 302] width 150 height 10
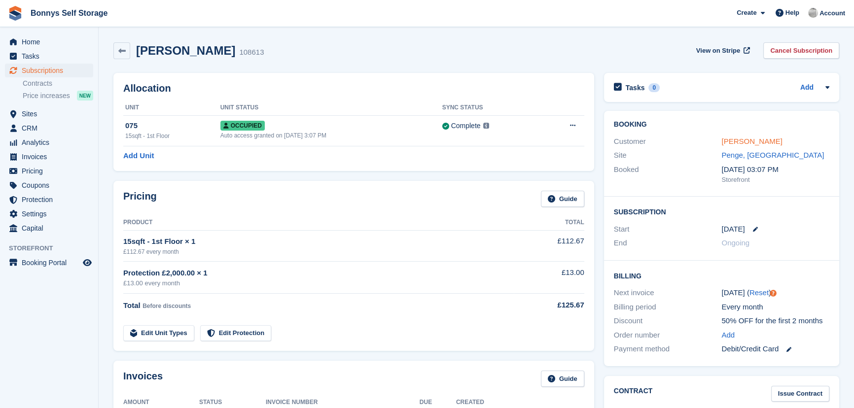
click at [764, 140] on link "[PERSON_NAME]" at bounding box center [751, 141] width 61 height 8
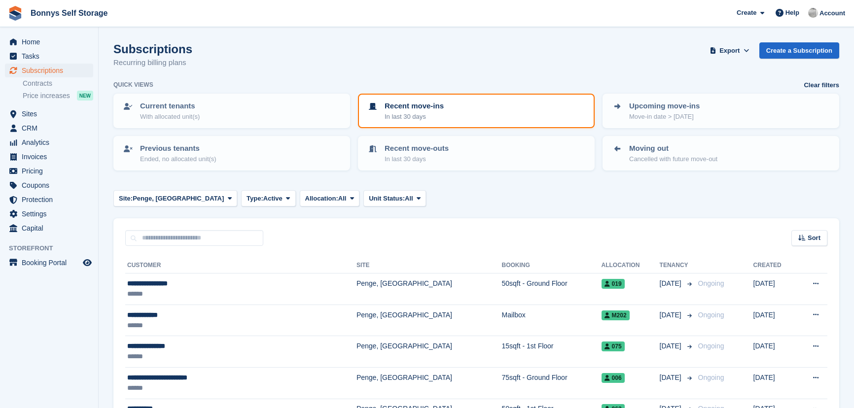
scroll to position [44, 0]
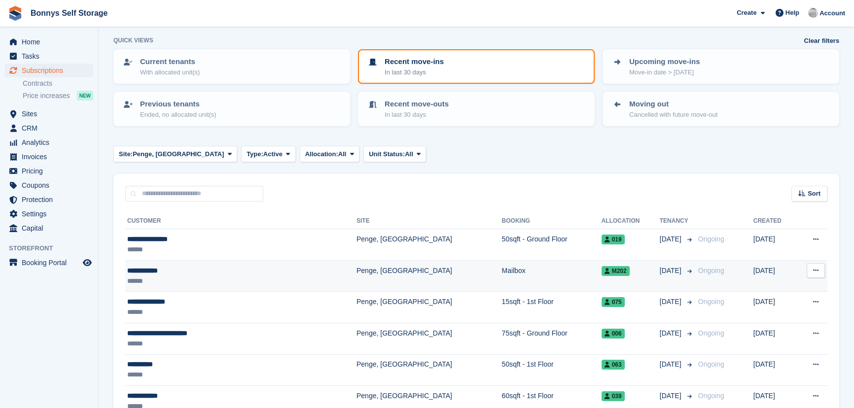
click at [142, 270] on div "**********" at bounding box center [202, 271] width 150 height 10
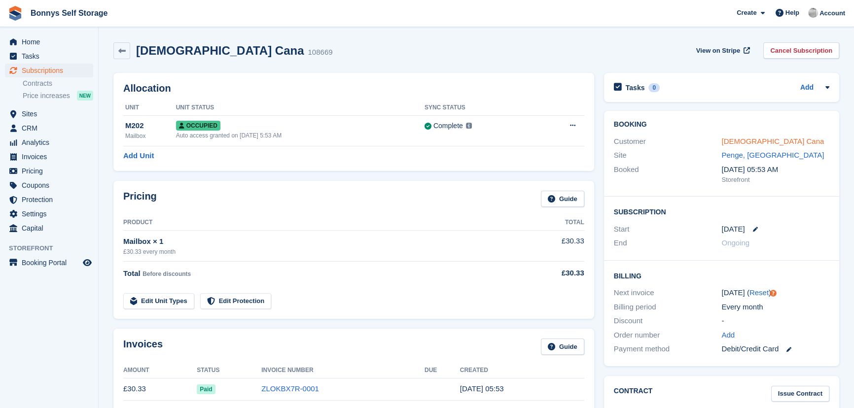
click at [743, 142] on link "[DEMOGRAPHIC_DATA] Cana" at bounding box center [772, 141] width 103 height 8
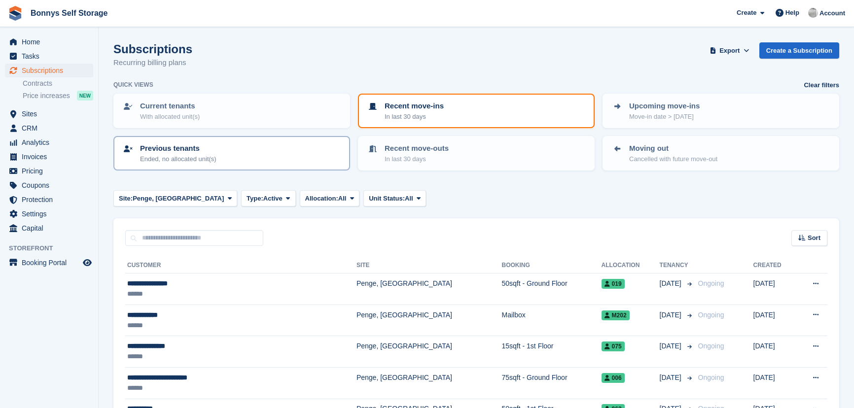
scroll to position [44, 0]
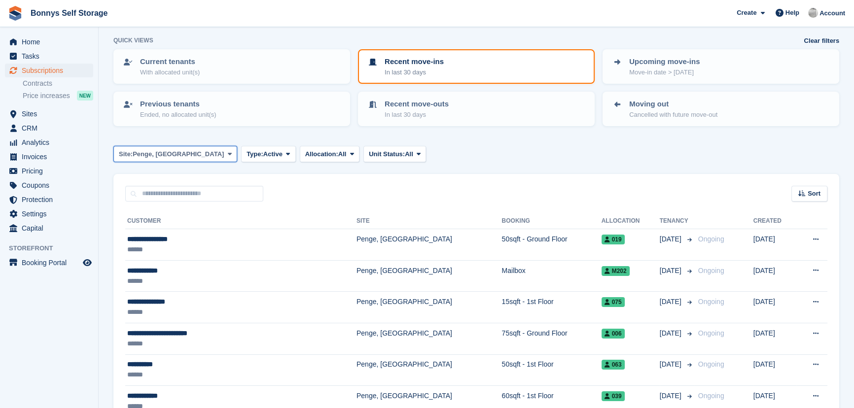
click at [207, 155] on span "Penge, [GEOGRAPHIC_DATA]" at bounding box center [178, 154] width 91 height 10
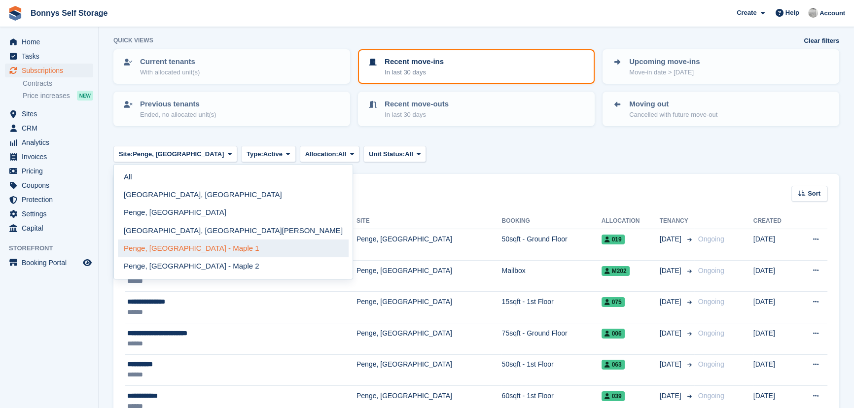
click at [178, 246] on link "Penge, [GEOGRAPHIC_DATA] - Maple 1" at bounding box center [233, 249] width 231 height 18
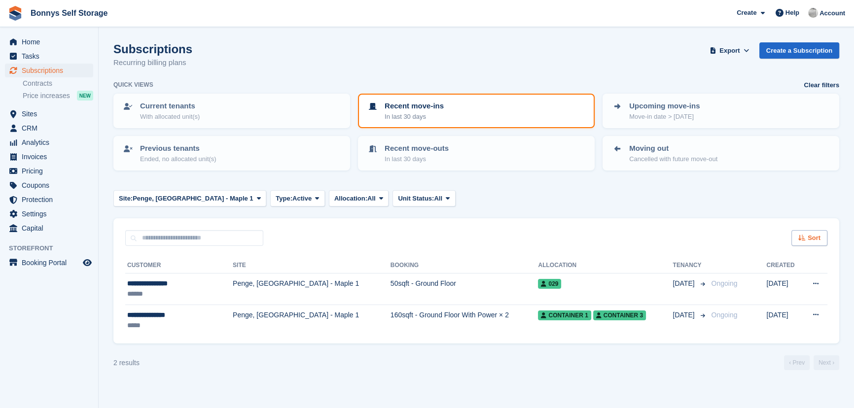
click at [816, 236] on span "Sort" at bounding box center [813, 238] width 13 height 10
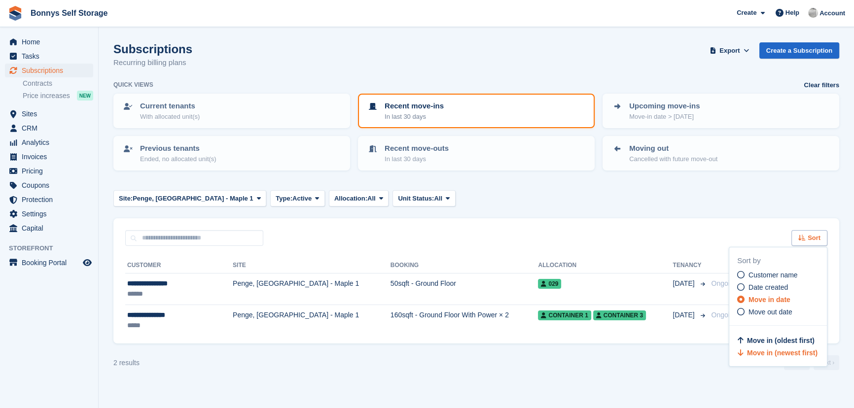
click at [816, 236] on span "Sort" at bounding box center [813, 238] width 13 height 10
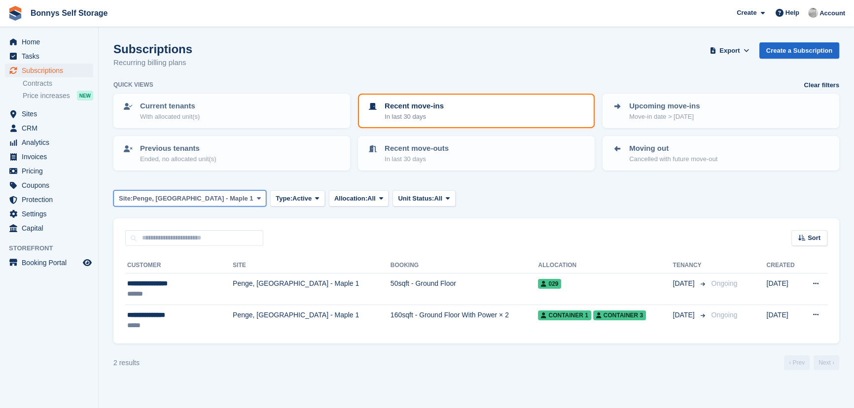
click at [196, 194] on span "Penge, [GEOGRAPHIC_DATA] - Maple 1" at bounding box center [193, 199] width 120 height 10
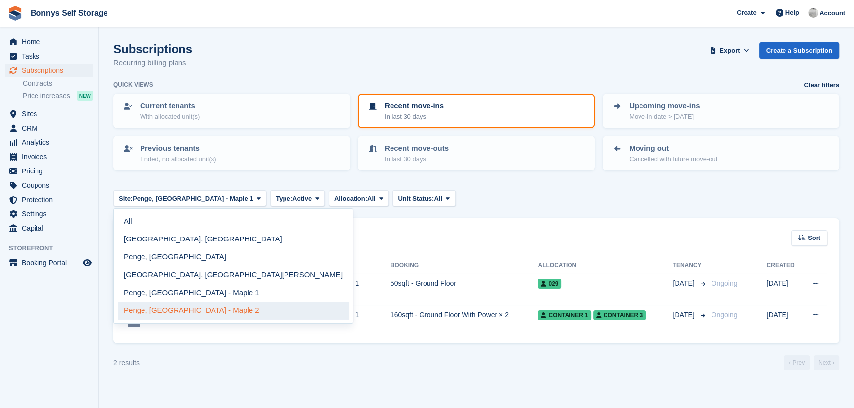
click at [180, 308] on link "Penge, [GEOGRAPHIC_DATA] - Maple 2" at bounding box center [233, 311] width 231 height 18
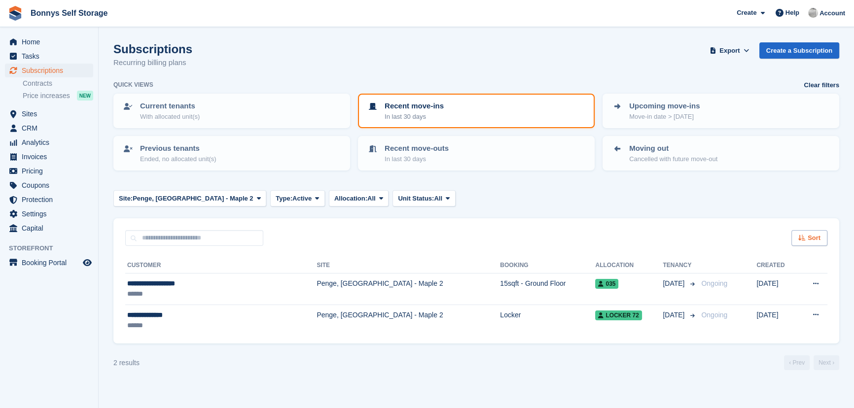
click at [817, 236] on span "Sort" at bounding box center [813, 238] width 13 height 10
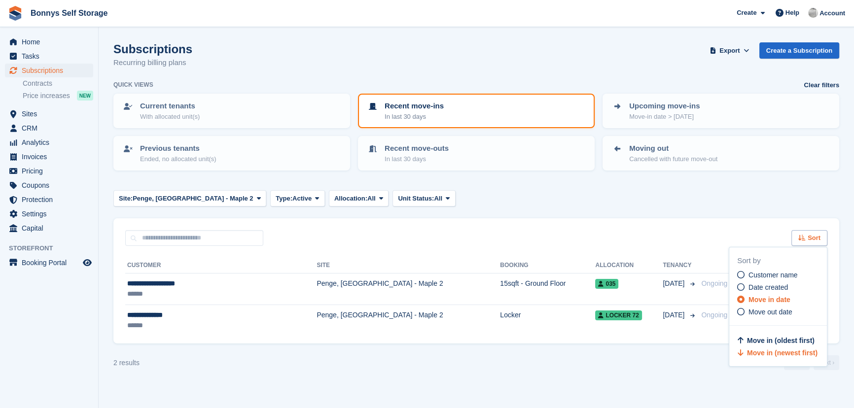
click at [818, 236] on span "Sort" at bounding box center [813, 238] width 13 height 10
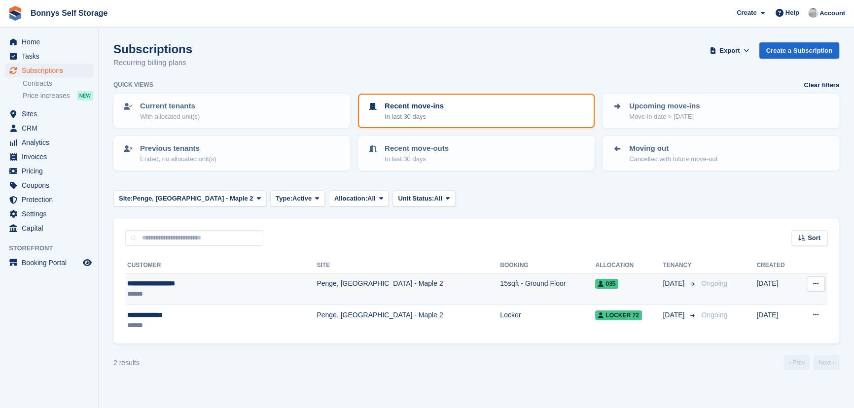
click at [158, 282] on div "**********" at bounding box center [192, 284] width 130 height 10
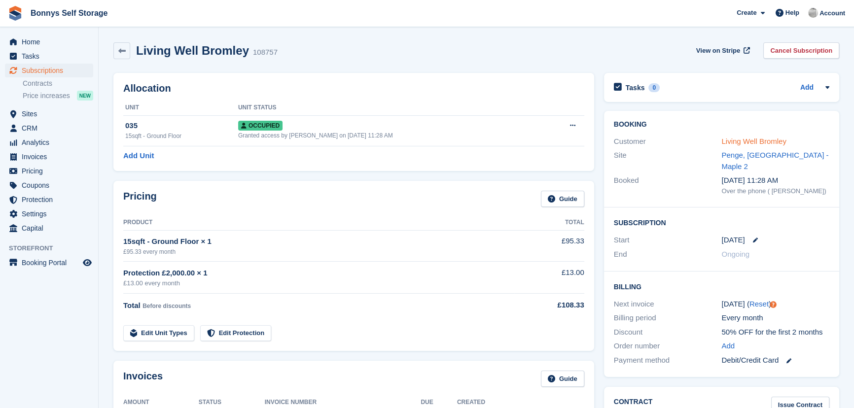
click at [765, 139] on link "Living Well Bromley" at bounding box center [753, 141] width 65 height 8
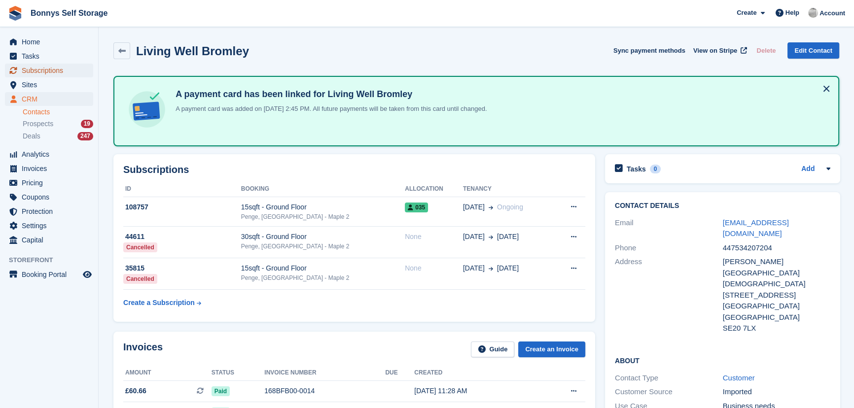
click at [55, 70] on span "Subscriptions" at bounding box center [51, 71] width 59 height 14
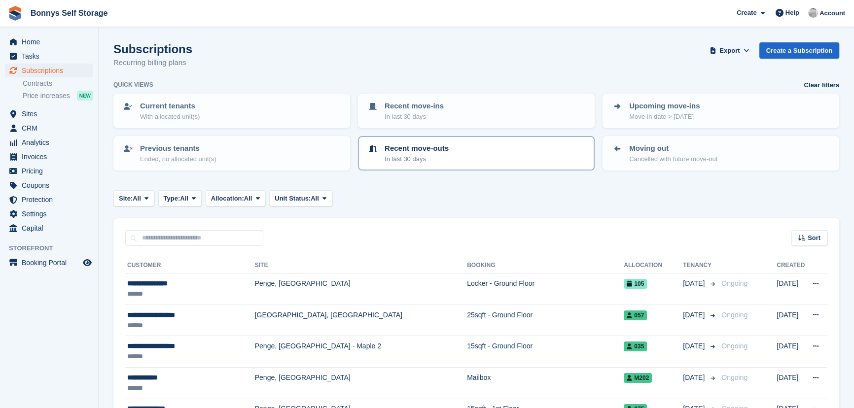
click at [426, 154] on p "In last 30 days" at bounding box center [417, 159] width 64 height 10
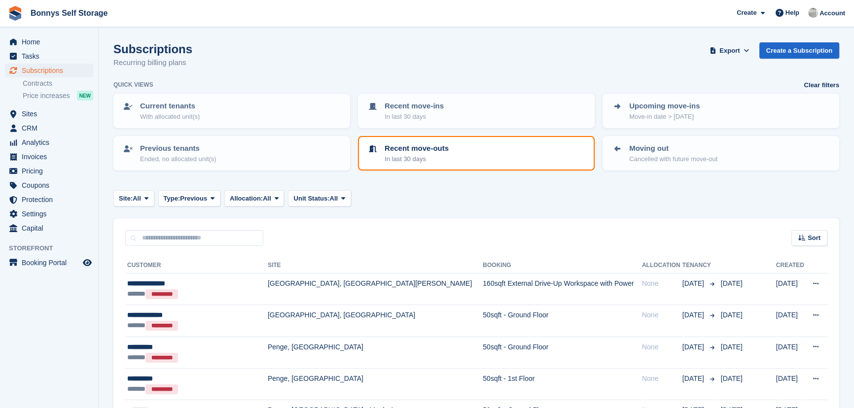
click at [410, 153] on p "Recent move-outs" at bounding box center [417, 148] width 64 height 11
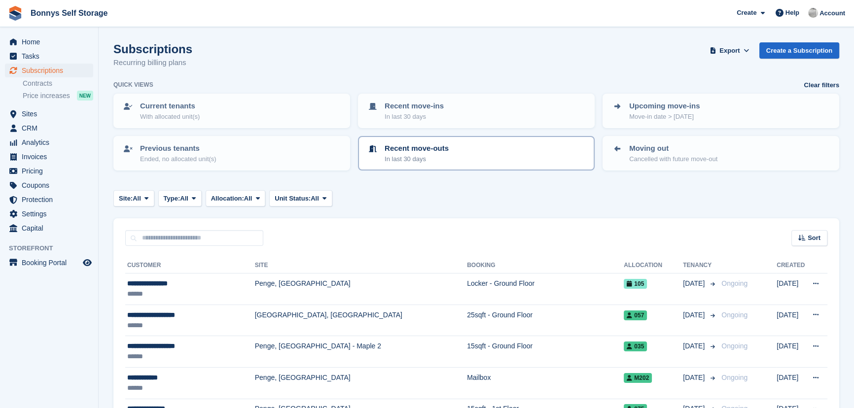
click at [400, 151] on p "Recent move-outs" at bounding box center [417, 148] width 64 height 11
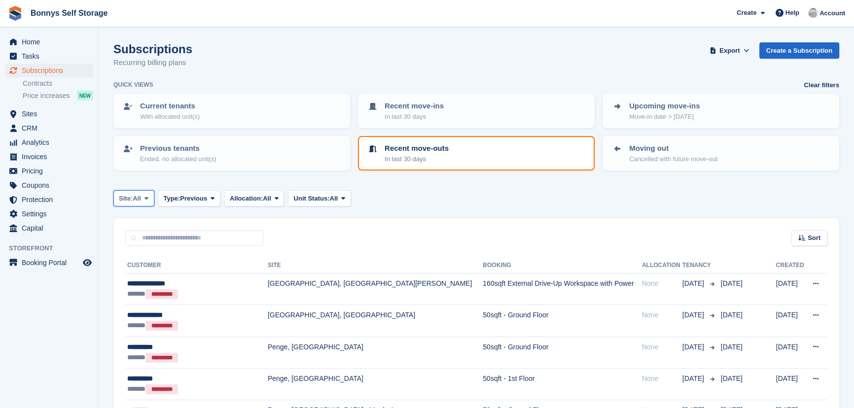
click at [148, 195] on icon at bounding box center [146, 198] width 4 height 6
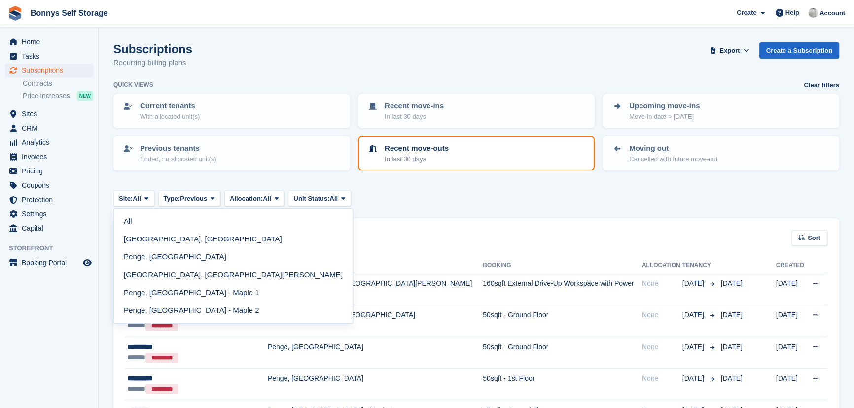
click at [149, 241] on link "[GEOGRAPHIC_DATA], [GEOGRAPHIC_DATA]" at bounding box center [233, 240] width 231 height 18
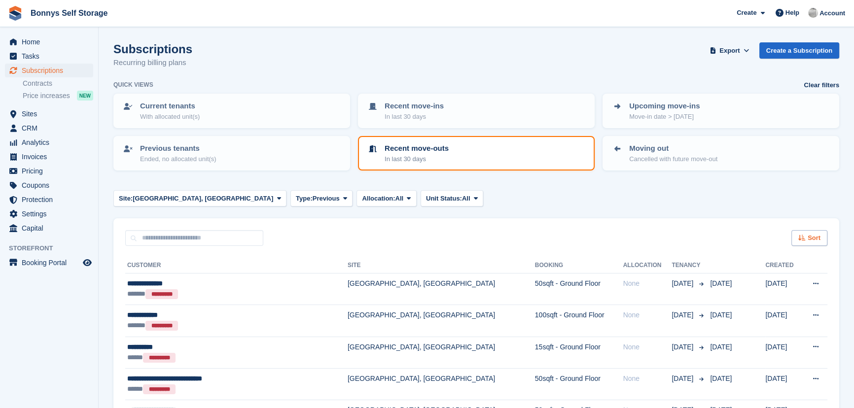
click at [803, 235] on icon at bounding box center [801, 238] width 7 height 6
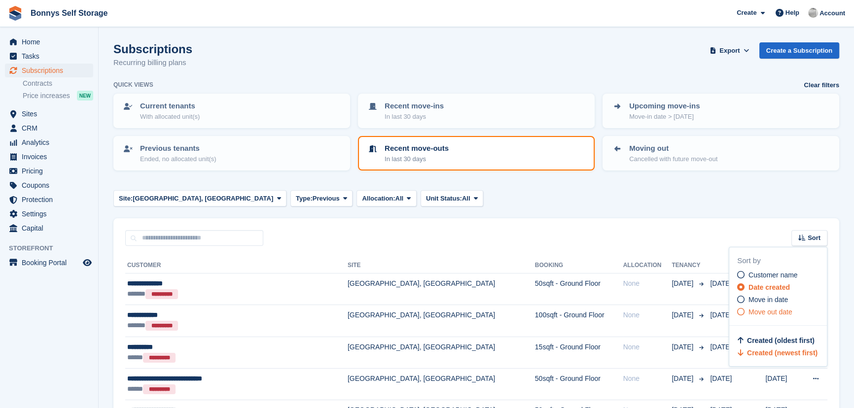
click at [765, 312] on span "Move out date" at bounding box center [770, 312] width 44 height 8
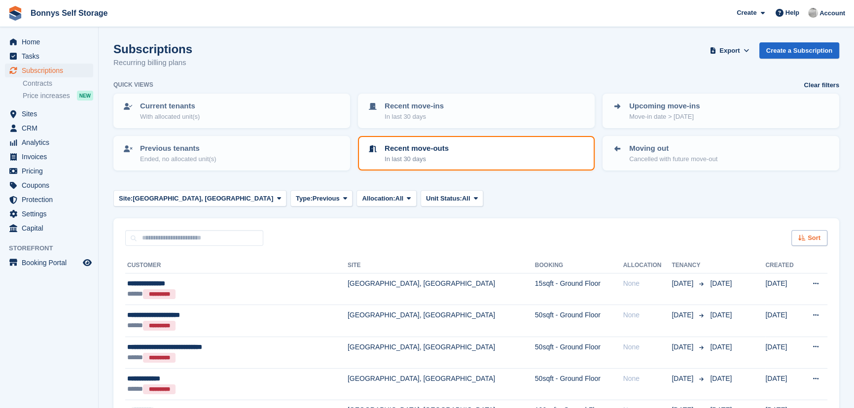
click at [811, 233] on span "Sort" at bounding box center [813, 238] width 13 height 10
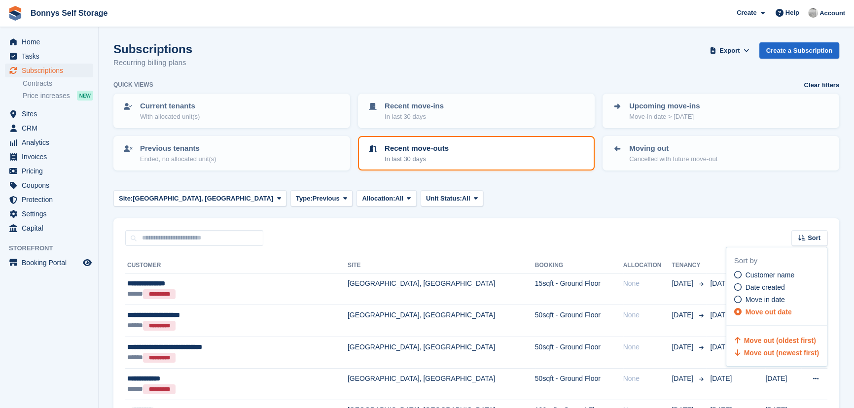
click at [768, 356] on span "Move out (newest first)" at bounding box center [781, 353] width 75 height 8
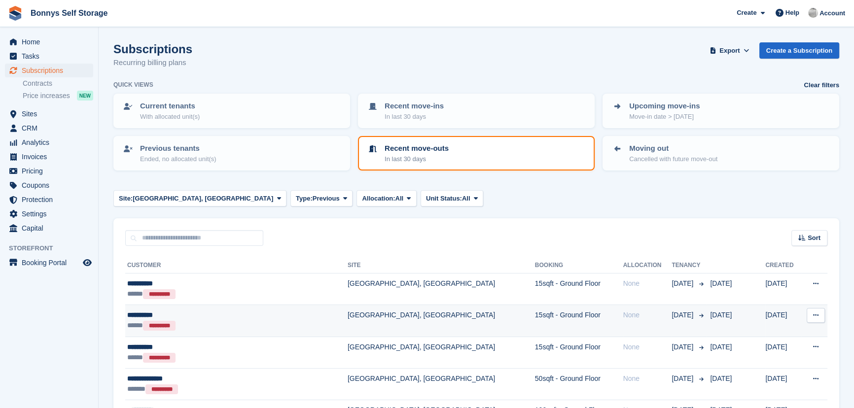
click at [141, 316] on div "**********" at bounding box center [213, 315] width 173 height 10
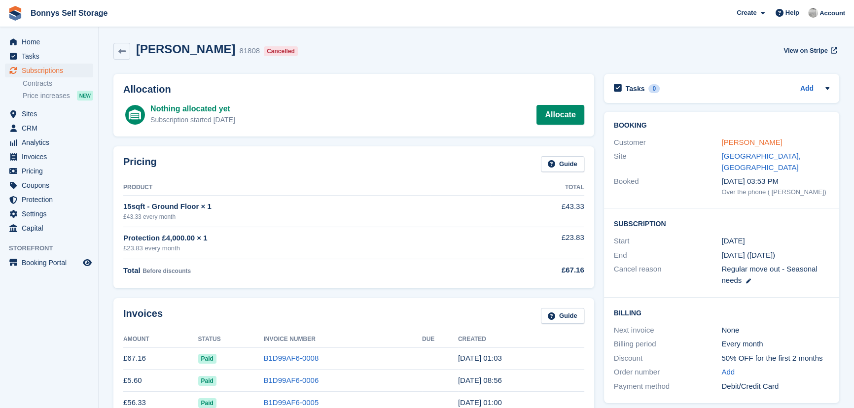
click at [736, 142] on link "[PERSON_NAME]" at bounding box center [751, 142] width 61 height 8
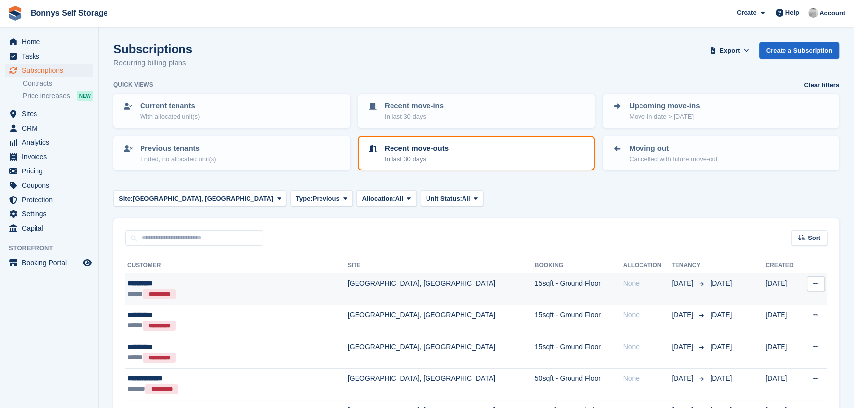
click at [141, 282] on div "**********" at bounding box center [213, 284] width 173 height 10
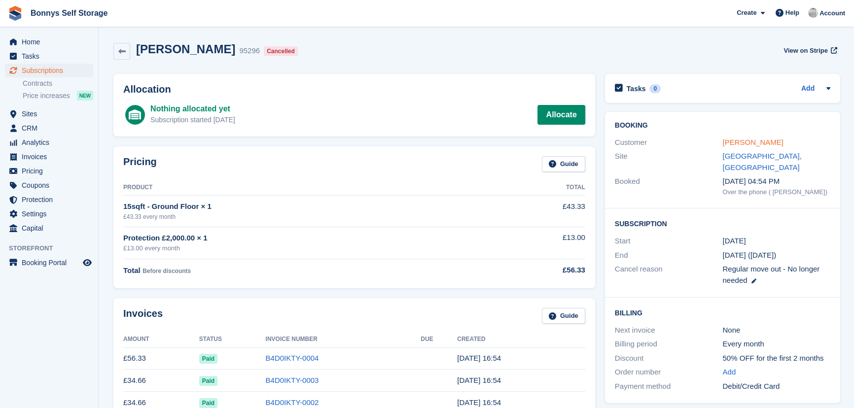
click at [722, 140] on link "[PERSON_NAME]" at bounding box center [752, 142] width 61 height 8
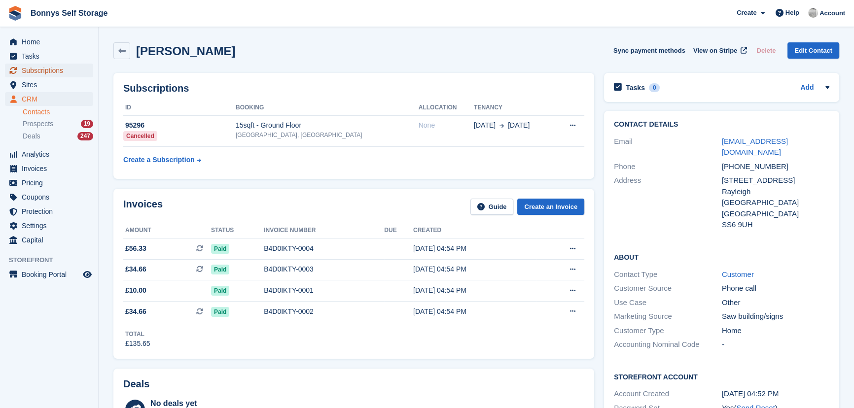
click at [39, 71] on span "Subscriptions" at bounding box center [51, 71] width 59 height 14
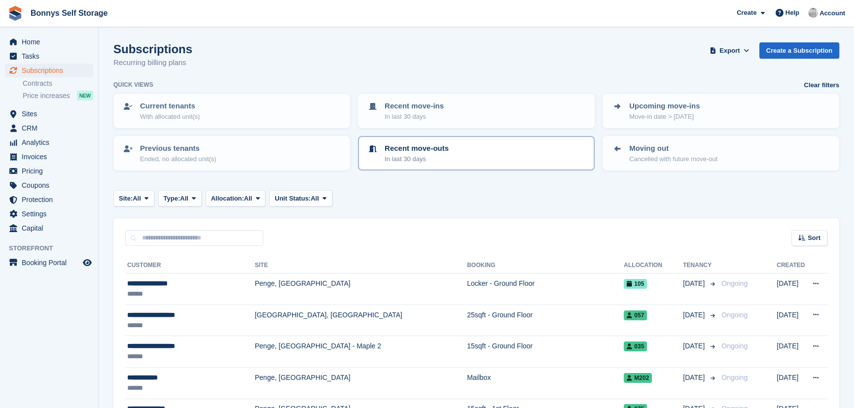
click at [421, 152] on p "Recent move-outs" at bounding box center [417, 148] width 64 height 11
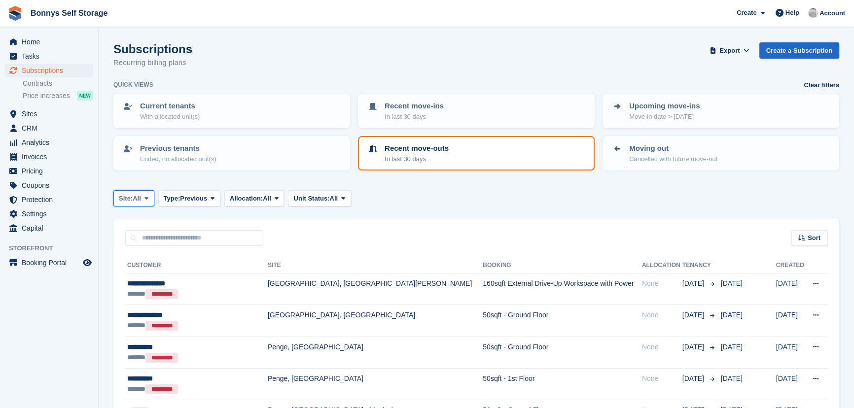
click at [135, 197] on span "All" at bounding box center [137, 199] width 8 height 10
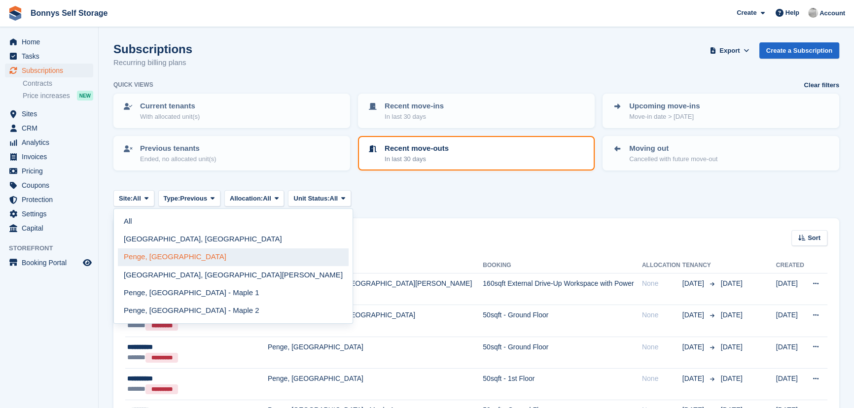
click at [150, 256] on link "Penge, [GEOGRAPHIC_DATA]" at bounding box center [233, 257] width 231 height 18
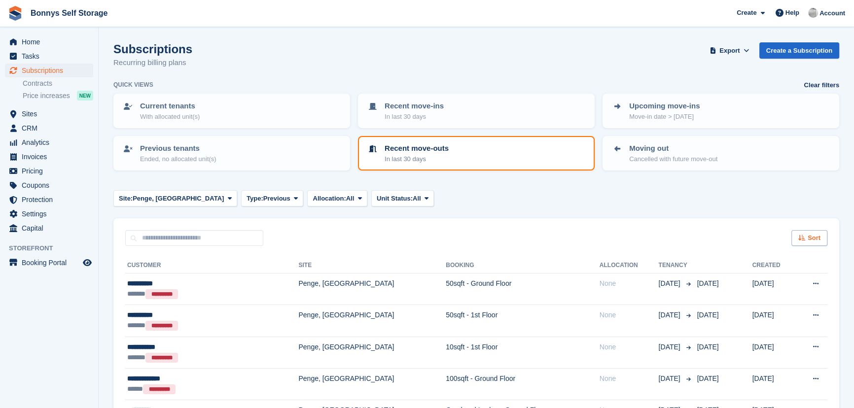
click at [807, 241] on div "Sort" at bounding box center [809, 238] width 36 height 16
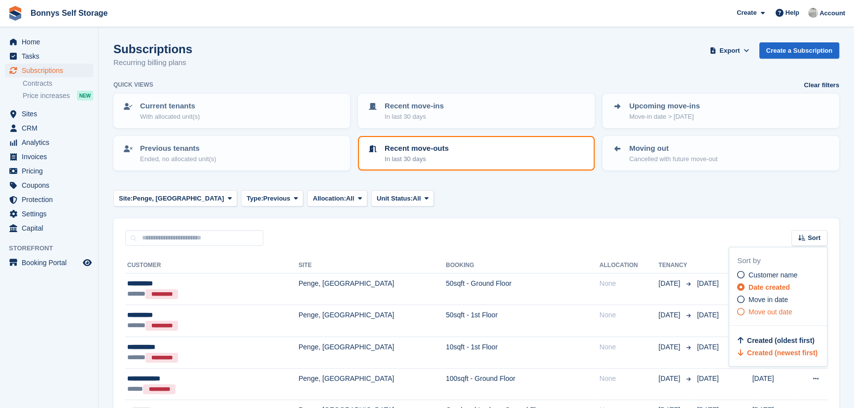
click at [767, 313] on span "Move out date" at bounding box center [770, 312] width 44 height 8
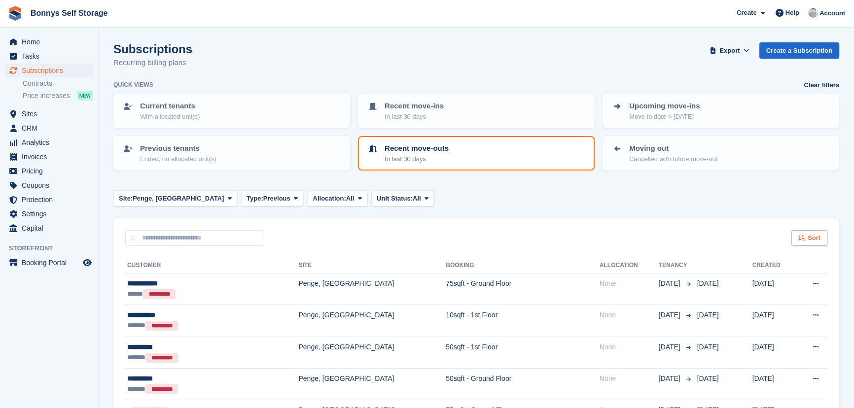
click at [810, 237] on span "Sort" at bounding box center [813, 238] width 13 height 10
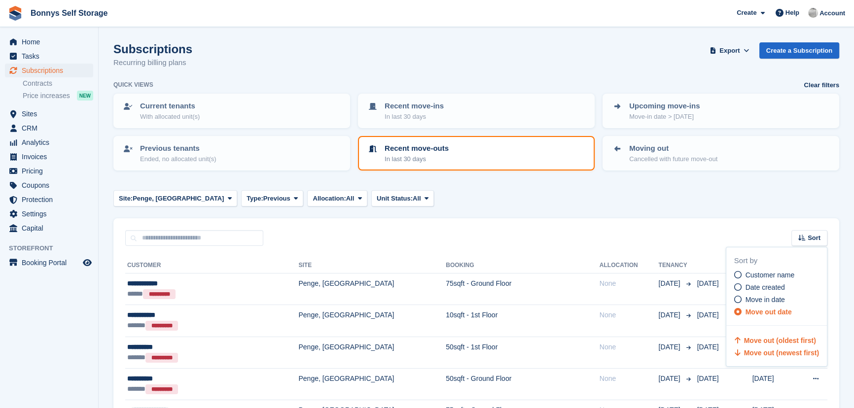
click at [791, 351] on span "Move out (newest first)" at bounding box center [781, 353] width 75 height 8
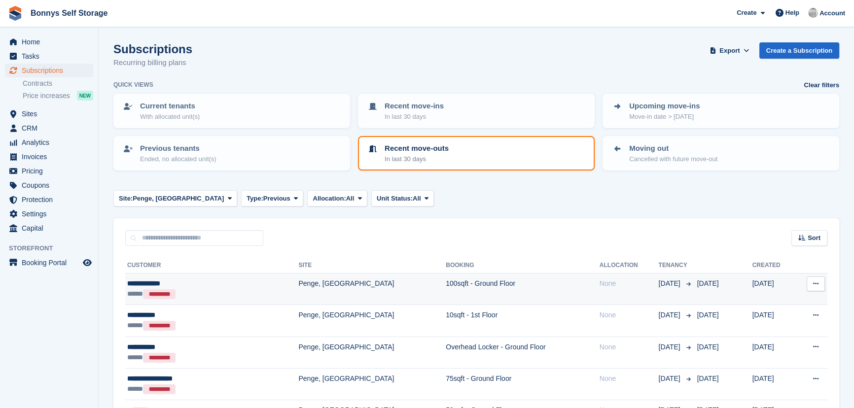
click at [176, 281] on div "**********" at bounding box center [182, 284] width 110 height 10
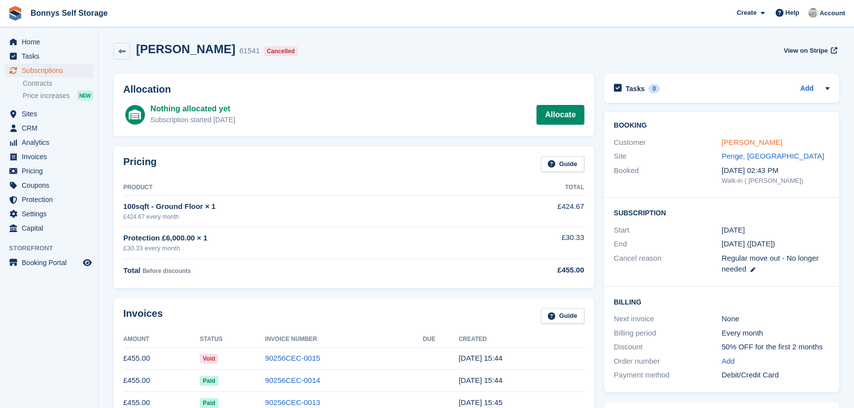
click at [753, 143] on link "[PERSON_NAME]" at bounding box center [751, 142] width 61 height 8
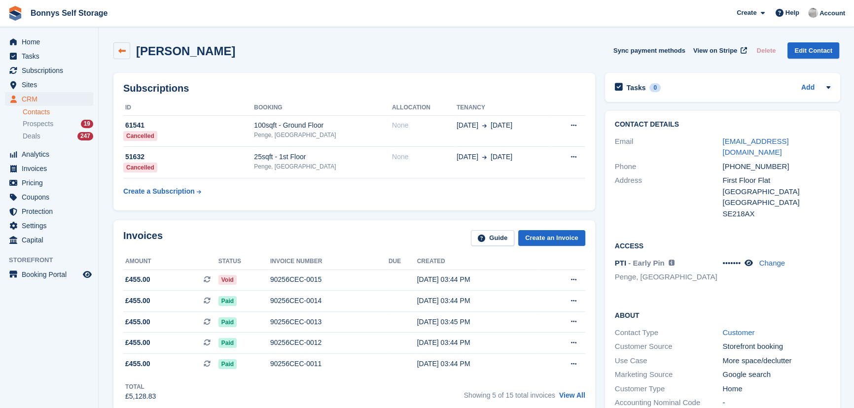
click at [119, 50] on icon at bounding box center [121, 50] width 7 height 7
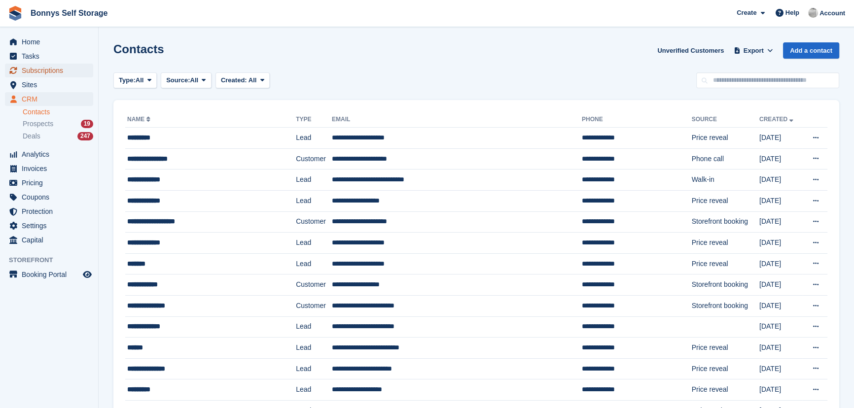
click at [53, 70] on span "Subscriptions" at bounding box center [51, 71] width 59 height 14
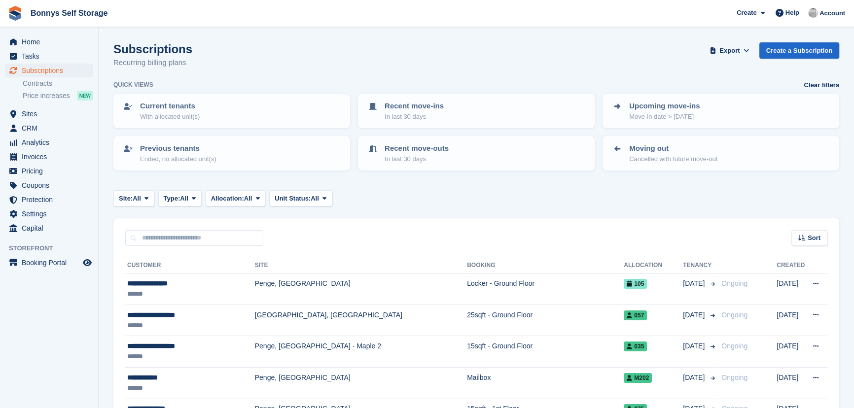
click at [140, 203] on button "Site: All" at bounding box center [133, 198] width 41 height 16
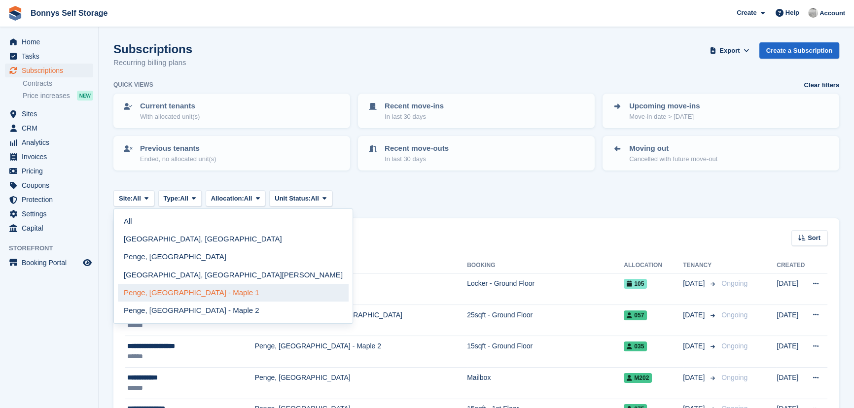
click at [153, 289] on link "Penge, [GEOGRAPHIC_DATA] - Maple 1" at bounding box center [233, 293] width 231 height 18
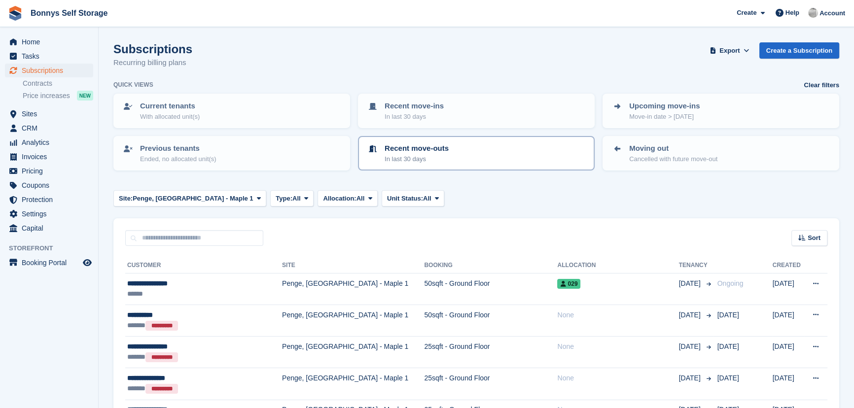
click at [432, 152] on p "Recent move-outs" at bounding box center [417, 148] width 64 height 11
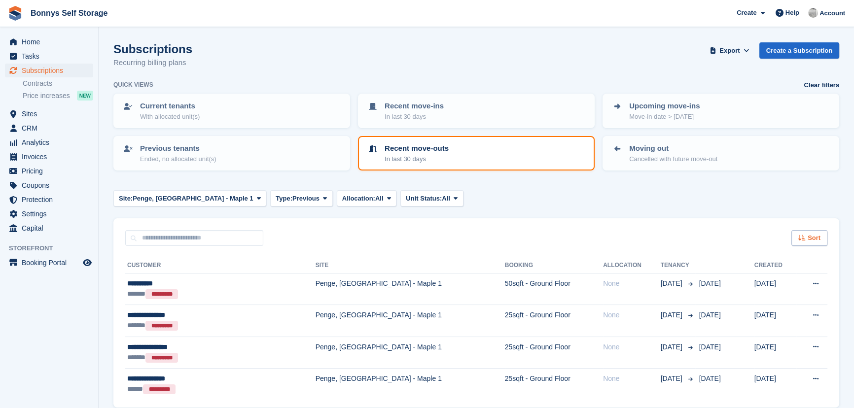
click at [826, 236] on div "Sort" at bounding box center [809, 238] width 36 height 16
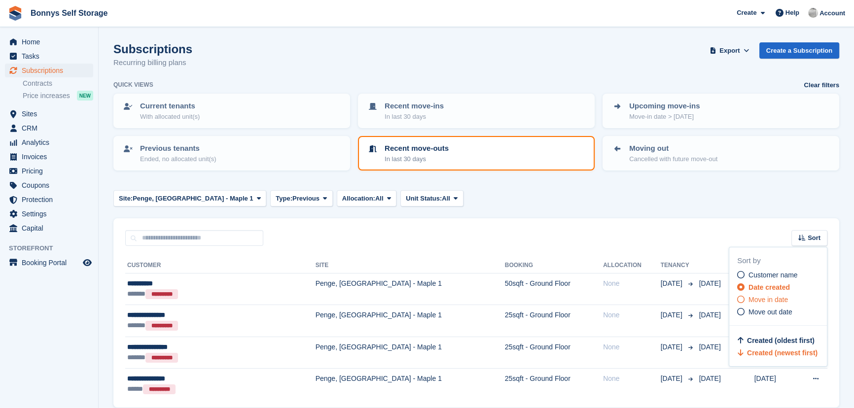
click at [793, 304] on div "Move in date" at bounding box center [782, 300] width 90 height 10
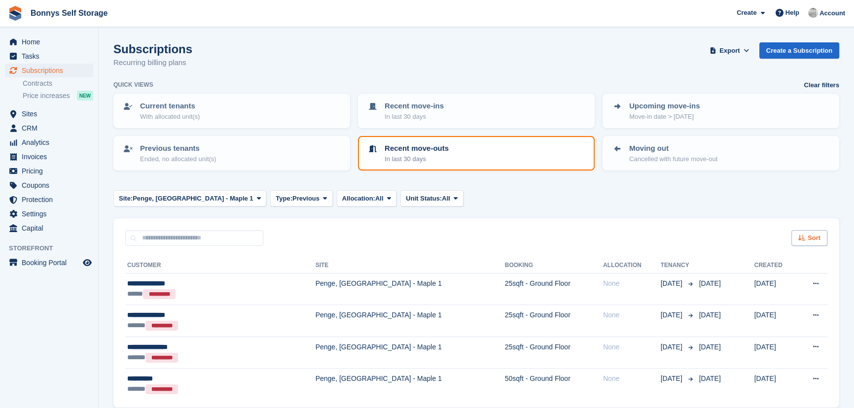
click at [806, 235] on div "Sort" at bounding box center [809, 238] width 36 height 16
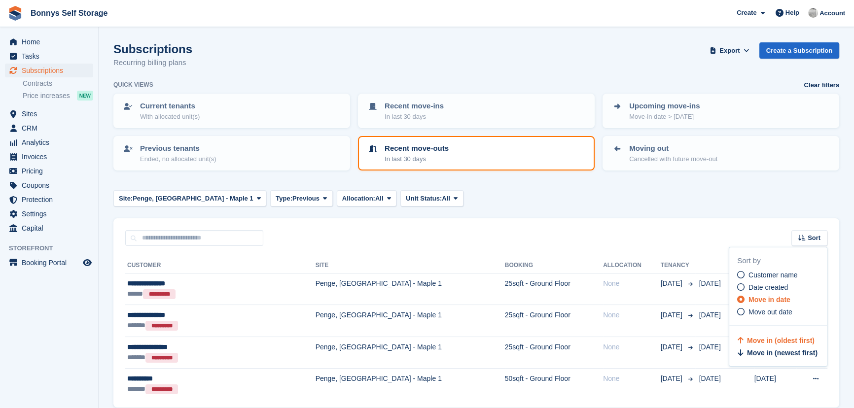
click at [771, 311] on span "Move out date" at bounding box center [770, 312] width 44 height 8
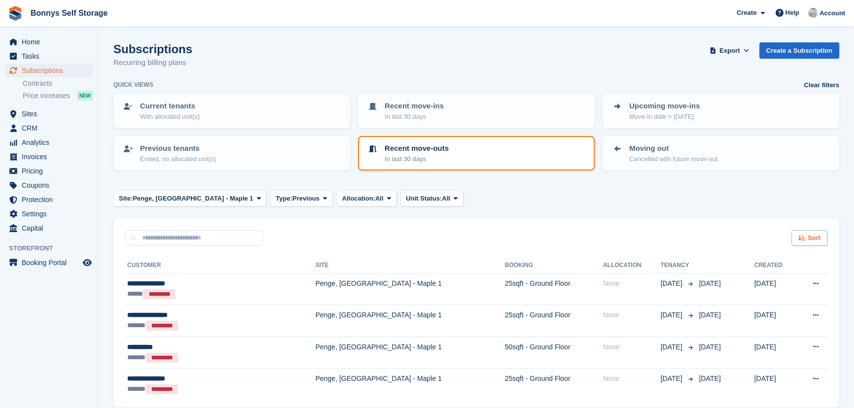
click at [813, 237] on span "Sort" at bounding box center [813, 238] width 13 height 10
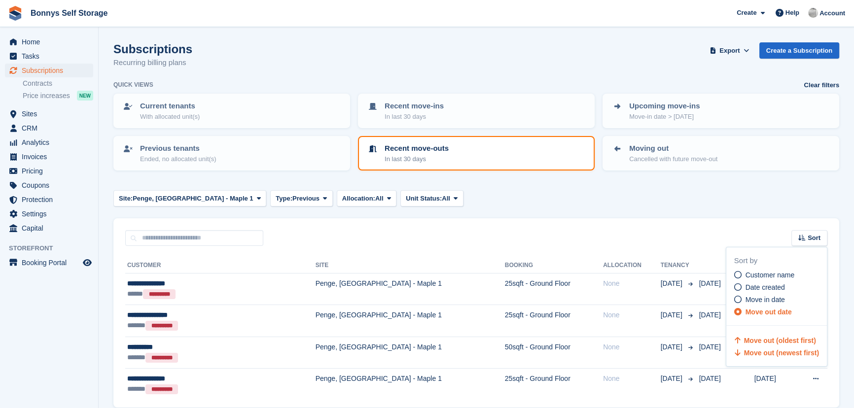
click at [756, 352] on span "Move out (newest first)" at bounding box center [781, 353] width 75 height 8
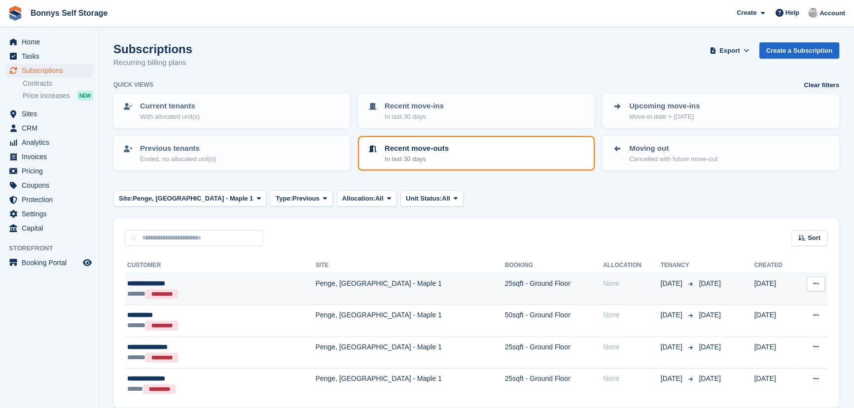
click at [143, 284] on div "**********" at bounding box center [189, 284] width 125 height 10
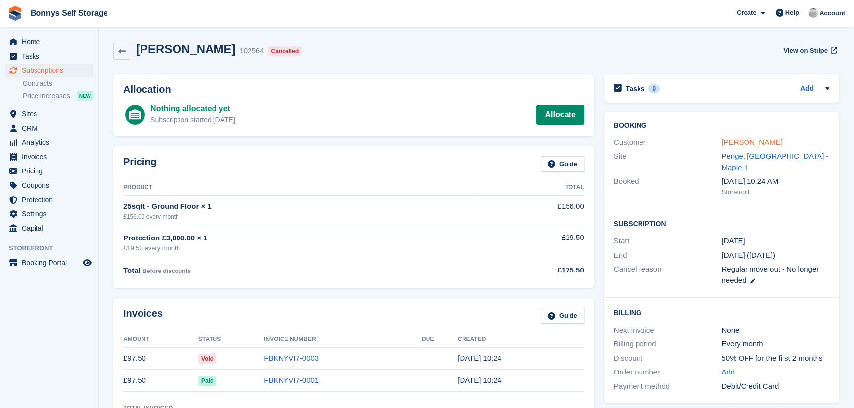
click at [728, 144] on link "[PERSON_NAME]" at bounding box center [751, 142] width 61 height 8
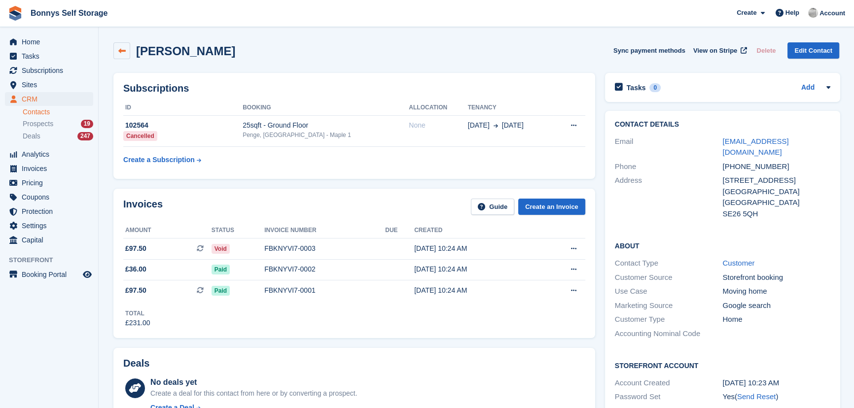
click at [122, 50] on icon at bounding box center [121, 50] width 7 height 7
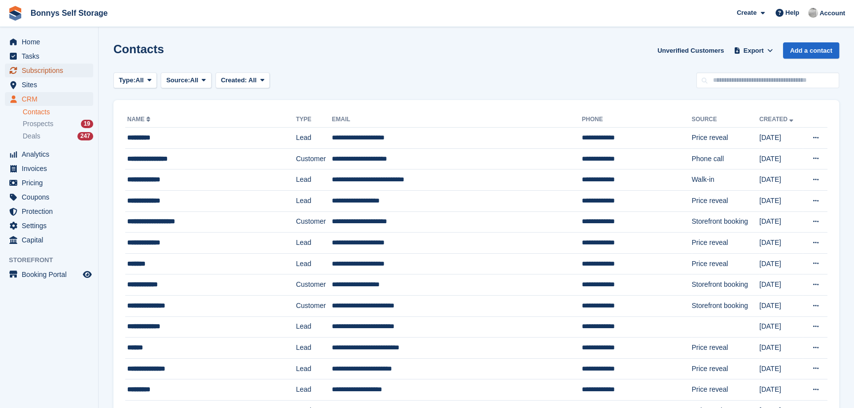
click at [49, 68] on span "Subscriptions" at bounding box center [51, 71] width 59 height 14
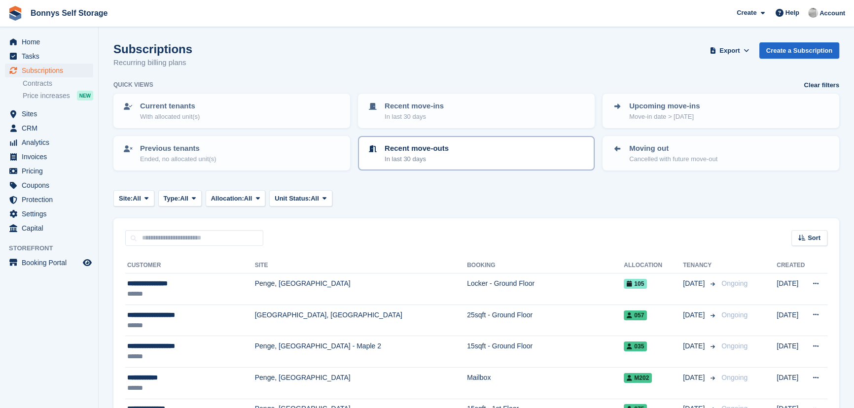
click at [440, 149] on p "Recent move-outs" at bounding box center [417, 148] width 64 height 11
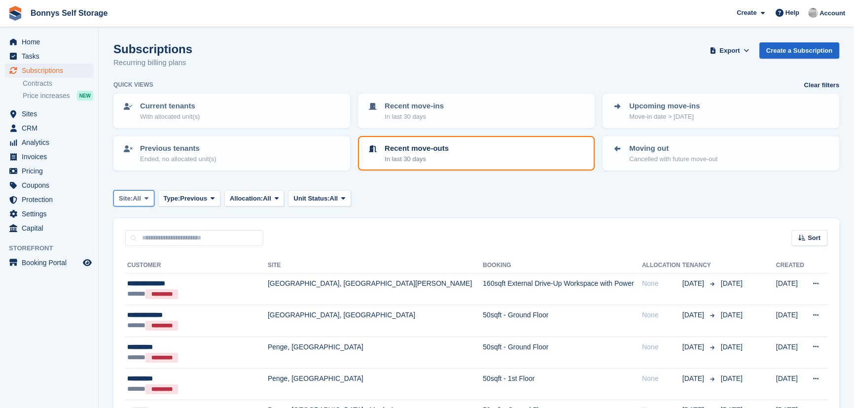
click at [135, 198] on span "All" at bounding box center [137, 199] width 8 height 10
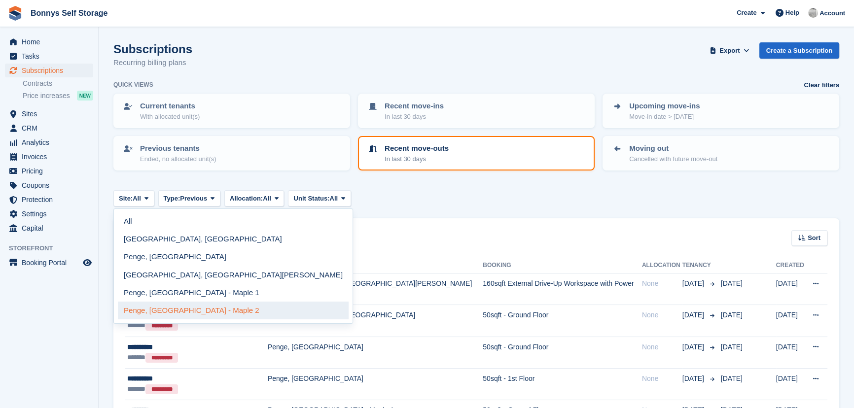
click at [154, 314] on link "Penge, [GEOGRAPHIC_DATA] - Maple 2" at bounding box center [233, 311] width 231 height 18
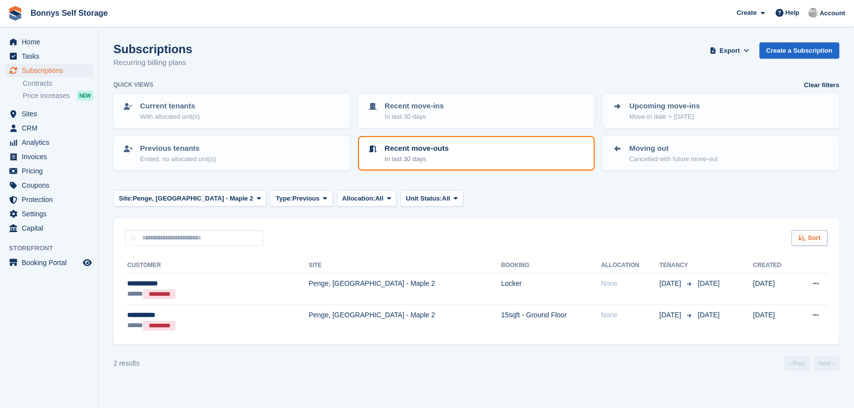
click at [802, 235] on icon at bounding box center [801, 238] width 7 height 6
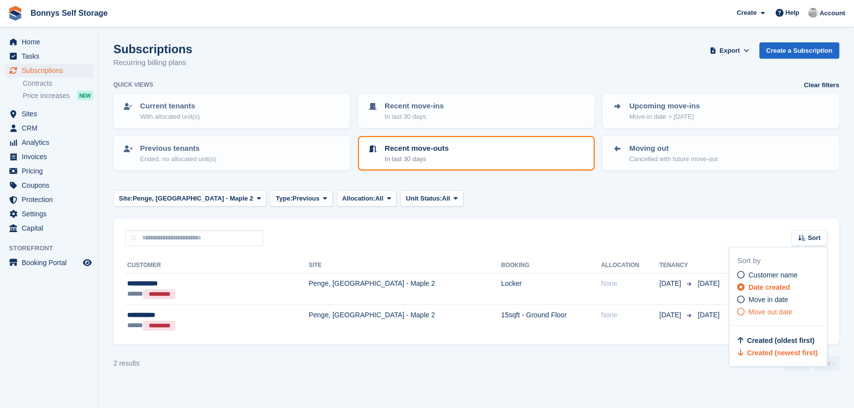
click at [756, 311] on span "Move out date" at bounding box center [770, 312] width 44 height 8
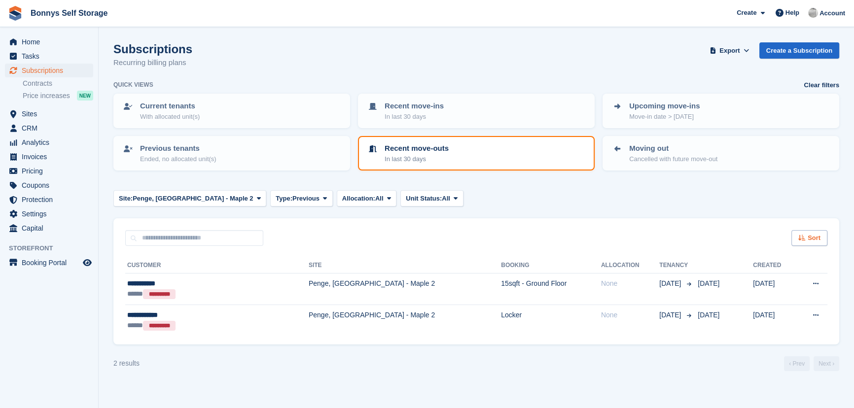
click at [811, 238] on span "Sort" at bounding box center [813, 238] width 13 height 10
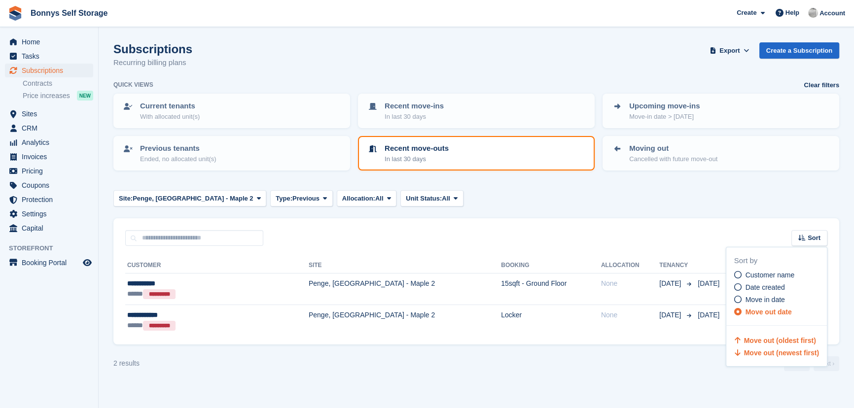
click at [791, 352] on span "Move out (newest first)" at bounding box center [781, 353] width 75 height 8
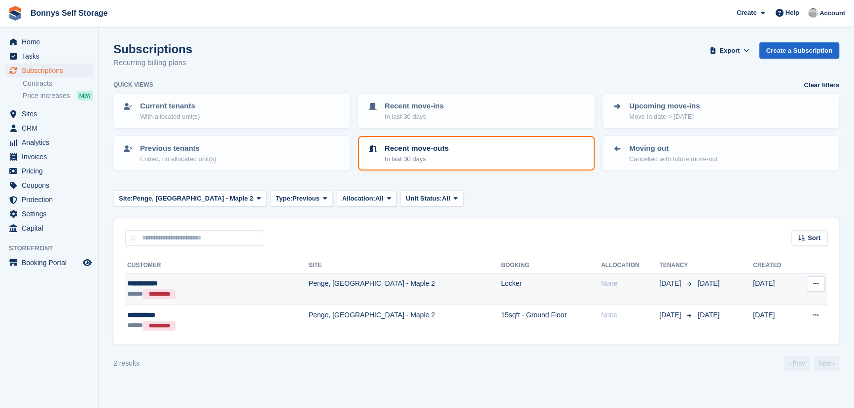
click at [135, 282] on div "**********" at bounding box center [186, 284] width 118 height 10
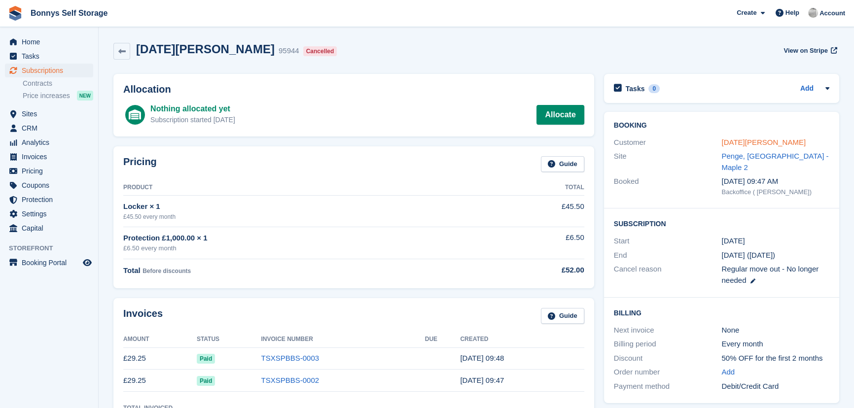
click at [746, 140] on link "[DATE][PERSON_NAME]" at bounding box center [763, 142] width 84 height 8
